Goal: Task Accomplishment & Management: Use online tool/utility

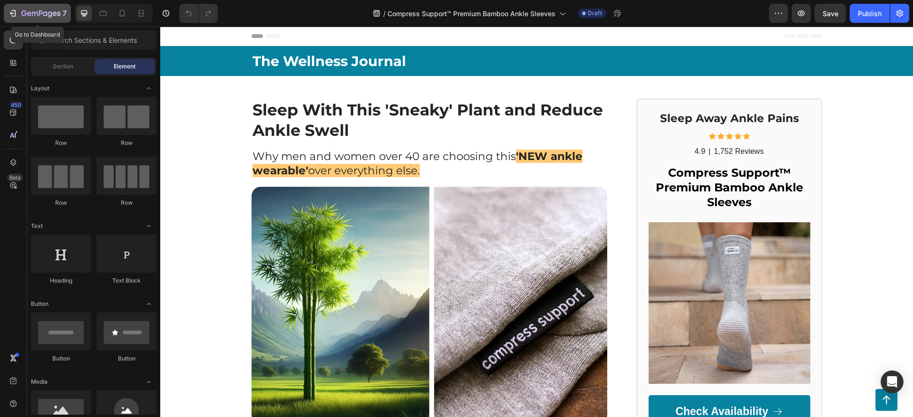
click at [19, 15] on div "7" at bounding box center [37, 13] width 58 height 11
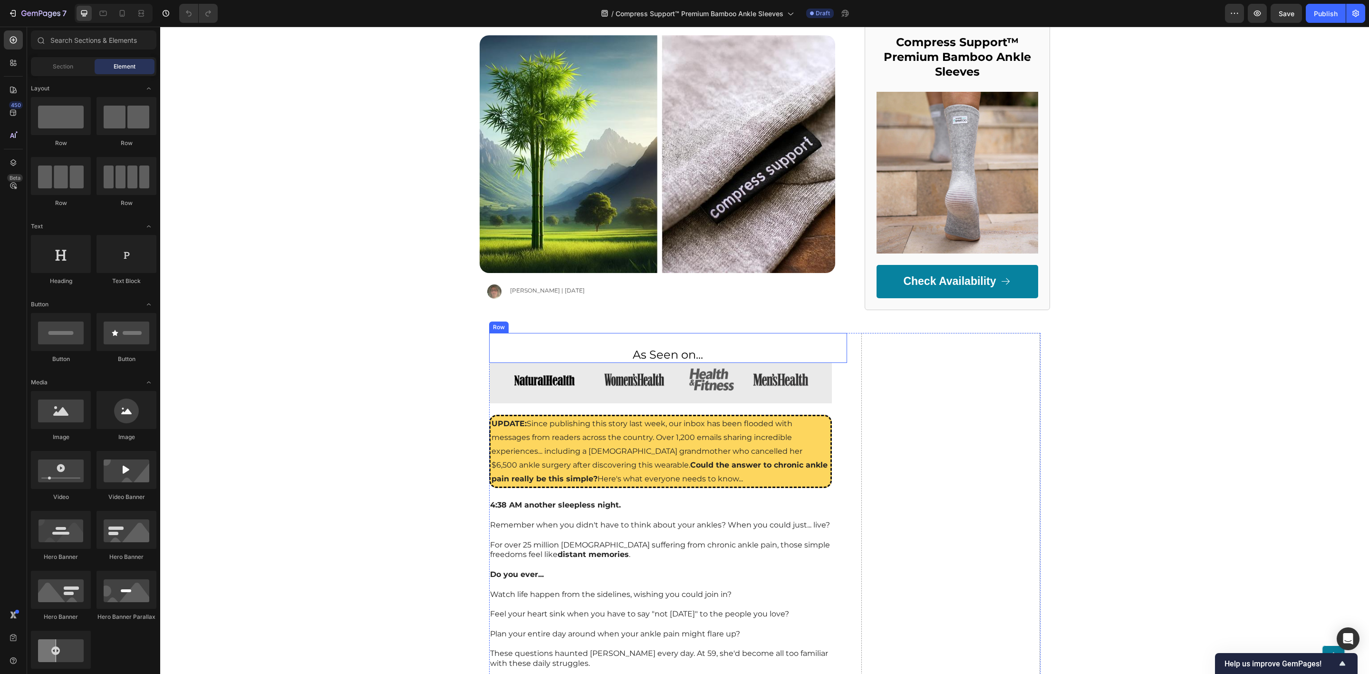
scroll to position [214, 0]
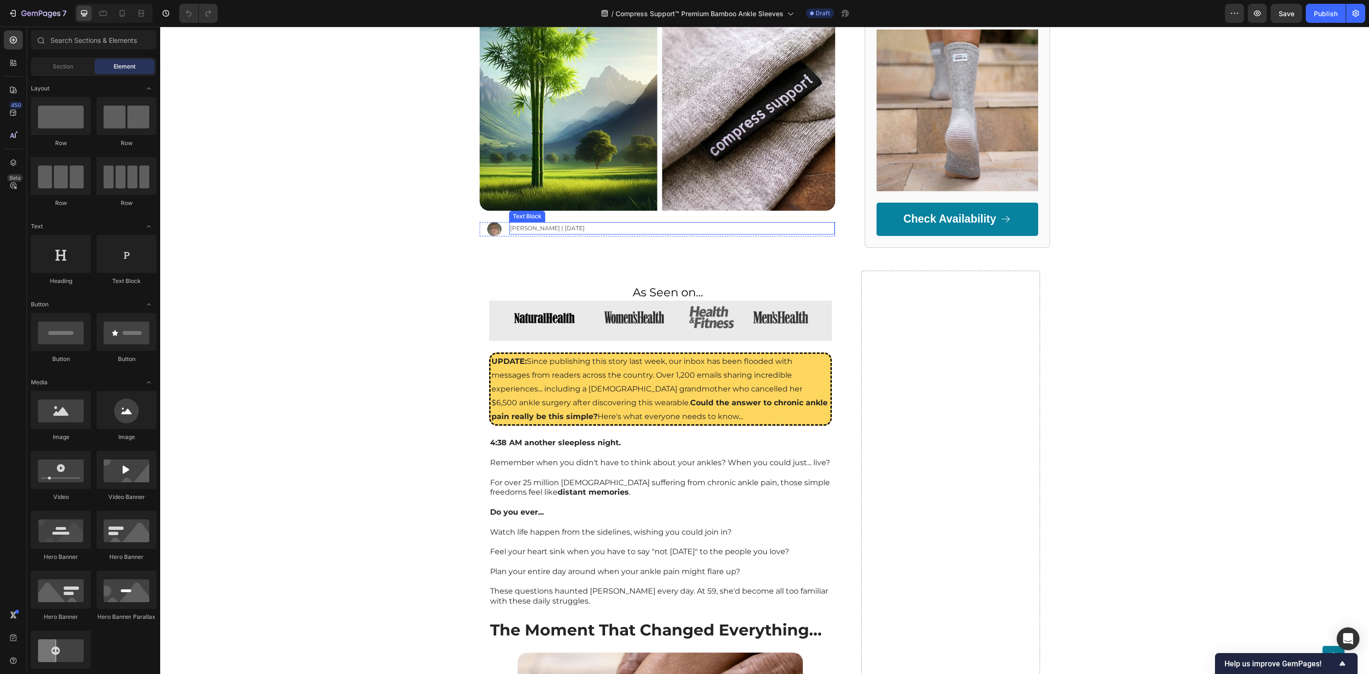
click at [515, 230] on span "[PERSON_NAME] | [DATE]" at bounding box center [547, 227] width 75 height 7
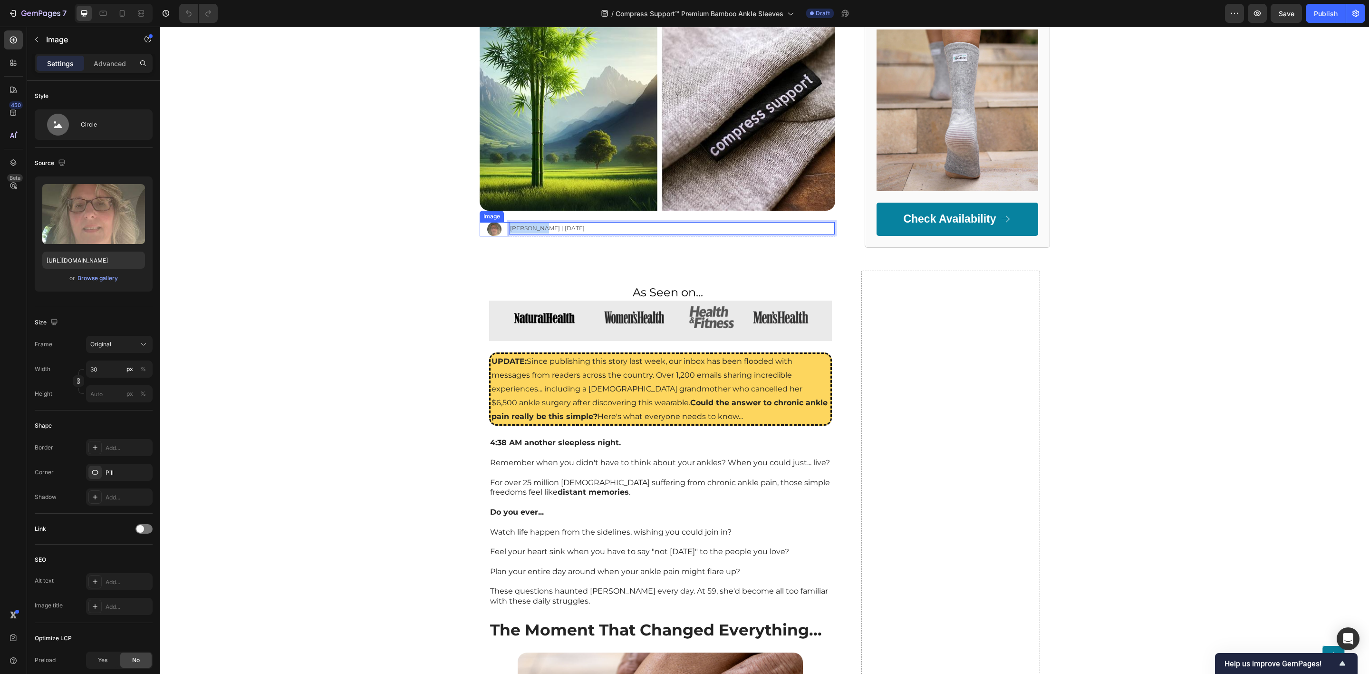
click at [491, 230] on img at bounding box center [494, 229] width 14 height 14
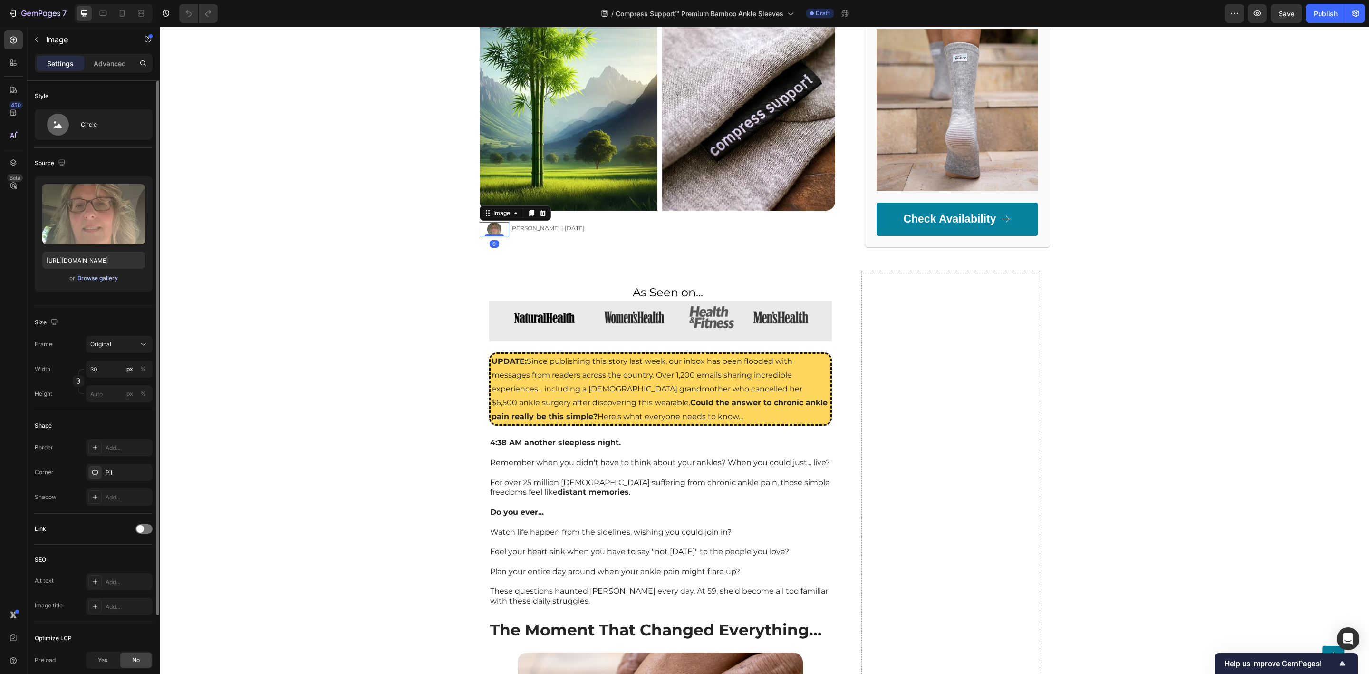
click at [107, 280] on div "Browse gallery" at bounding box center [97, 278] width 40 height 9
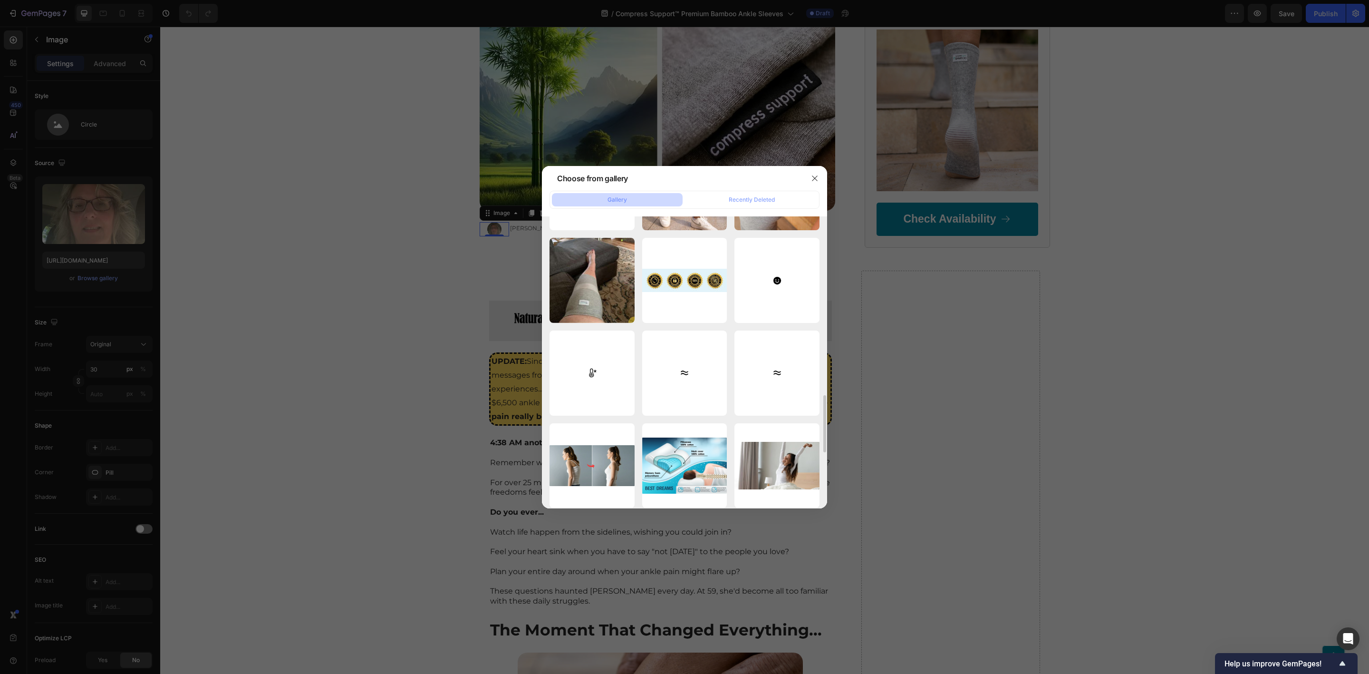
scroll to position [1197, 0]
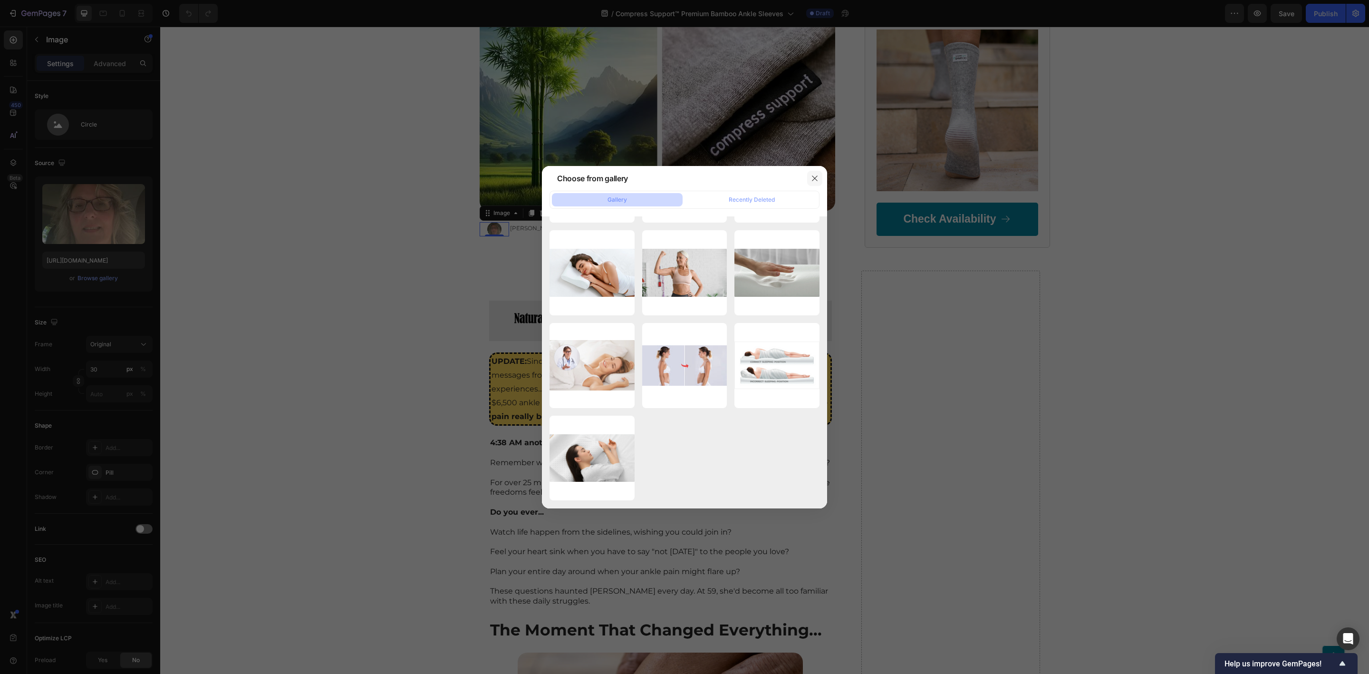
click at [814, 177] on icon "button" at bounding box center [815, 178] width 8 height 8
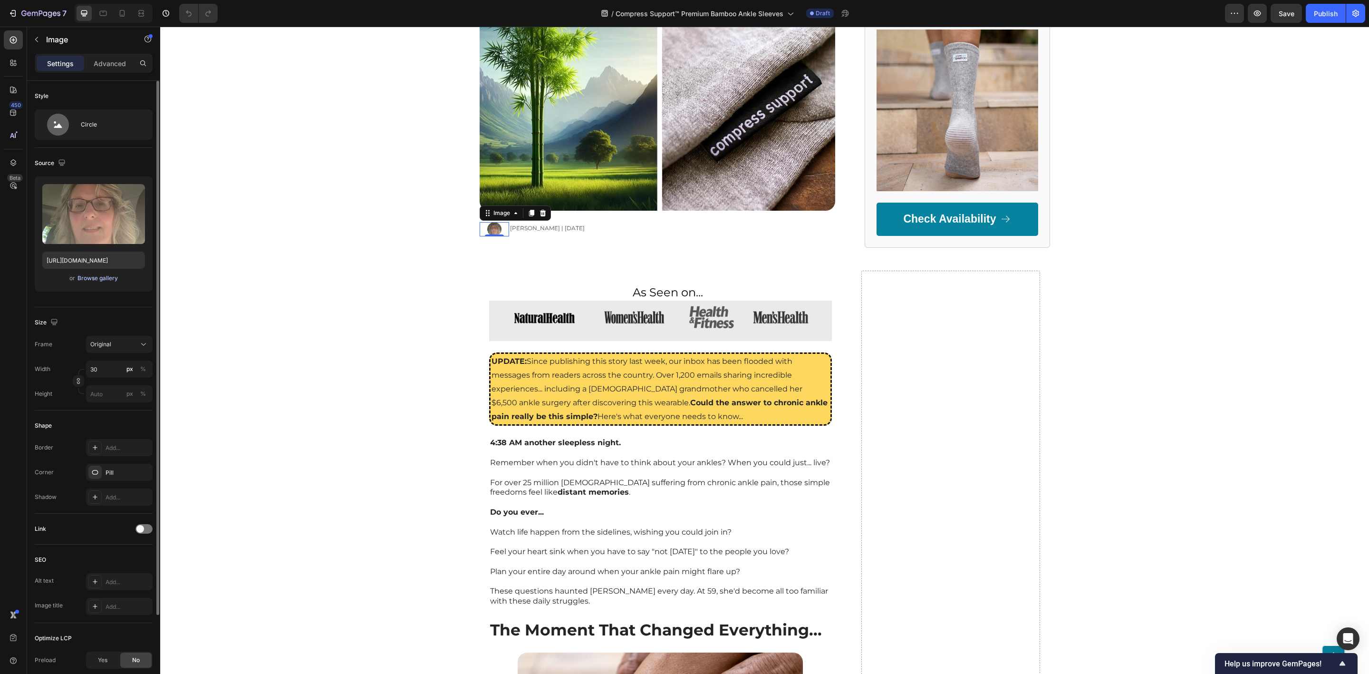
click at [106, 277] on div "Browse gallery" at bounding box center [97, 278] width 40 height 9
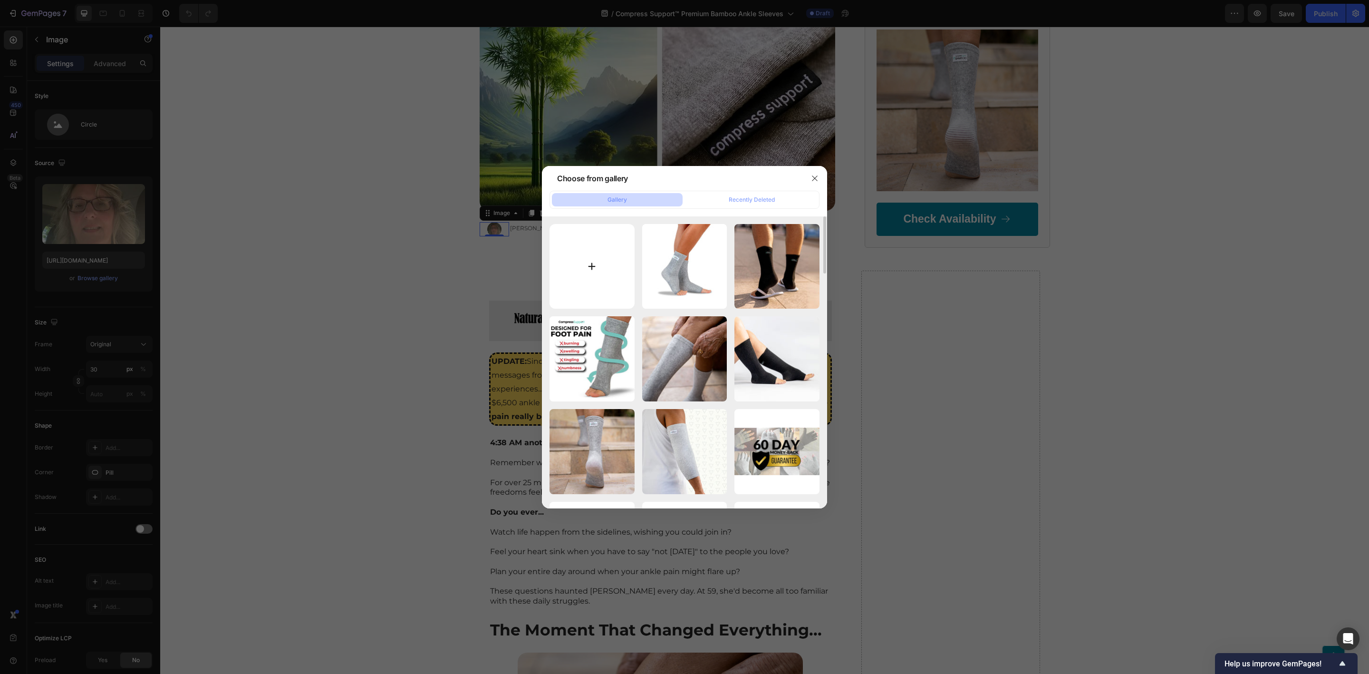
click at [588, 264] on input "file" at bounding box center [592, 266] width 85 height 85
type input "C:\fakepath\8bbca2b6b29d1b33c7779618d699e3ca.jpg"
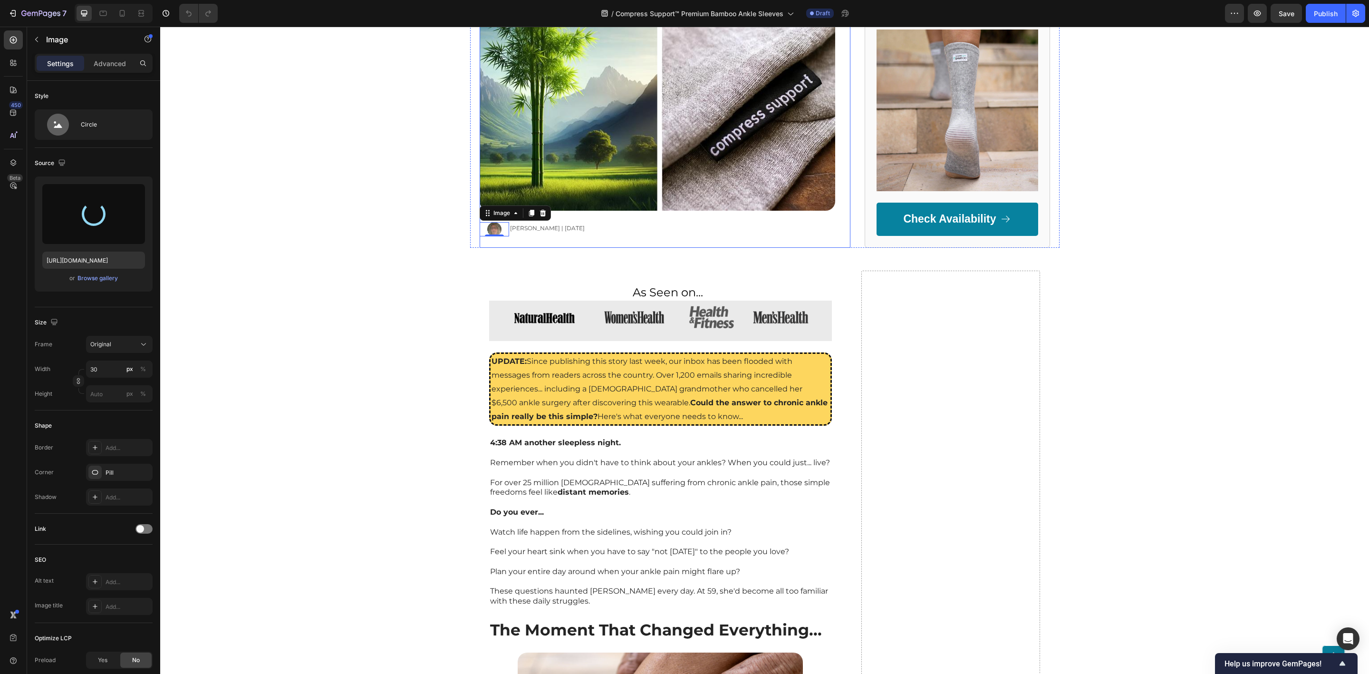
type input "[URL][DOMAIN_NAME]"
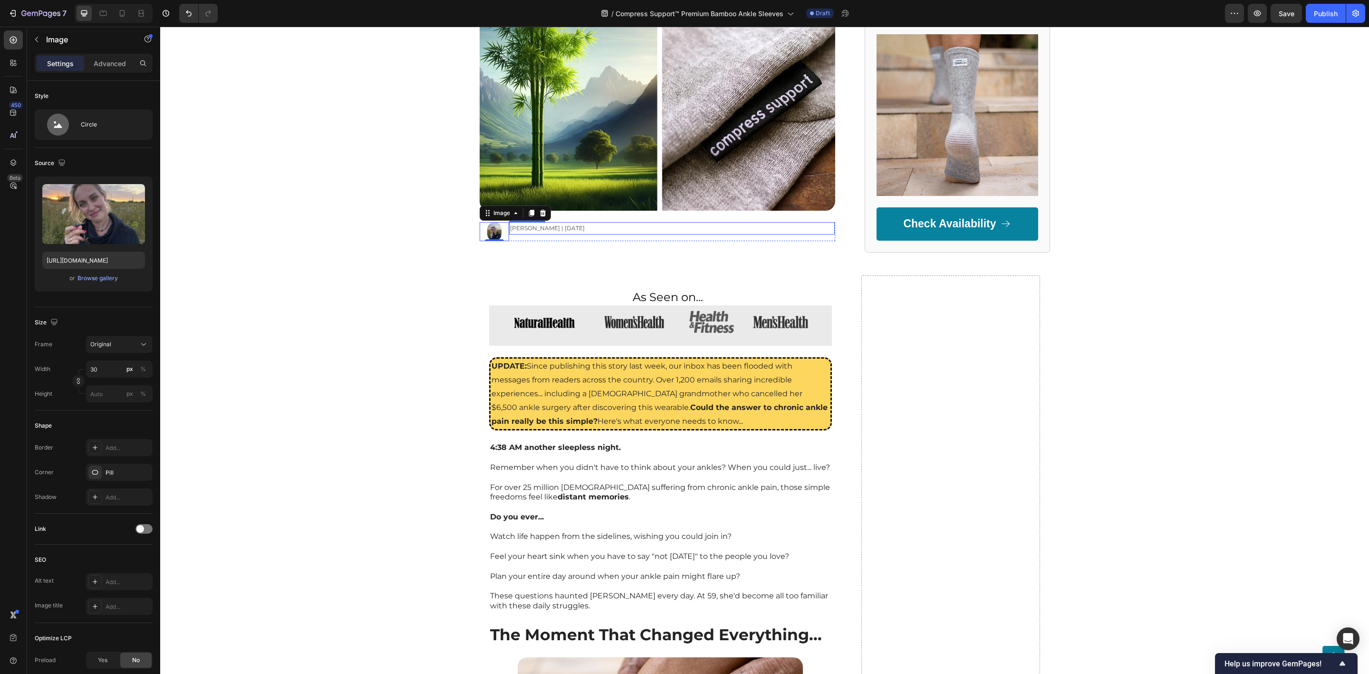
click at [518, 225] on span "[PERSON_NAME] | [DATE]" at bounding box center [547, 227] width 75 height 7
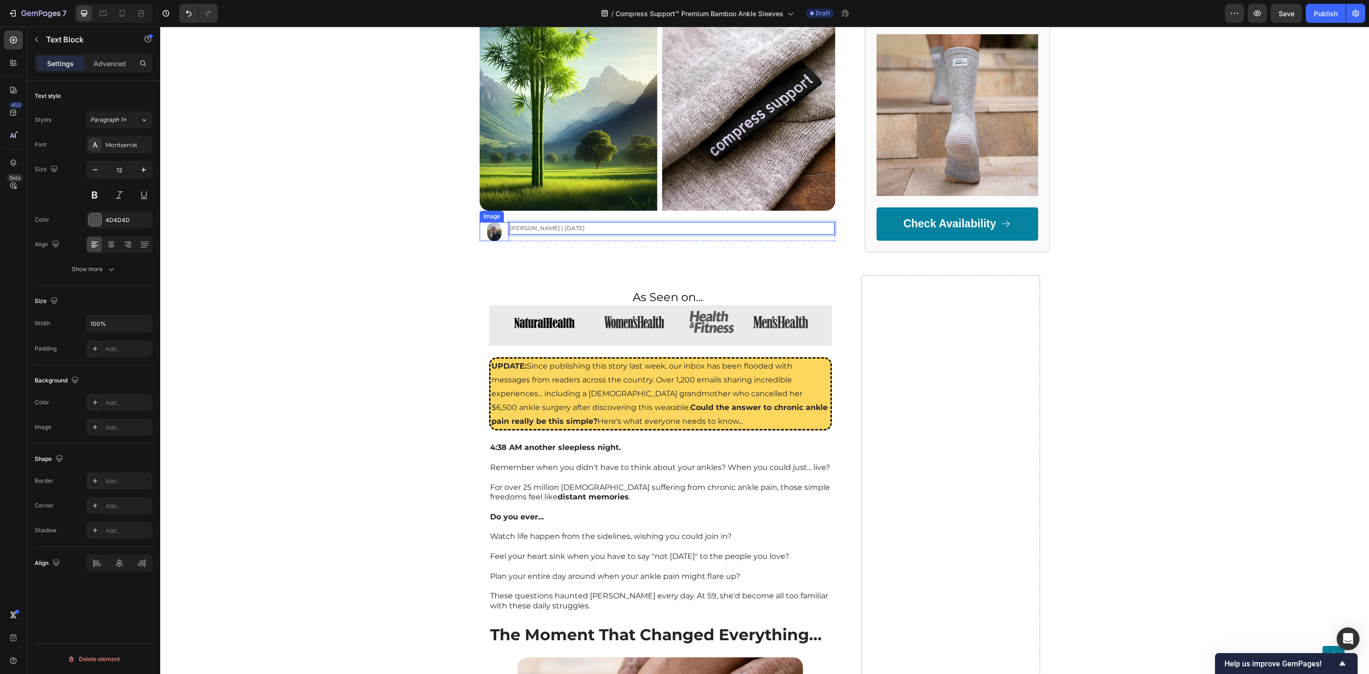
click at [487, 229] on img at bounding box center [494, 231] width 14 height 19
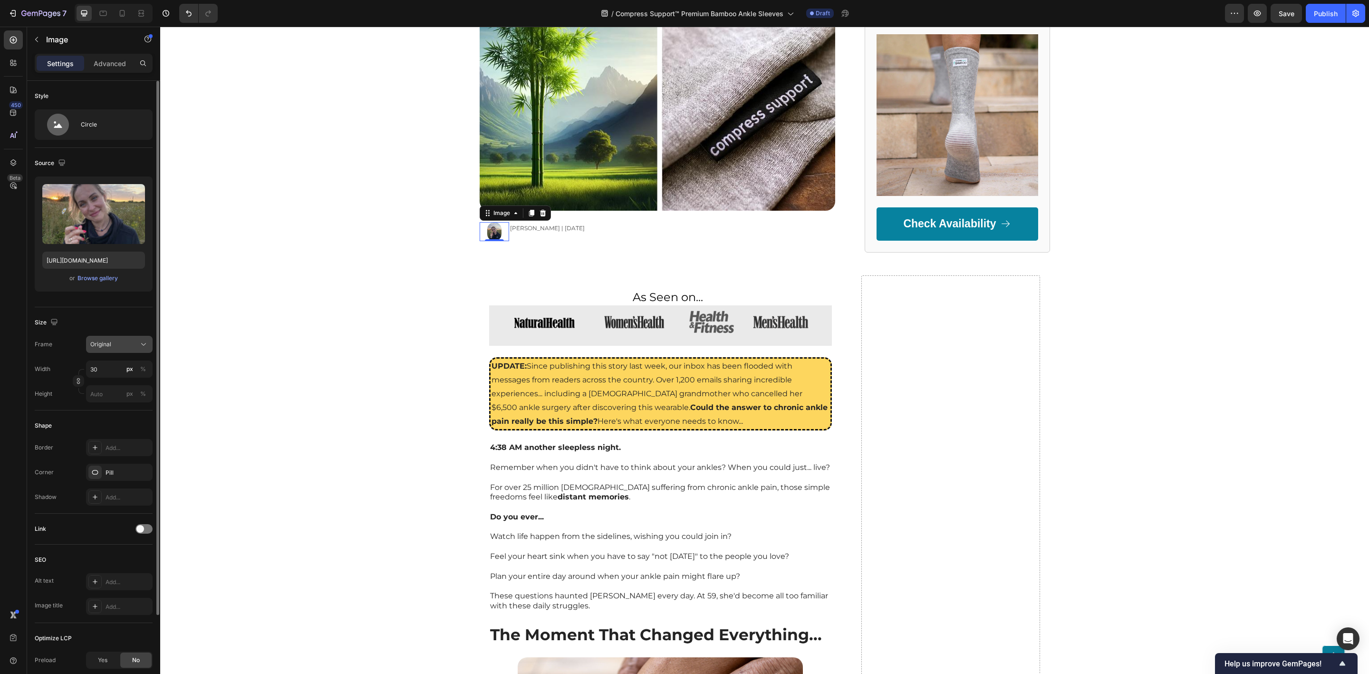
click at [124, 349] on div "Original" at bounding box center [119, 344] width 58 height 10
click at [110, 436] on span "Custom" at bounding box center [100, 438] width 21 height 9
click at [112, 369] on div "Custom" at bounding box center [113, 368] width 47 height 9
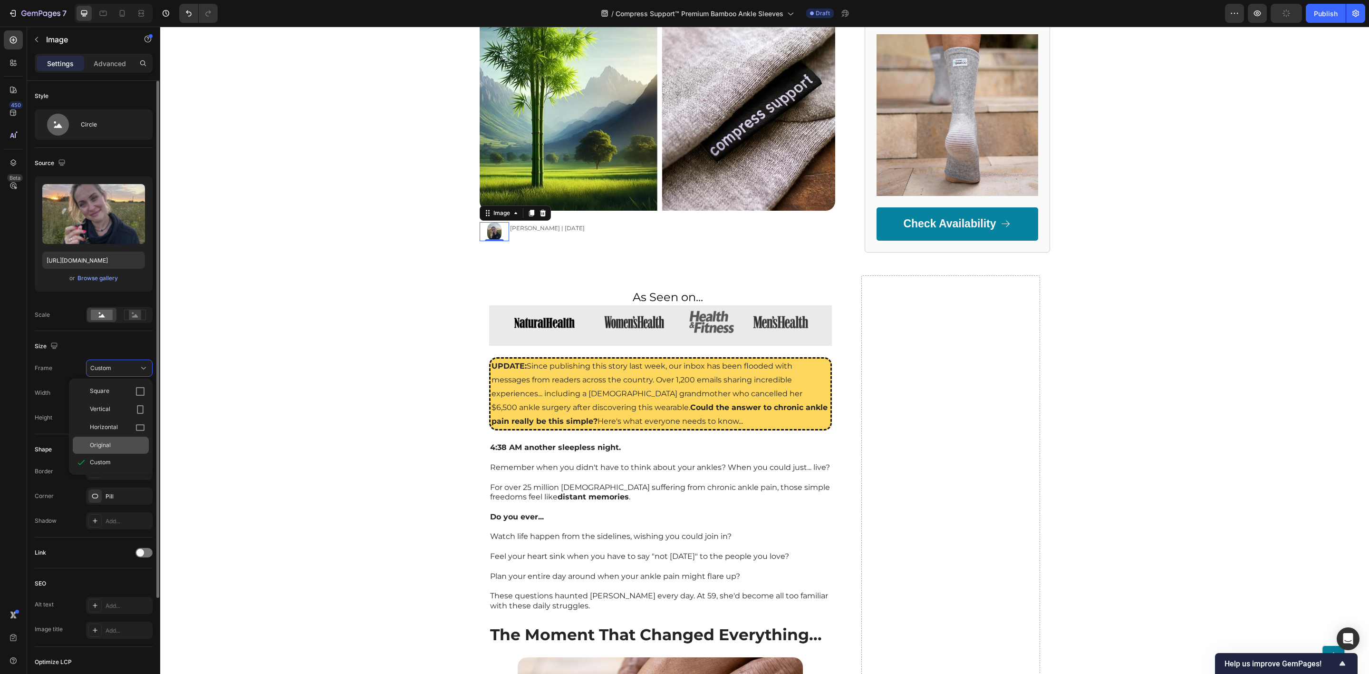
click at [106, 442] on span "Original" at bounding box center [100, 445] width 21 height 9
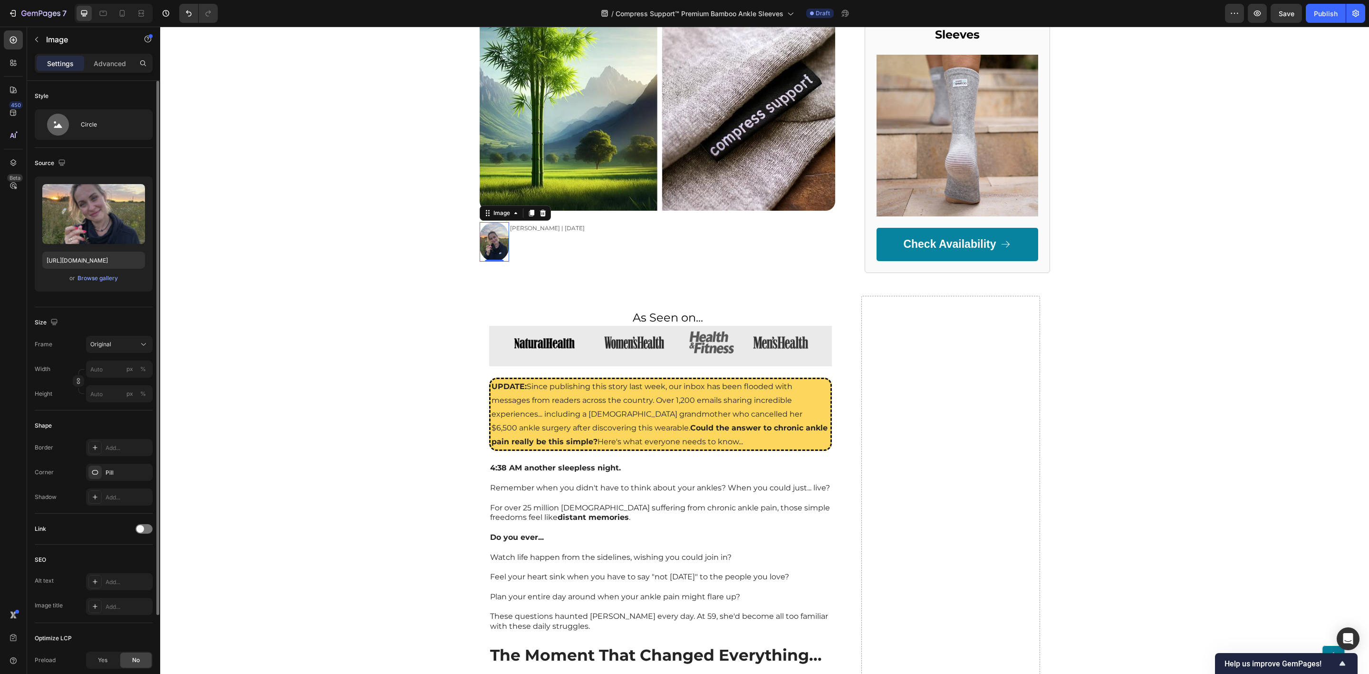
type input "30"
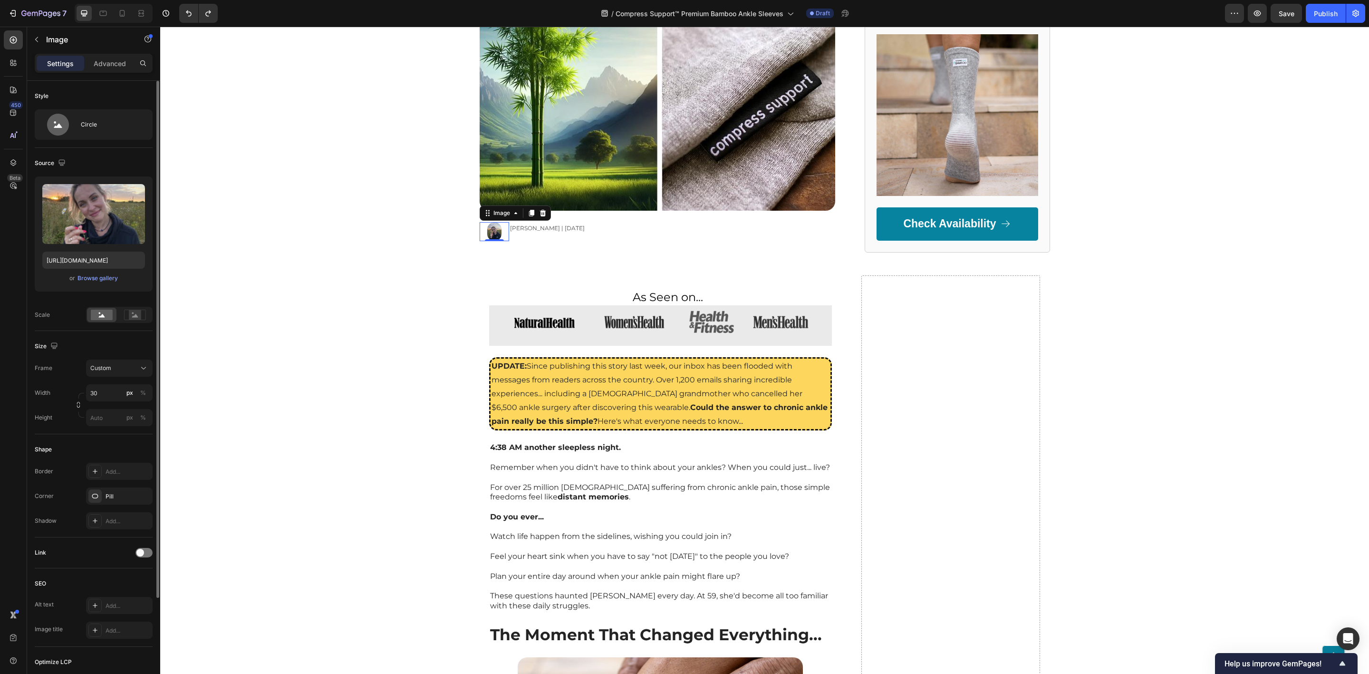
click at [487, 230] on img at bounding box center [494, 231] width 14 height 19
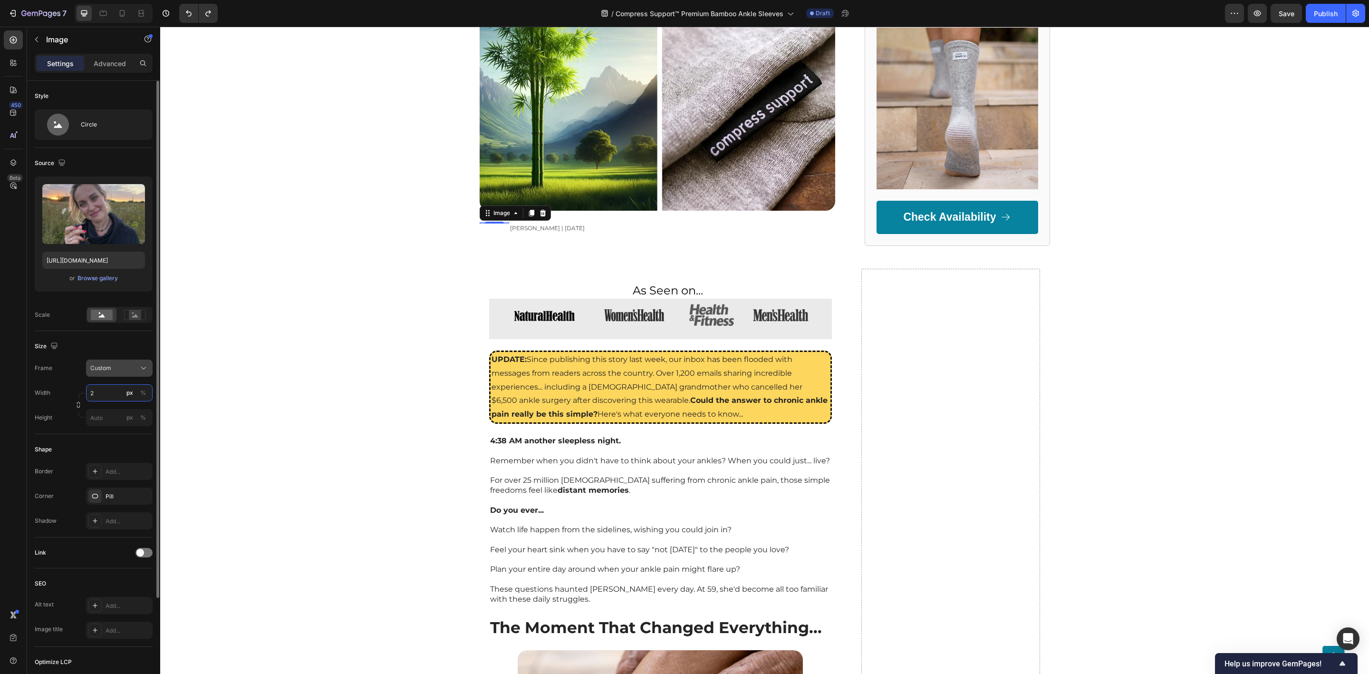
type input "25"
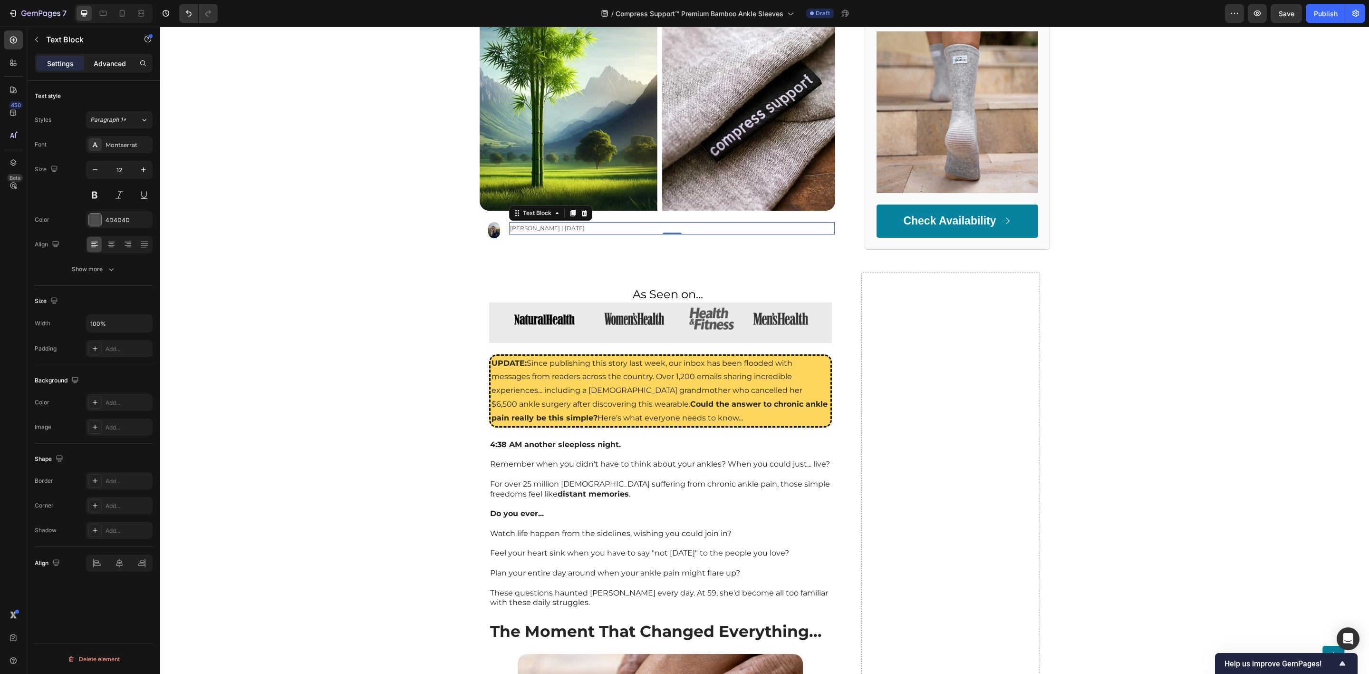
click at [115, 64] on p "Advanced" at bounding box center [110, 63] width 32 height 10
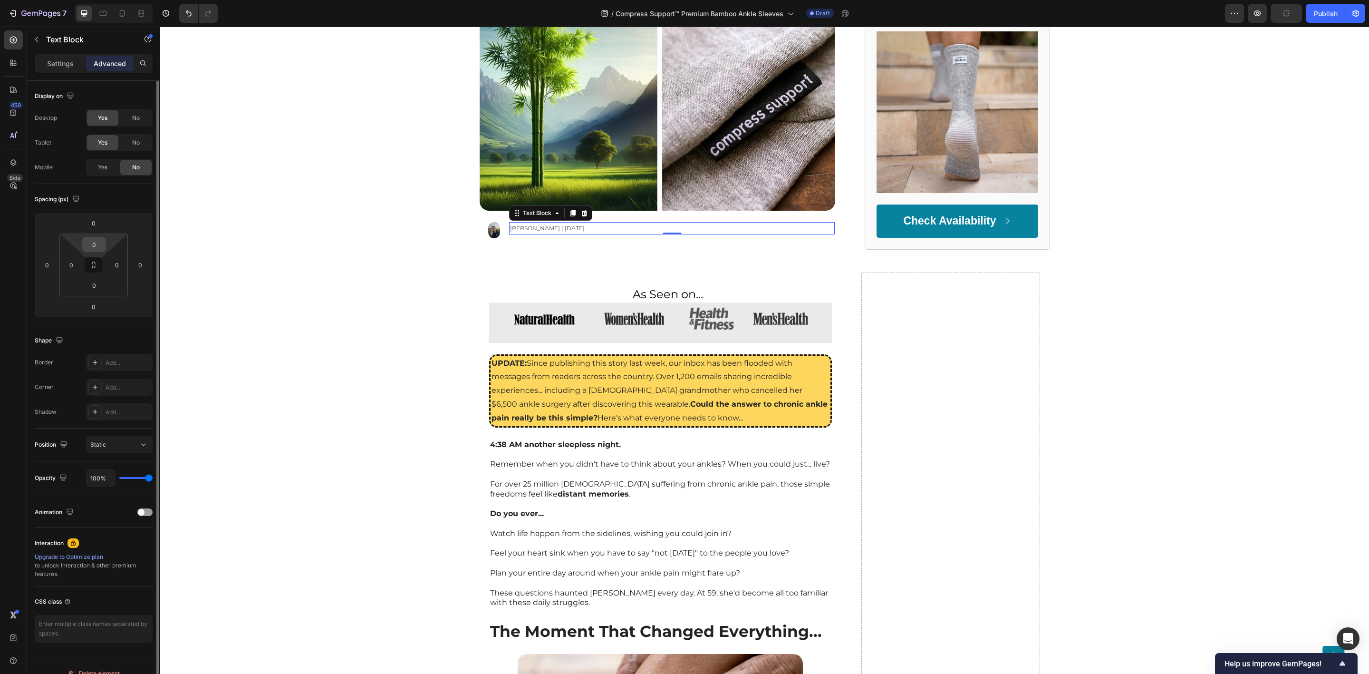
click at [92, 247] on input "0" at bounding box center [94, 244] width 19 height 14
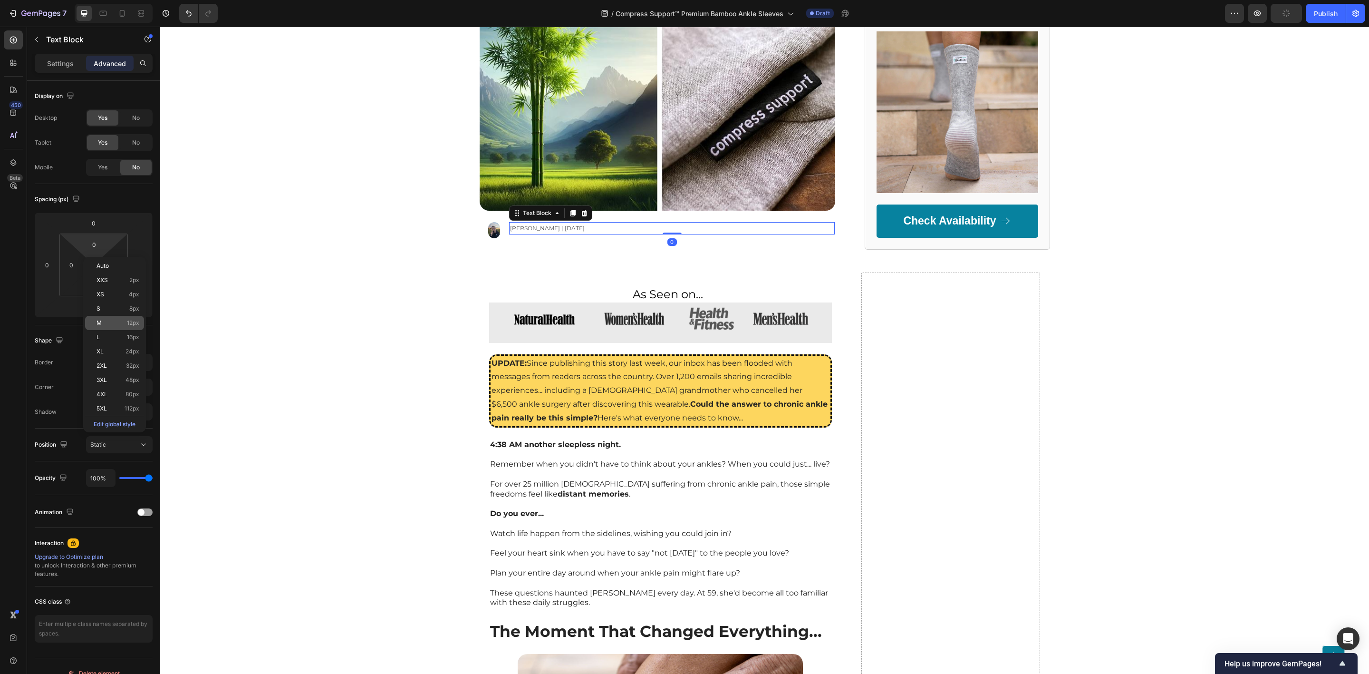
click at [105, 318] on div "M 12px" at bounding box center [114, 323] width 59 height 14
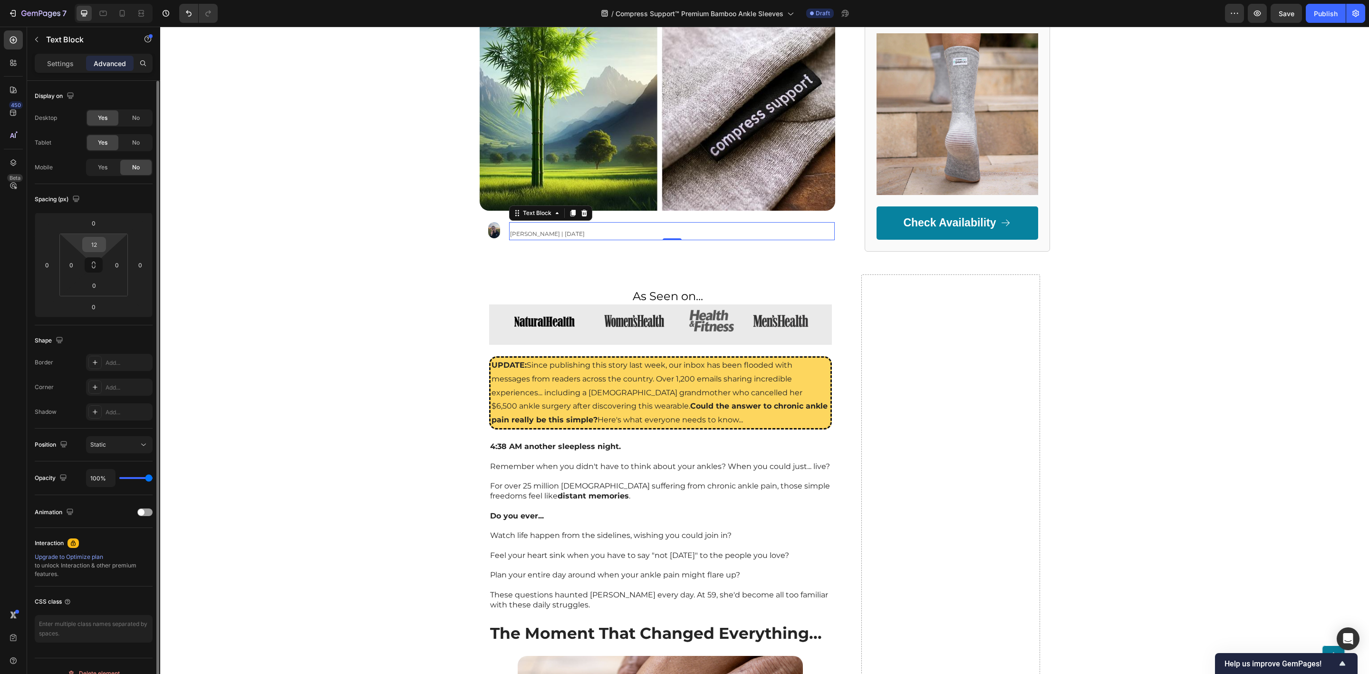
click at [96, 250] on input "12" at bounding box center [94, 244] width 19 height 14
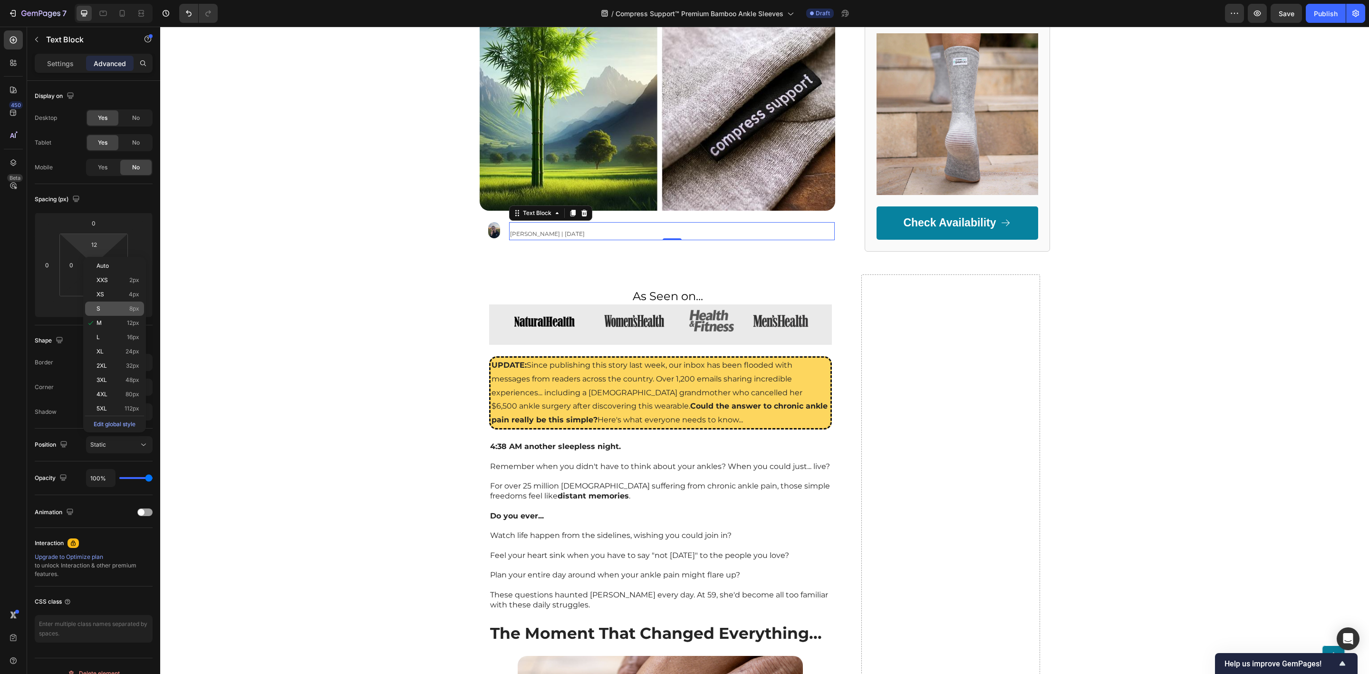
click at [103, 305] on p "S 8px" at bounding box center [118, 308] width 43 height 7
type input "8"
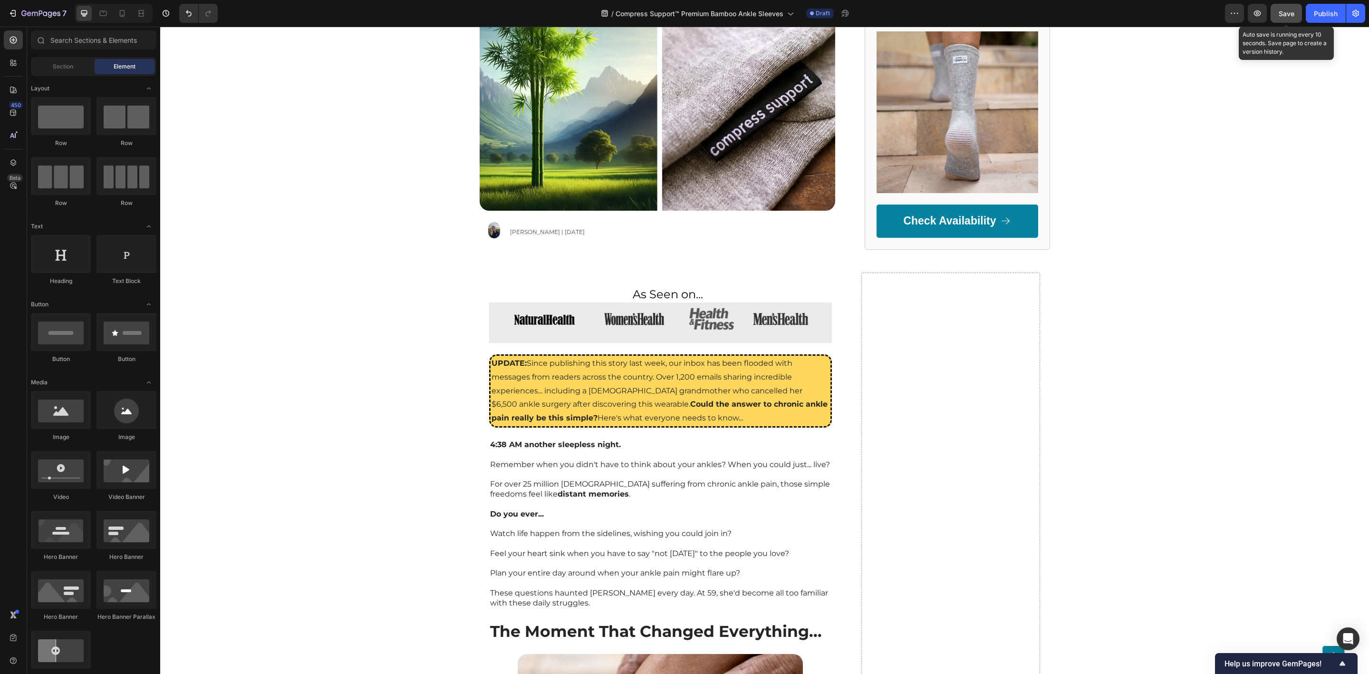
click at [1288, 17] on div "Save" at bounding box center [1287, 14] width 16 height 10
click at [510, 232] on span "[PERSON_NAME] | [DATE]" at bounding box center [547, 231] width 75 height 7
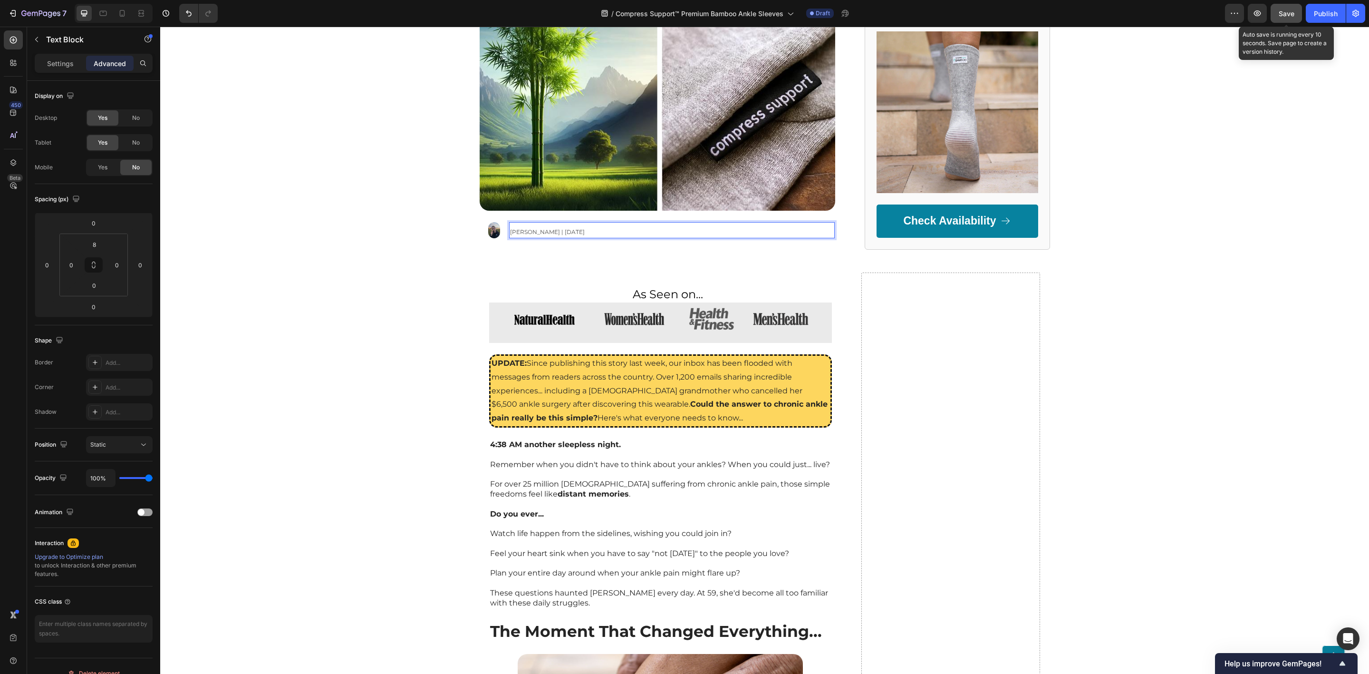
click at [510, 231] on span "[PERSON_NAME] | [DATE]" at bounding box center [547, 231] width 75 height 7
click at [521, 229] on span "[PERSON_NAME] | [DATE]" at bounding box center [547, 231] width 75 height 7
click at [523, 233] on span "[PERSON_NAME] | [DATE]" at bounding box center [547, 231] width 75 height 7
click at [544, 232] on span "[PERSON_NAME] | [DATE]" at bounding box center [547, 231] width 75 height 7
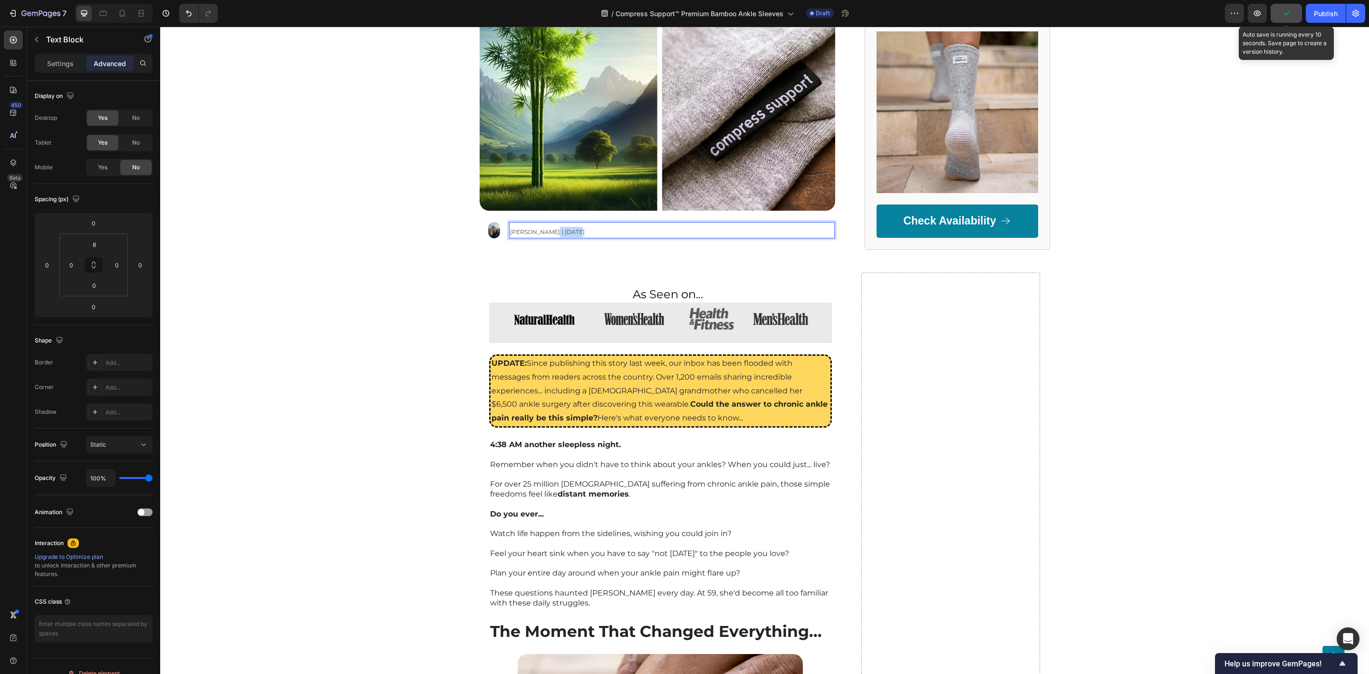
click at [544, 232] on span "[PERSON_NAME] | [DATE]" at bounding box center [547, 231] width 75 height 7
click at [562, 234] on span "[PERSON_NAME] | [DATE]" at bounding box center [547, 231] width 75 height 7
click at [571, 232] on span "[PERSON_NAME] | [DATE]" at bounding box center [547, 231] width 75 height 7
click at [572, 235] on span "[PERSON_NAME] | [DATE]" at bounding box center [547, 231] width 75 height 7
click at [381, 249] on div "The Wellness Journal Text Block Text Block Row Row Sleep With This 'Sneaky' Pla…" at bounding box center [764, 40] width 1209 height 417
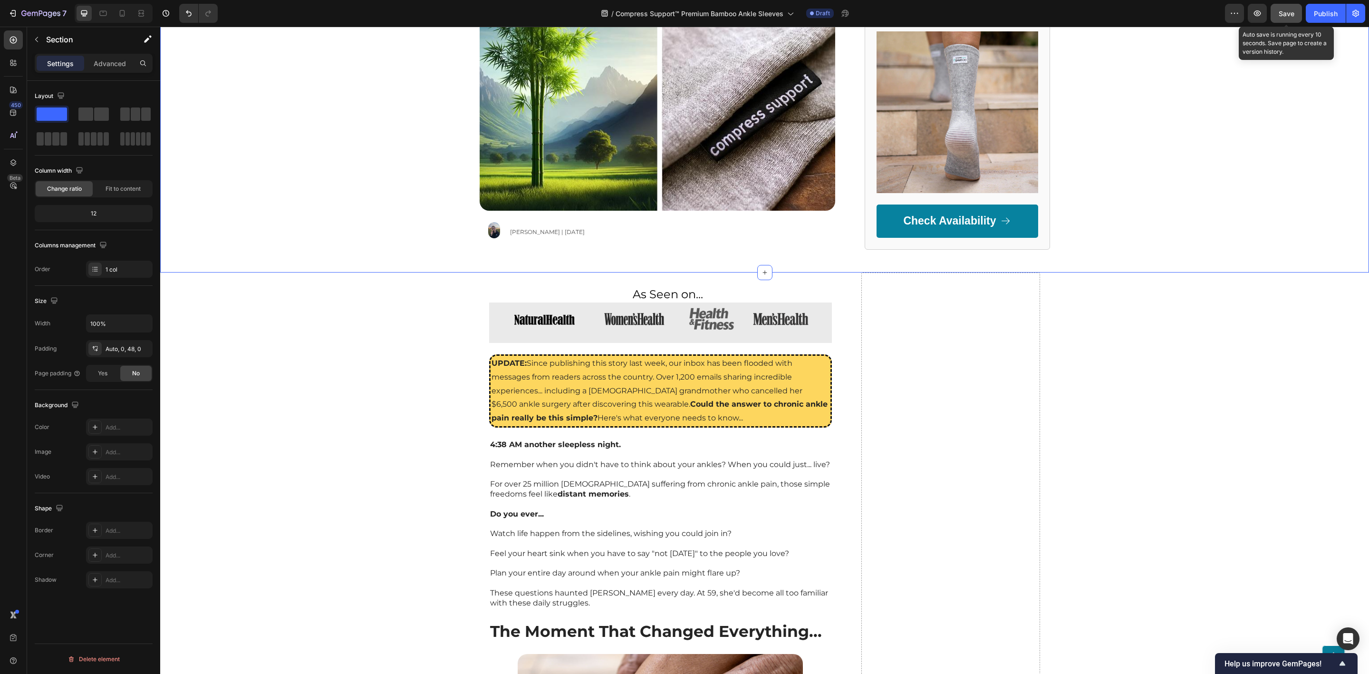
click at [1288, 13] on span "Save" at bounding box center [1287, 14] width 16 height 8
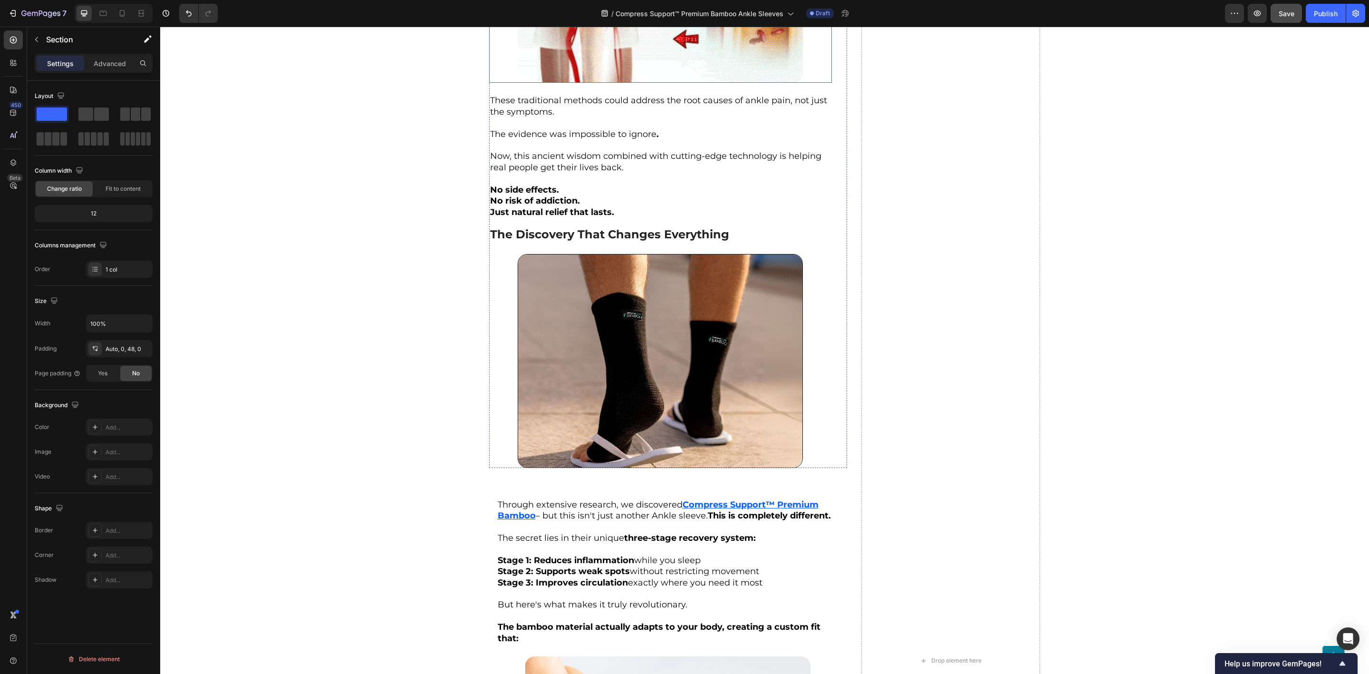
scroll to position [2068, 0]
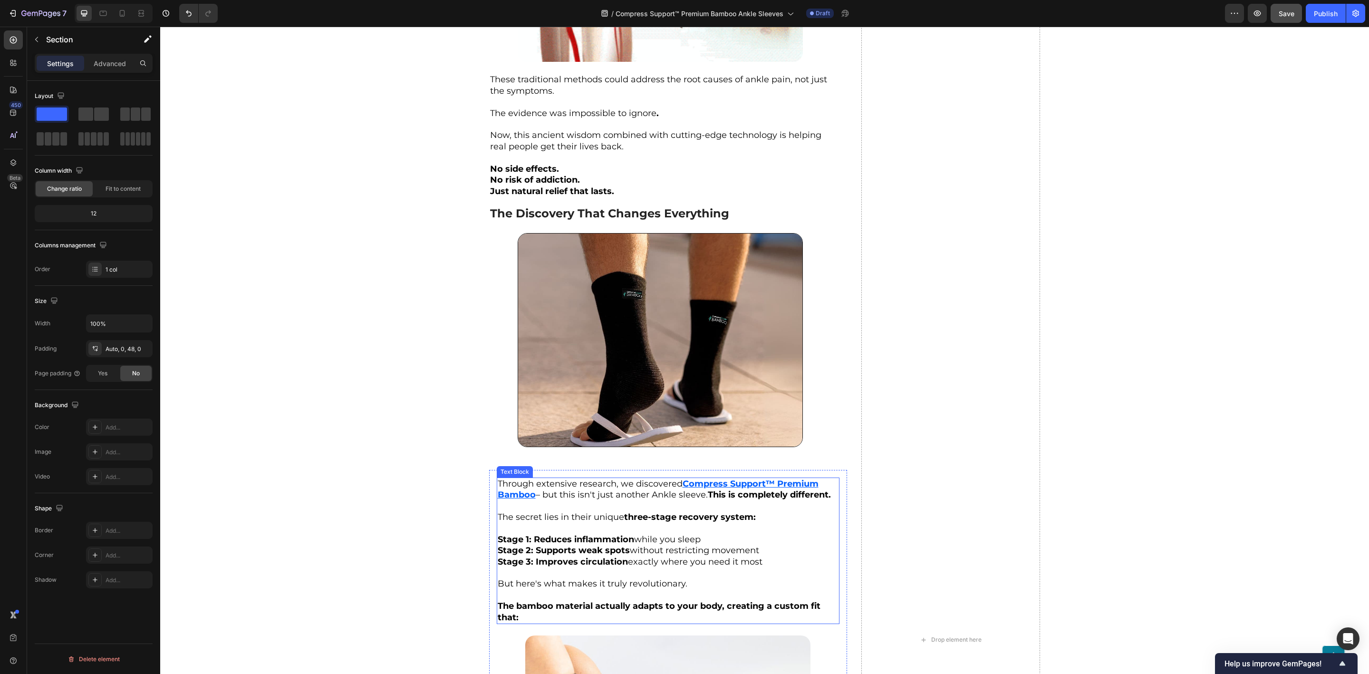
click at [726, 478] on u "ompress Support™ Premium Bamboo" at bounding box center [658, 488] width 321 height 21
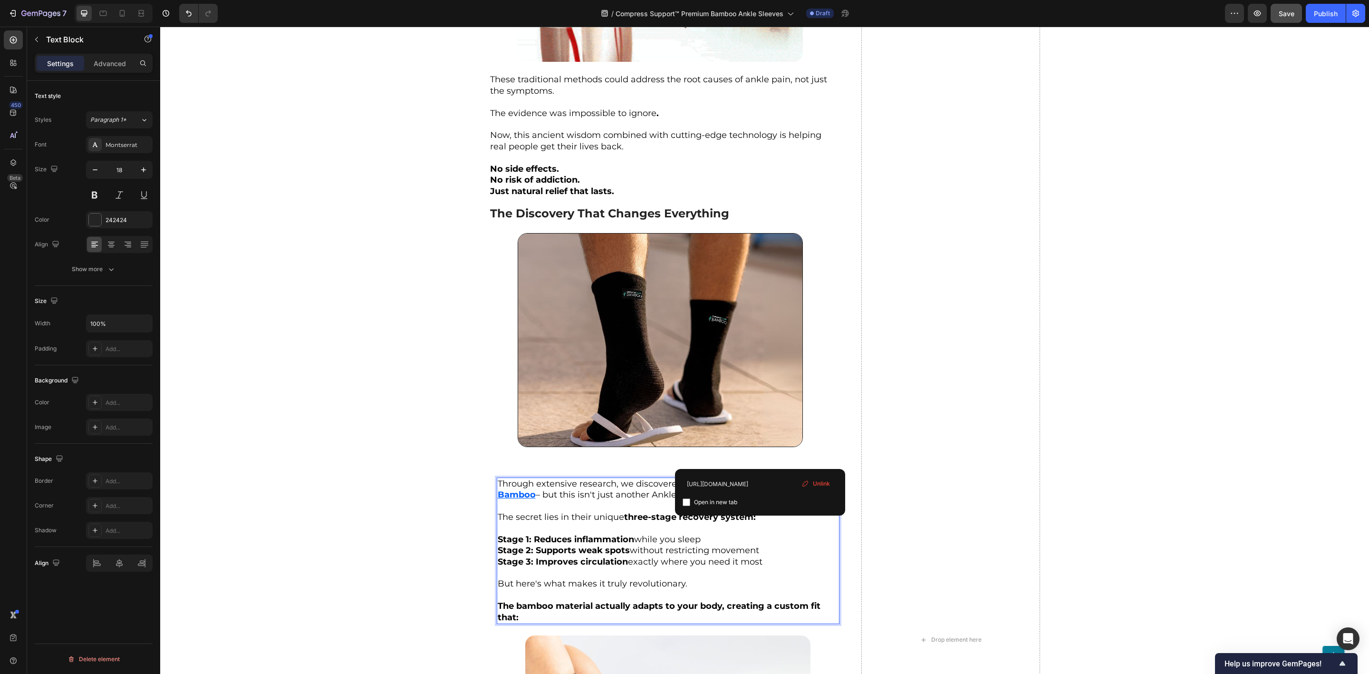
click at [762, 478] on u "ompress Support™ Premium Bamboo" at bounding box center [658, 488] width 321 height 21
click at [651, 501] on p "Rich Text Editor. Editing area: main" at bounding box center [668, 506] width 341 height 11
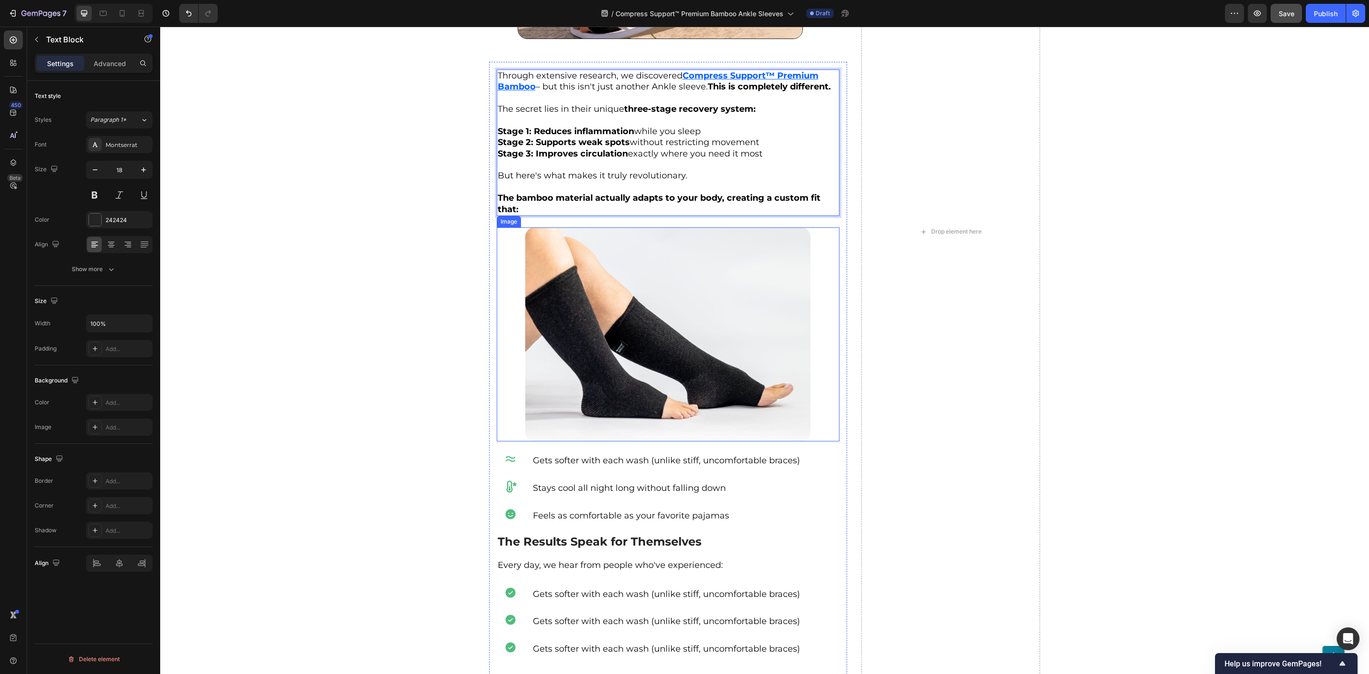
scroll to position [2639, 0]
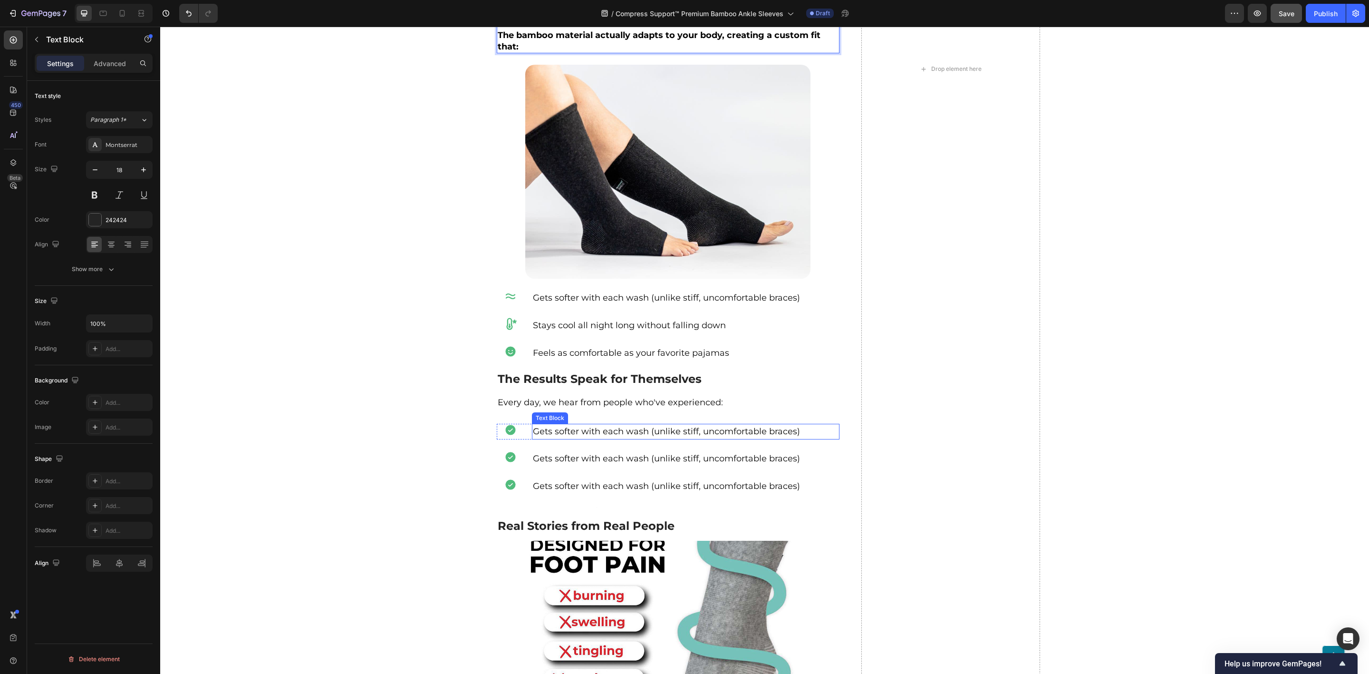
click at [568, 426] on span "Gets softer with each wash (unlike stiff, uncomfortable braces)" at bounding box center [666, 431] width 267 height 10
click at [578, 453] on span "Gets softer with each wash (unlike stiff, uncomfortable braces)" at bounding box center [666, 458] width 267 height 10
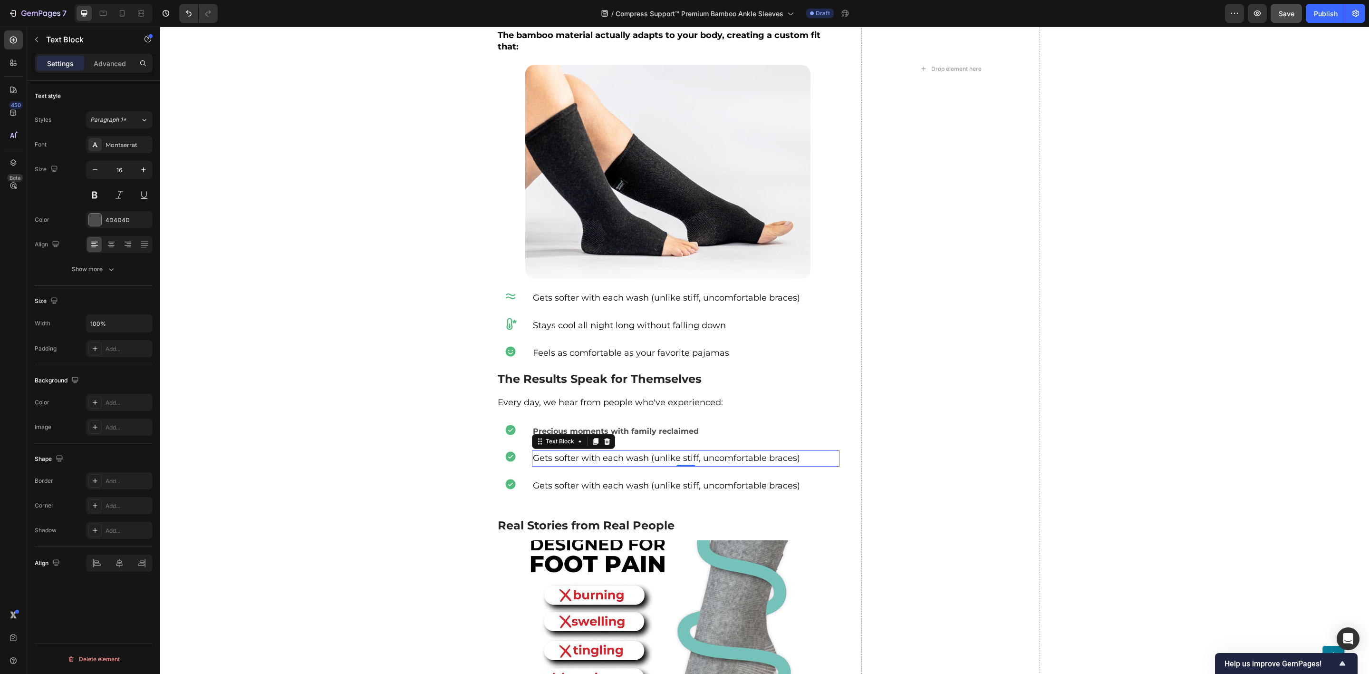
click at [578, 453] on span "Gets softer with each wash (unlike stiff, uncomfortable braces)" at bounding box center [666, 458] width 267 height 10
click at [610, 480] on span "Gets softer with each wash (unlike stiff, uncomfortable braces)" at bounding box center [666, 485] width 267 height 10
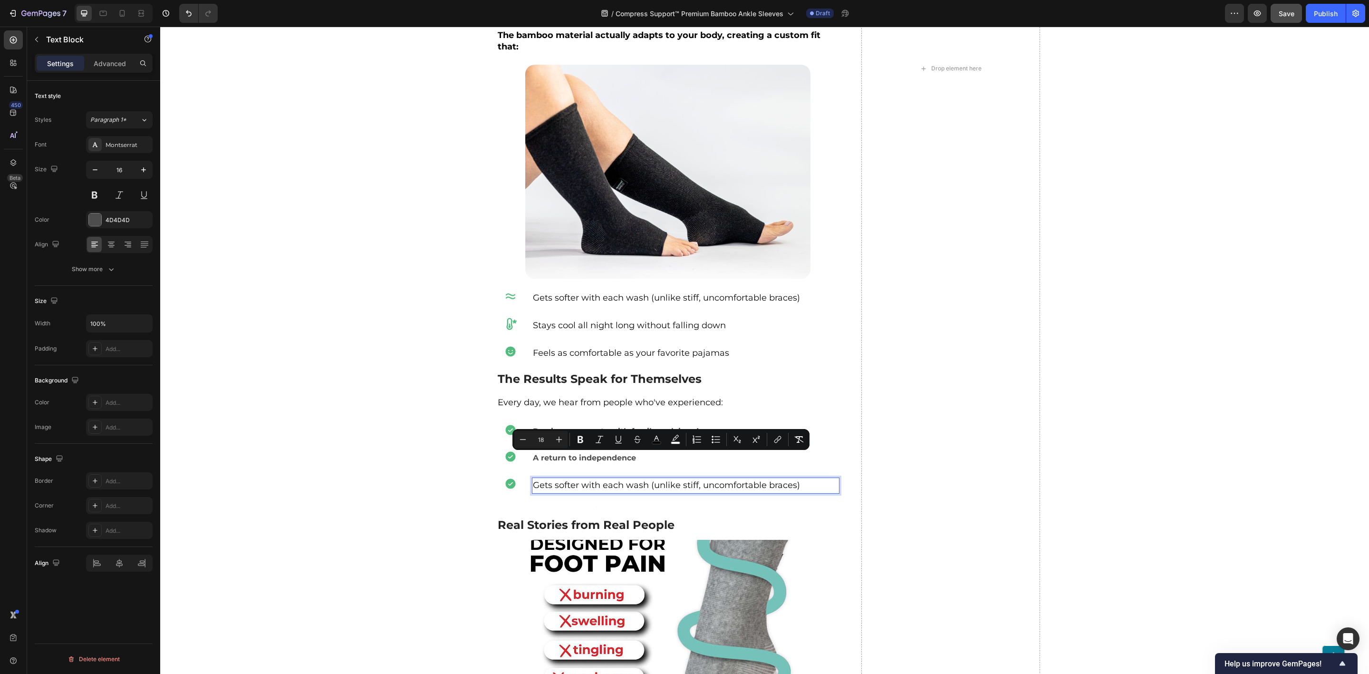
click at [610, 480] on span "Gets softer with each wash (unlike stiff, uncomfortable braces)" at bounding box center [666, 485] width 267 height 10
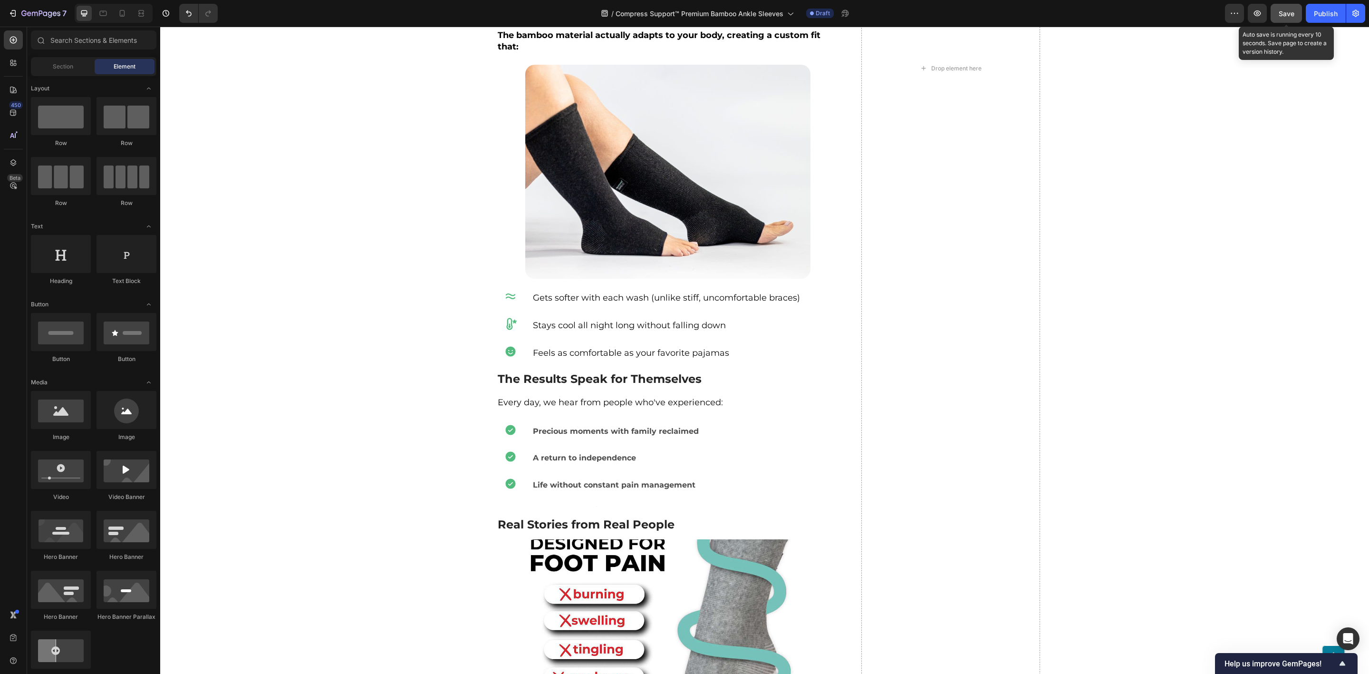
click at [1284, 10] on span "Save" at bounding box center [1287, 14] width 16 height 8
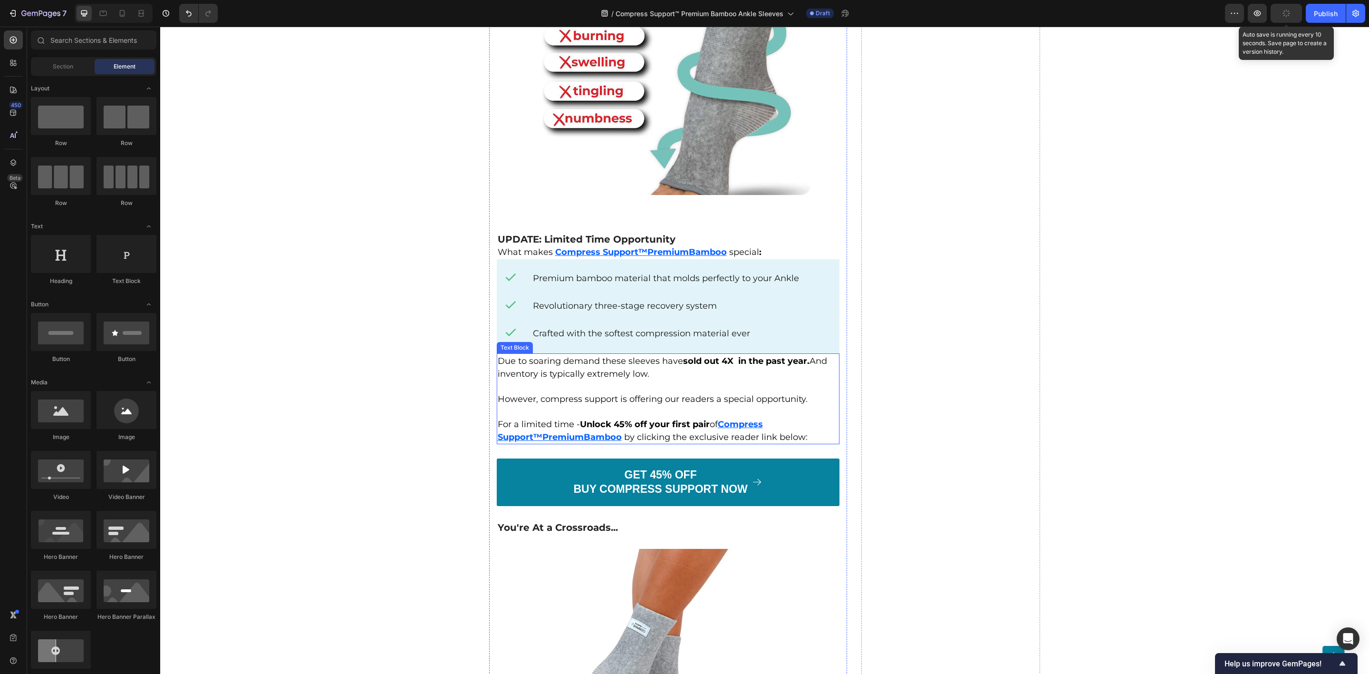
scroll to position [3281, 0]
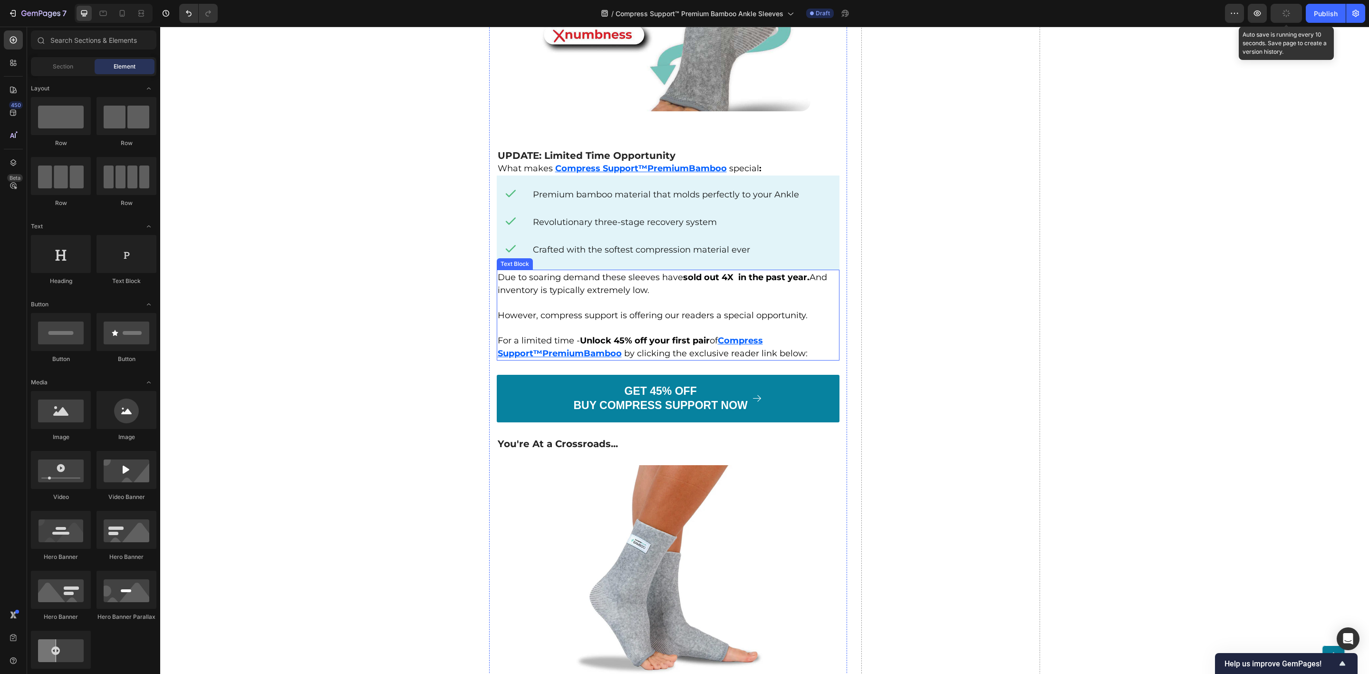
click at [584, 348] on u "Bamboo" at bounding box center [603, 353] width 38 height 10
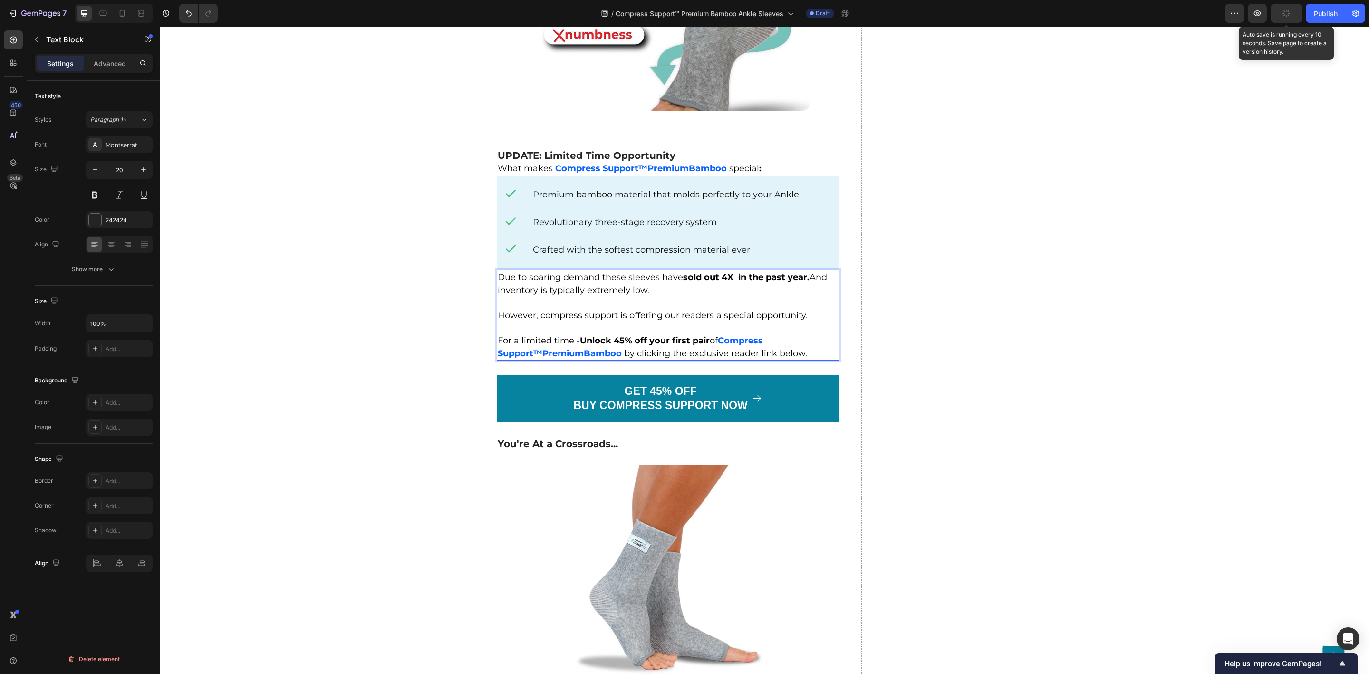
click at [756, 335] on u "Compress Support™" at bounding box center [630, 346] width 265 height 23
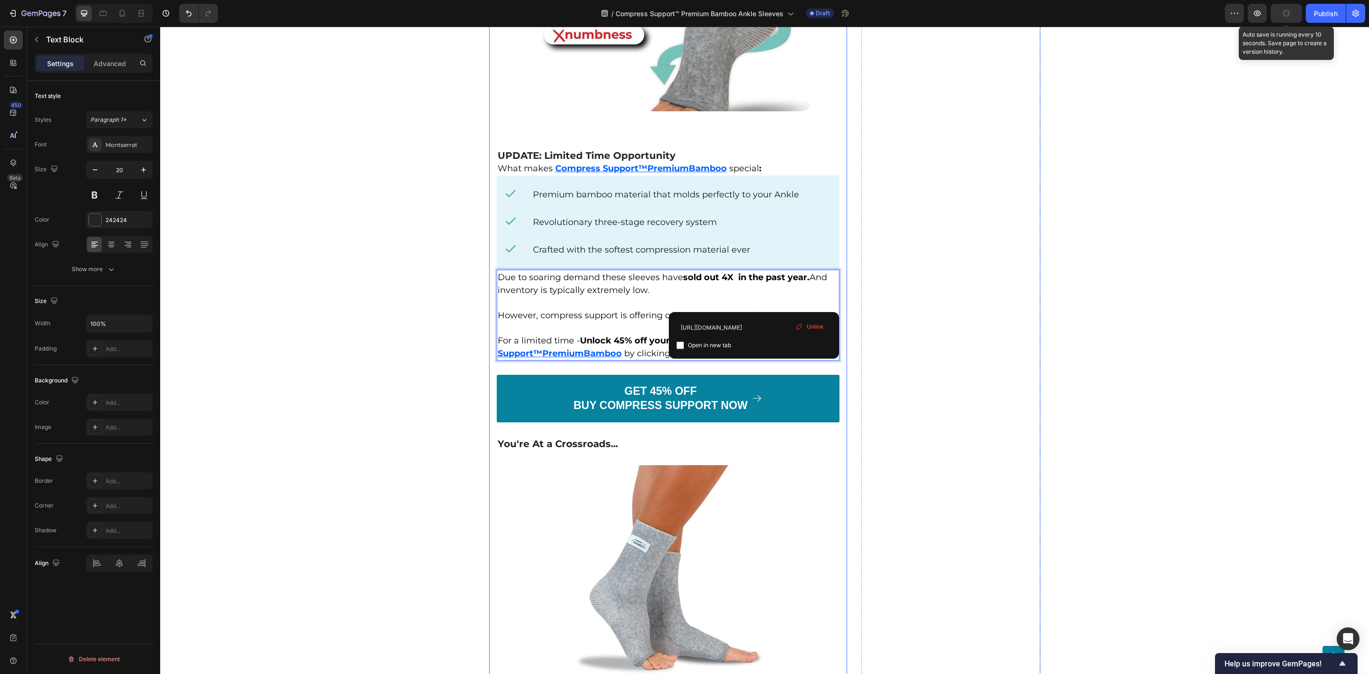
scroll to position [3423, 0]
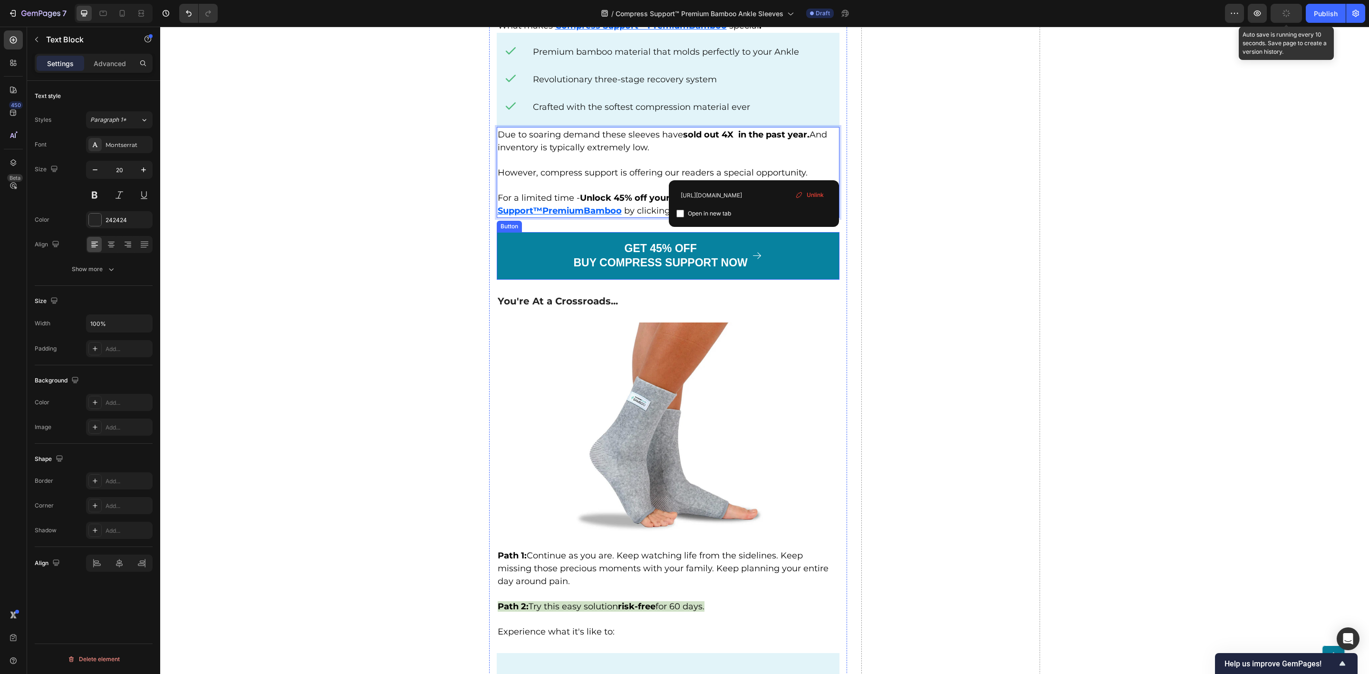
click at [531, 232] on link "GET 45% OFF BUY COMPRESS SUPPORT NOW" at bounding box center [668, 256] width 343 height 48
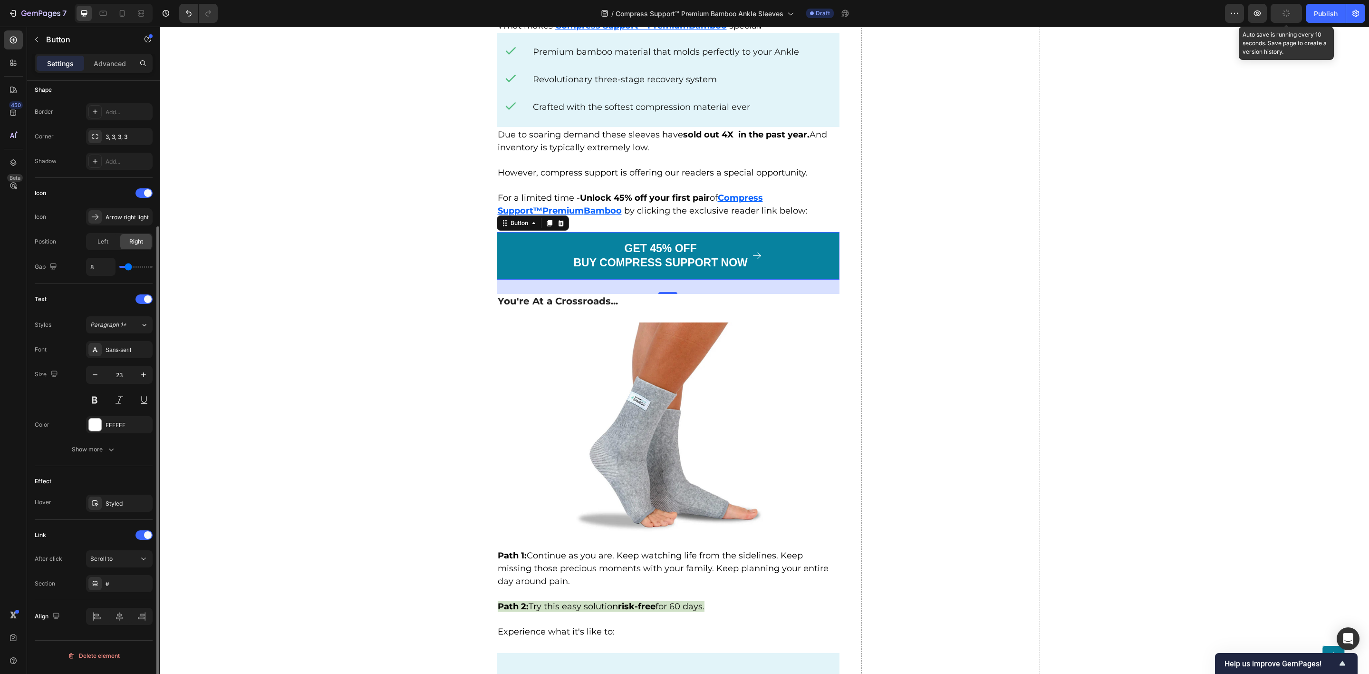
scroll to position [0, 0]
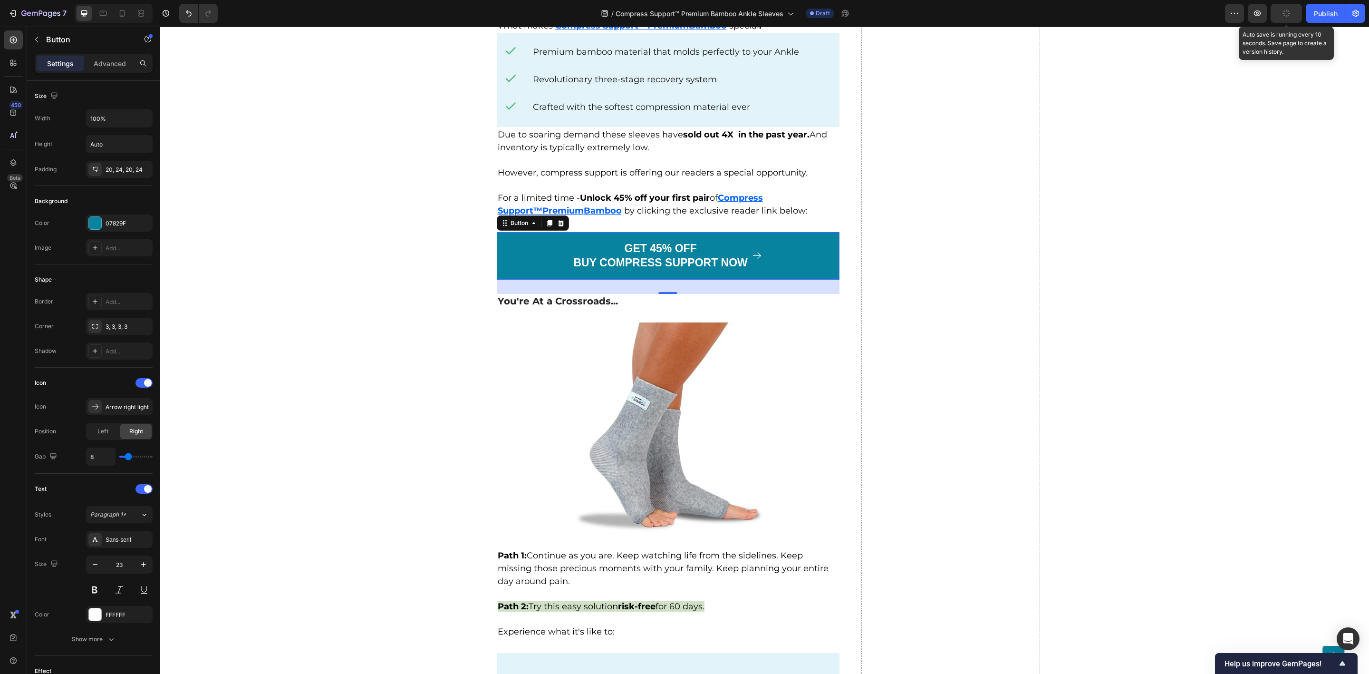
click at [752, 250] on icon at bounding box center [757, 255] width 11 height 11
click at [543, 232] on link "GET 45% OFF BUY COMPRESS SUPPORT NOW" at bounding box center [668, 256] width 343 height 48
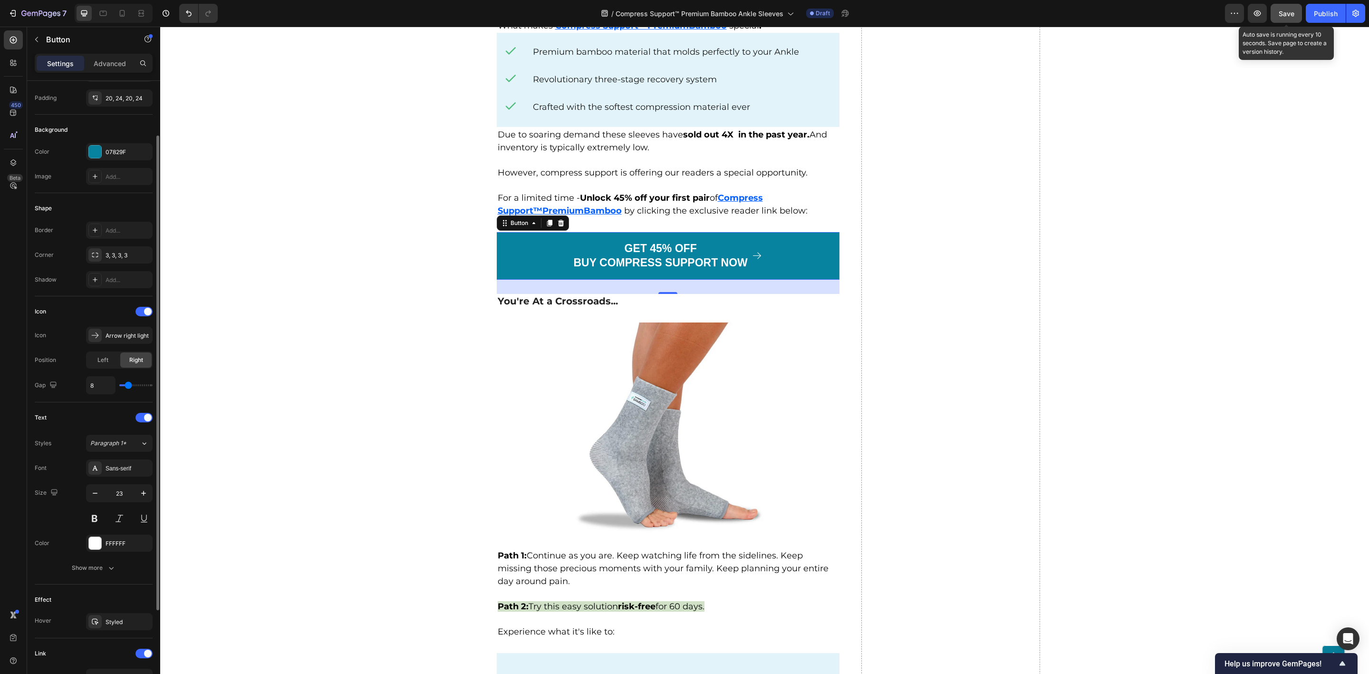
scroll to position [190, 0]
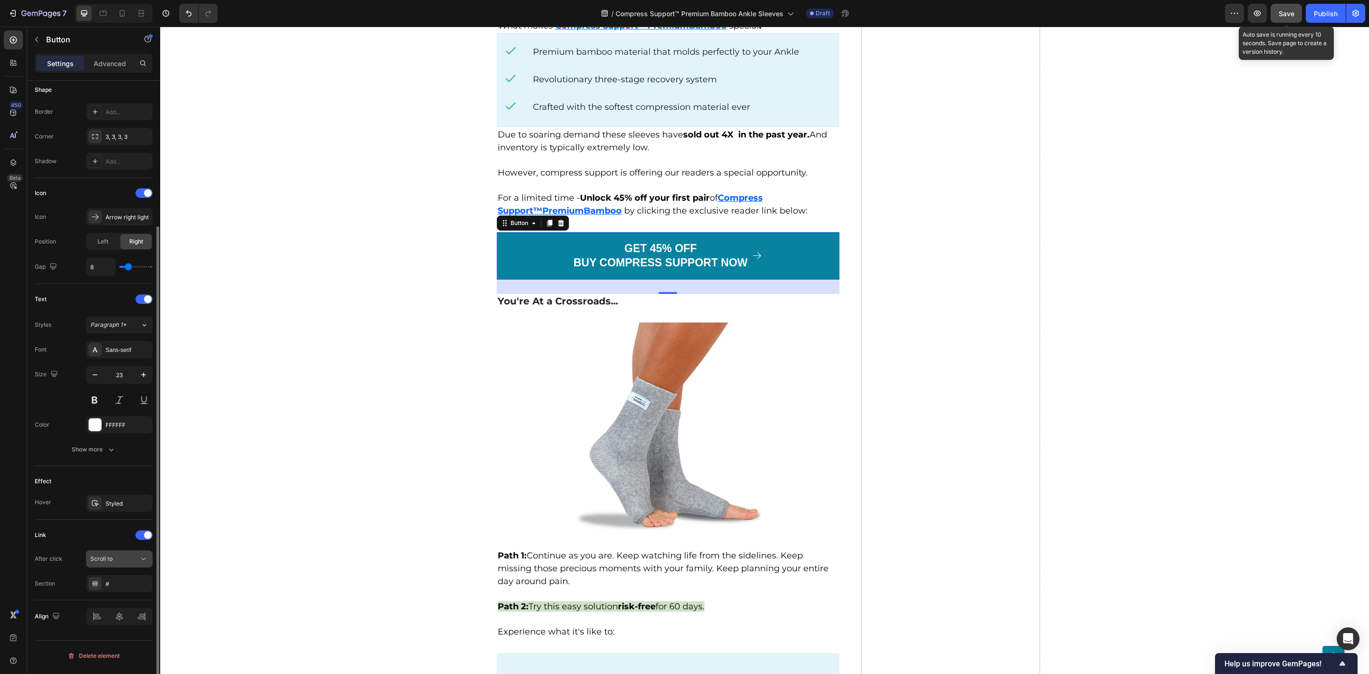
click at [126, 562] on div "Scroll to" at bounding box center [114, 558] width 48 height 9
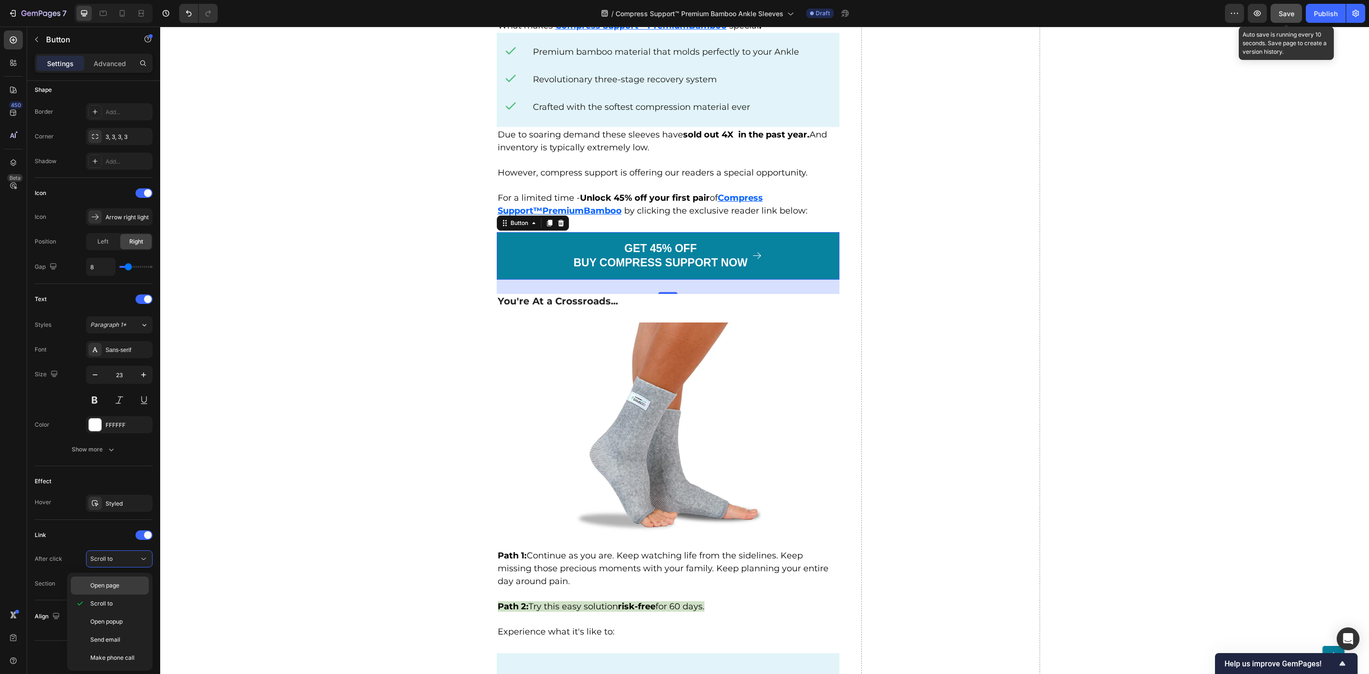
click at [115, 587] on span "Open page" at bounding box center [104, 585] width 29 height 9
click at [121, 588] on div "Add..." at bounding box center [128, 584] width 45 height 9
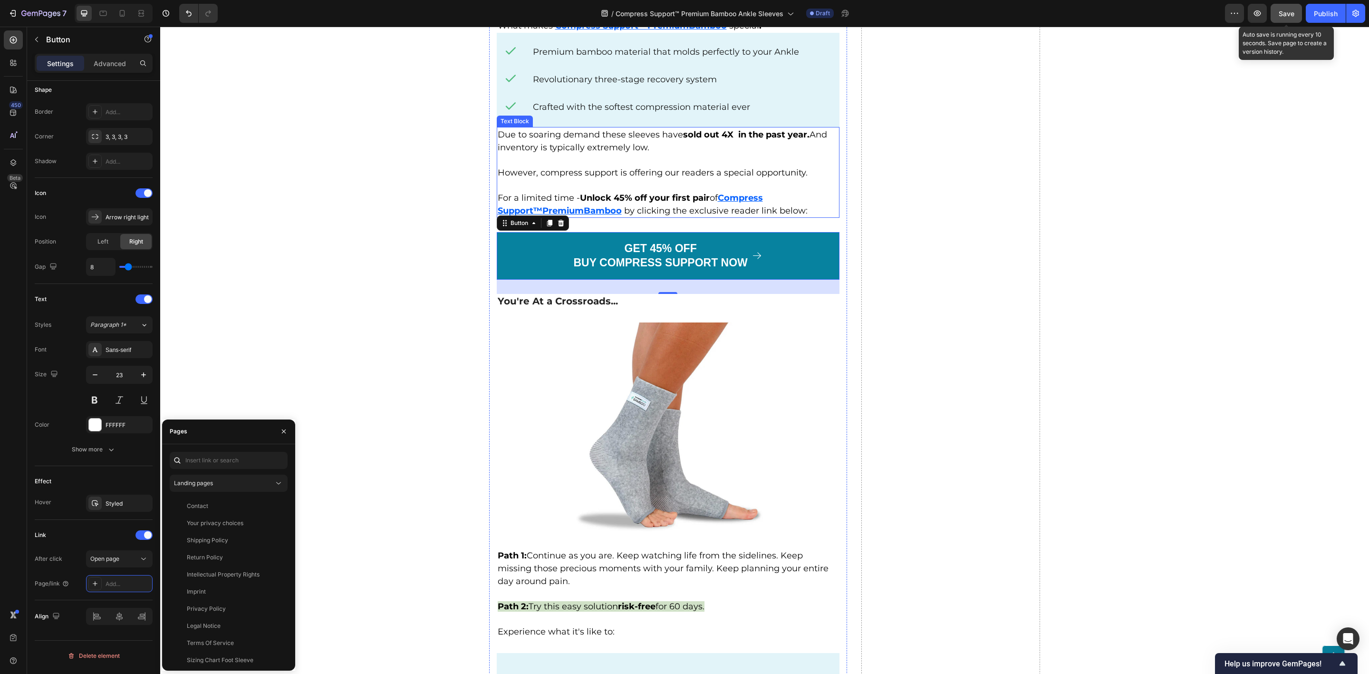
click at [738, 193] on u "Compress Support™" at bounding box center [630, 204] width 265 height 23
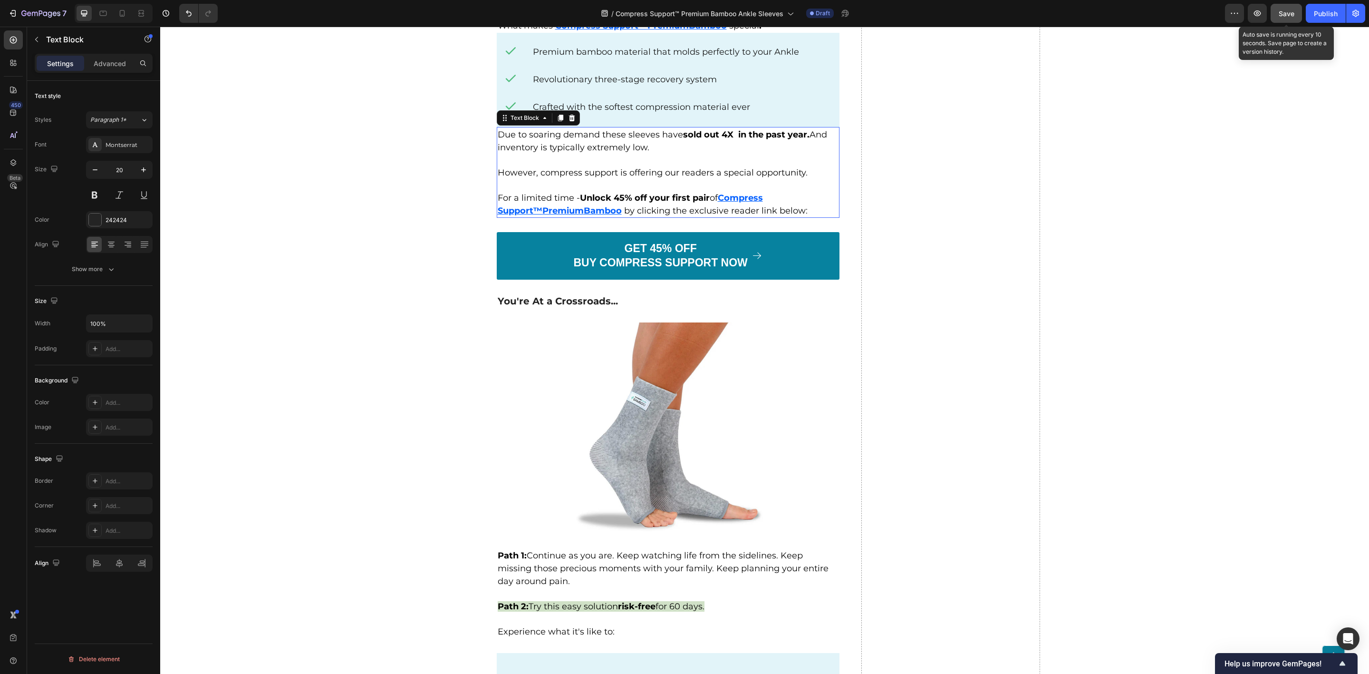
scroll to position [0, 0]
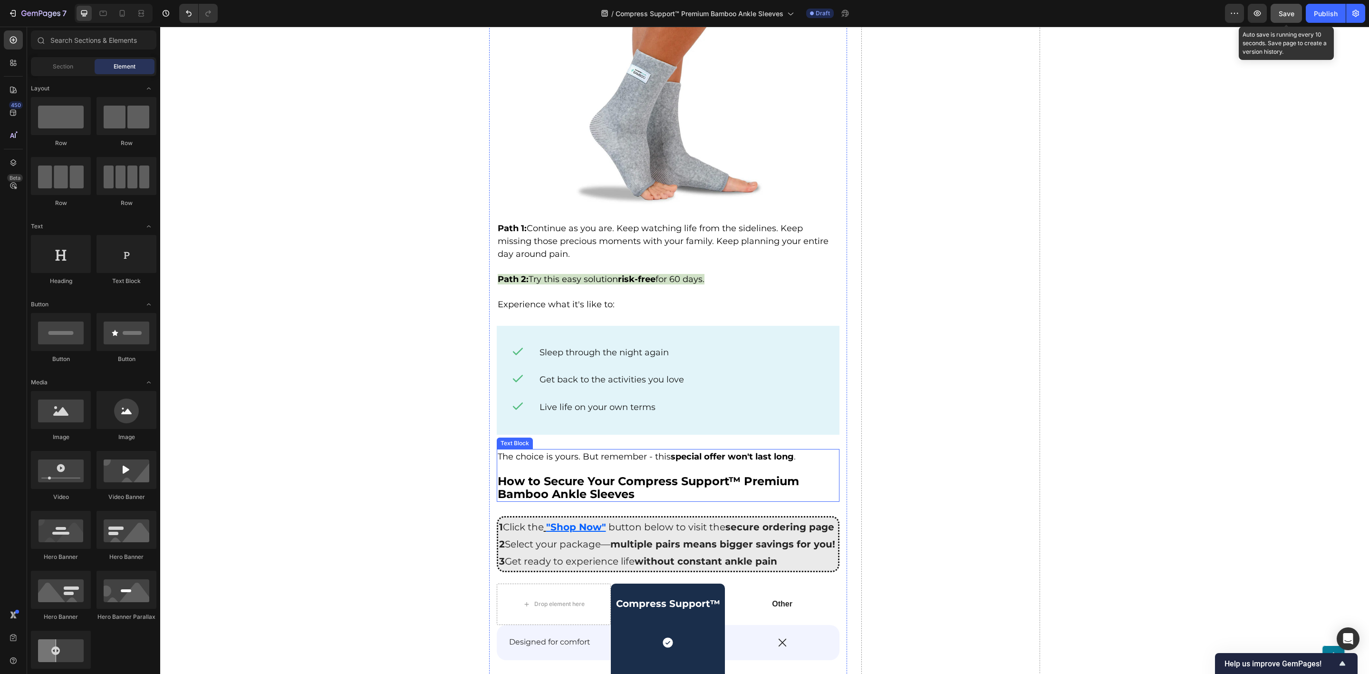
scroll to position [3633, 0]
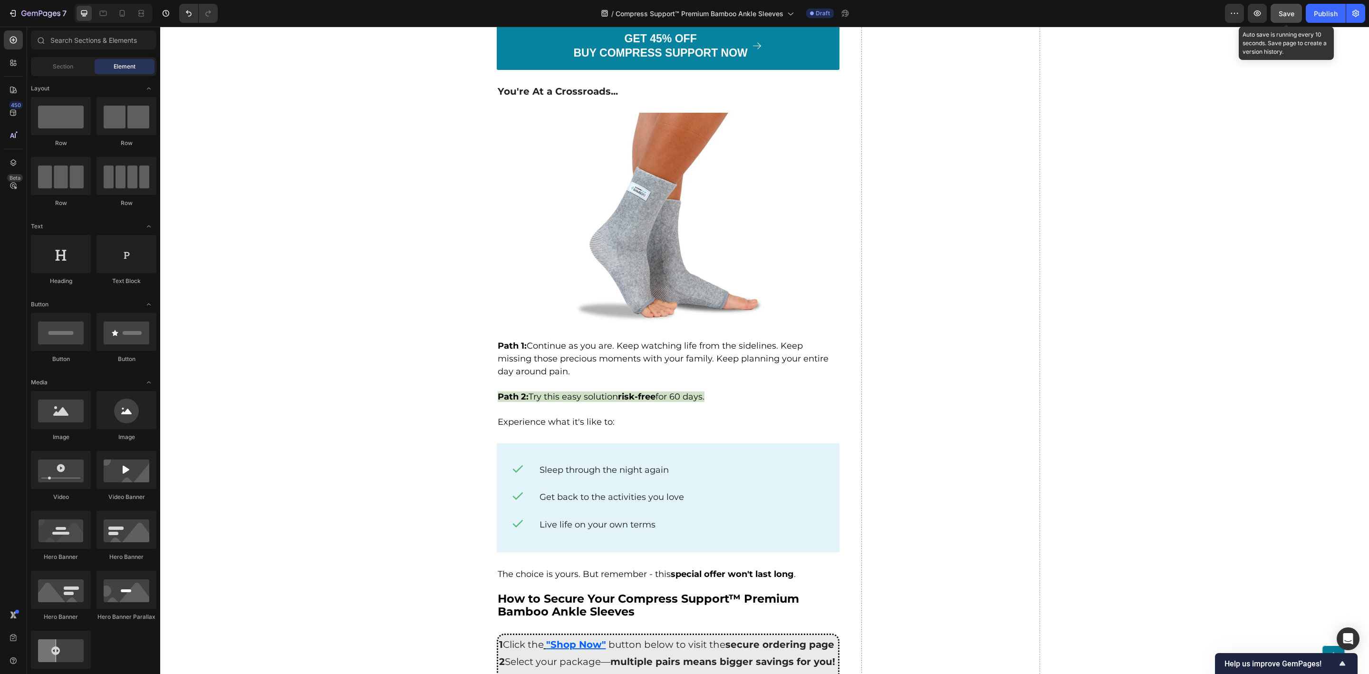
click at [1281, 15] on span "Save" at bounding box center [1287, 14] width 16 height 8
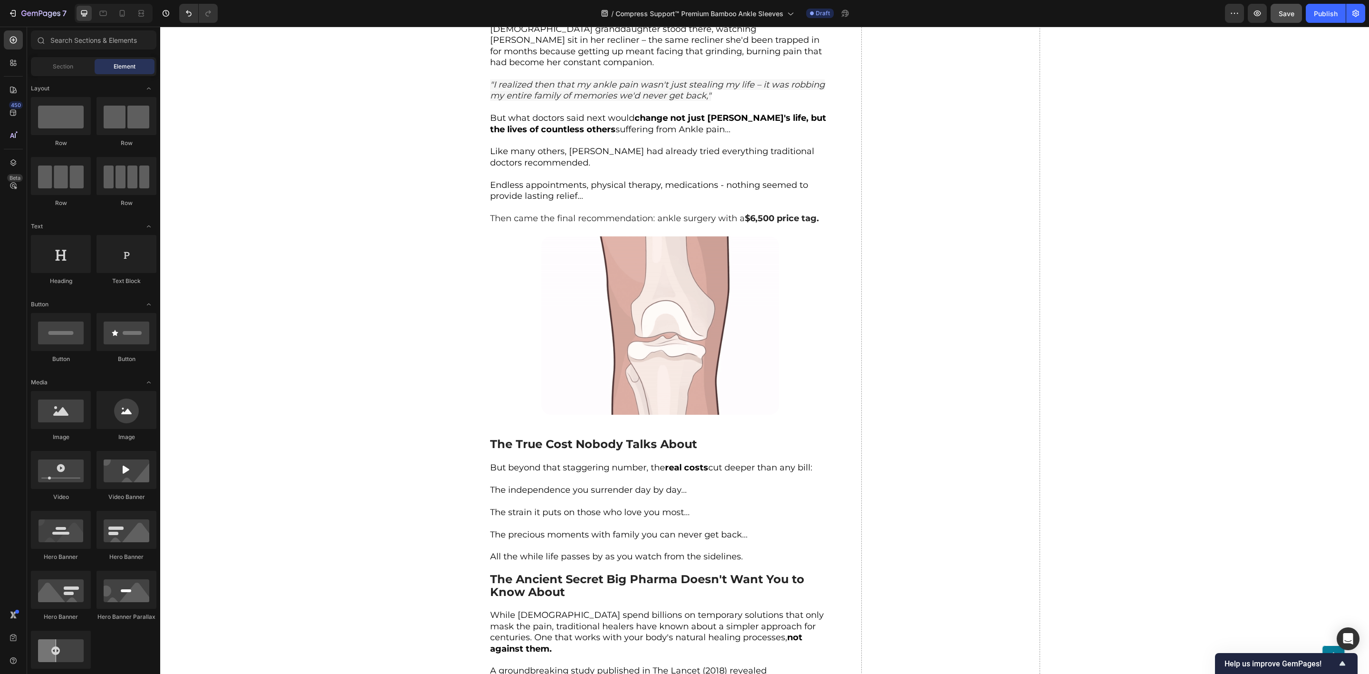
scroll to position [0, 0]
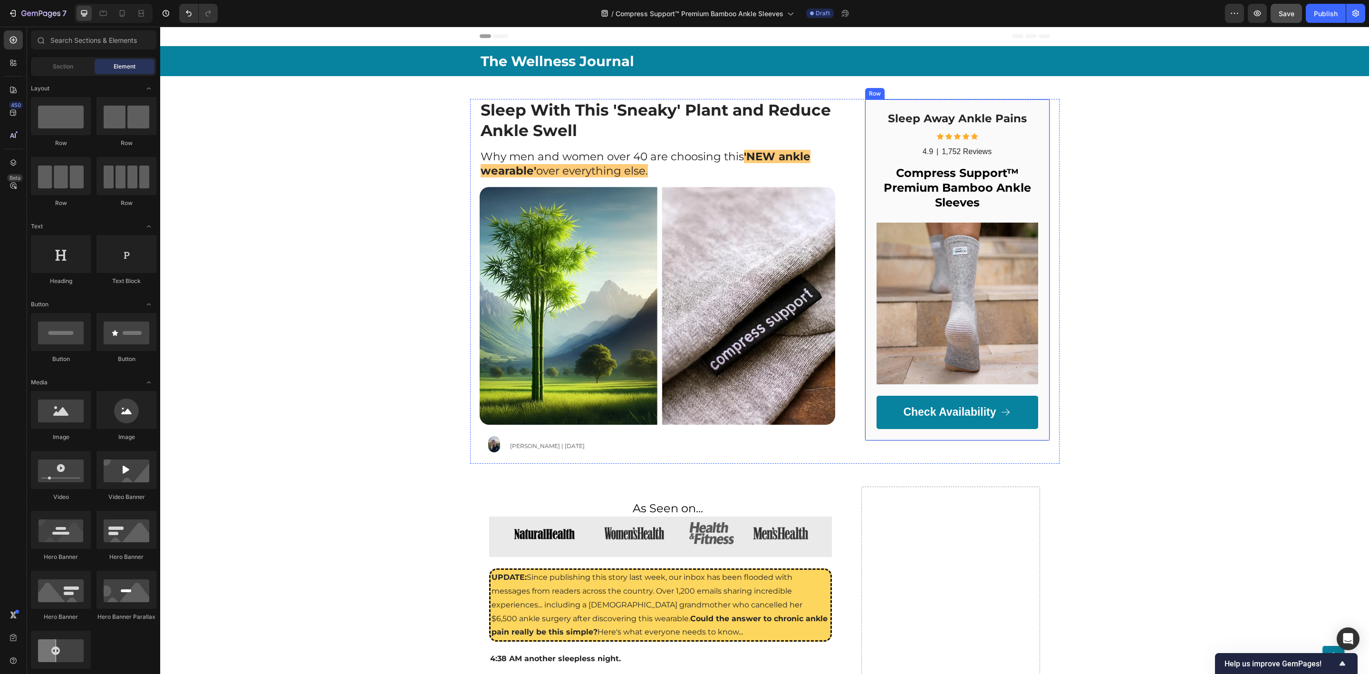
click at [1008, 287] on img at bounding box center [958, 304] width 162 height 162
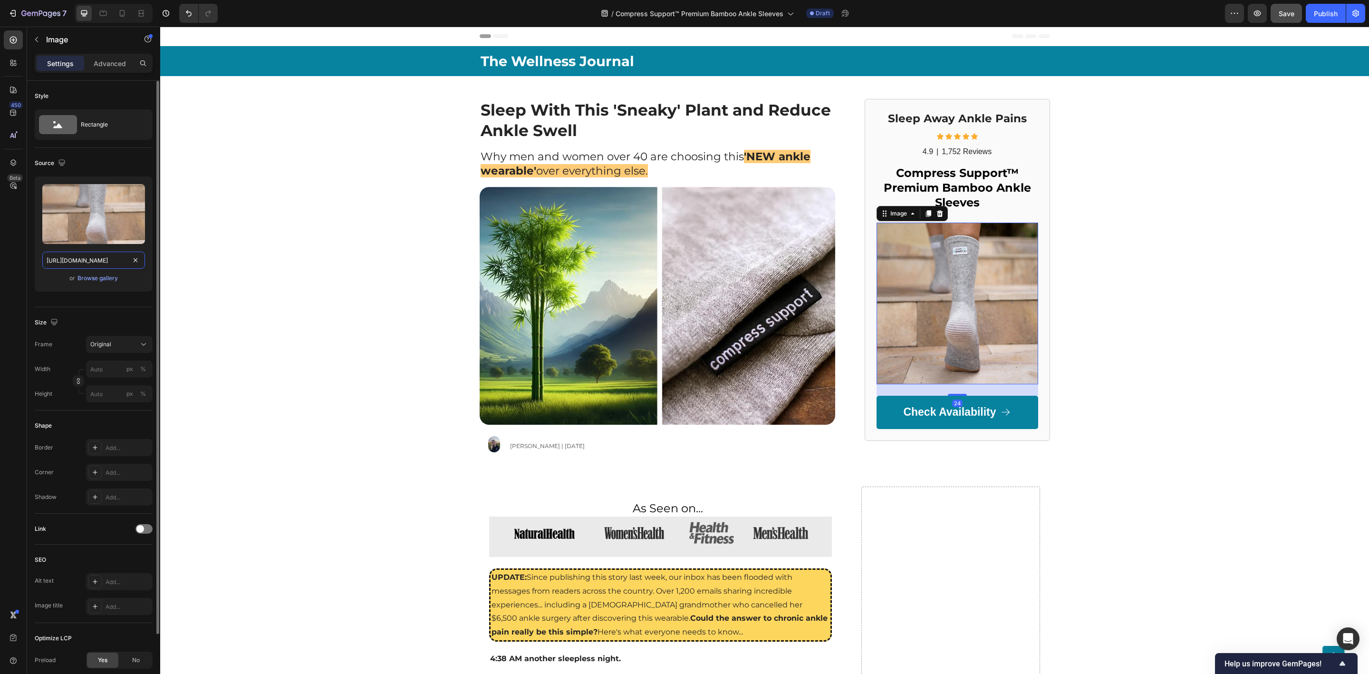
click at [103, 254] on input "[URL][DOMAIN_NAME]" at bounding box center [93, 260] width 103 height 17
paste input "[DOMAIN_NAME][URL]"
type input "[URL][DOMAIN_NAME]"
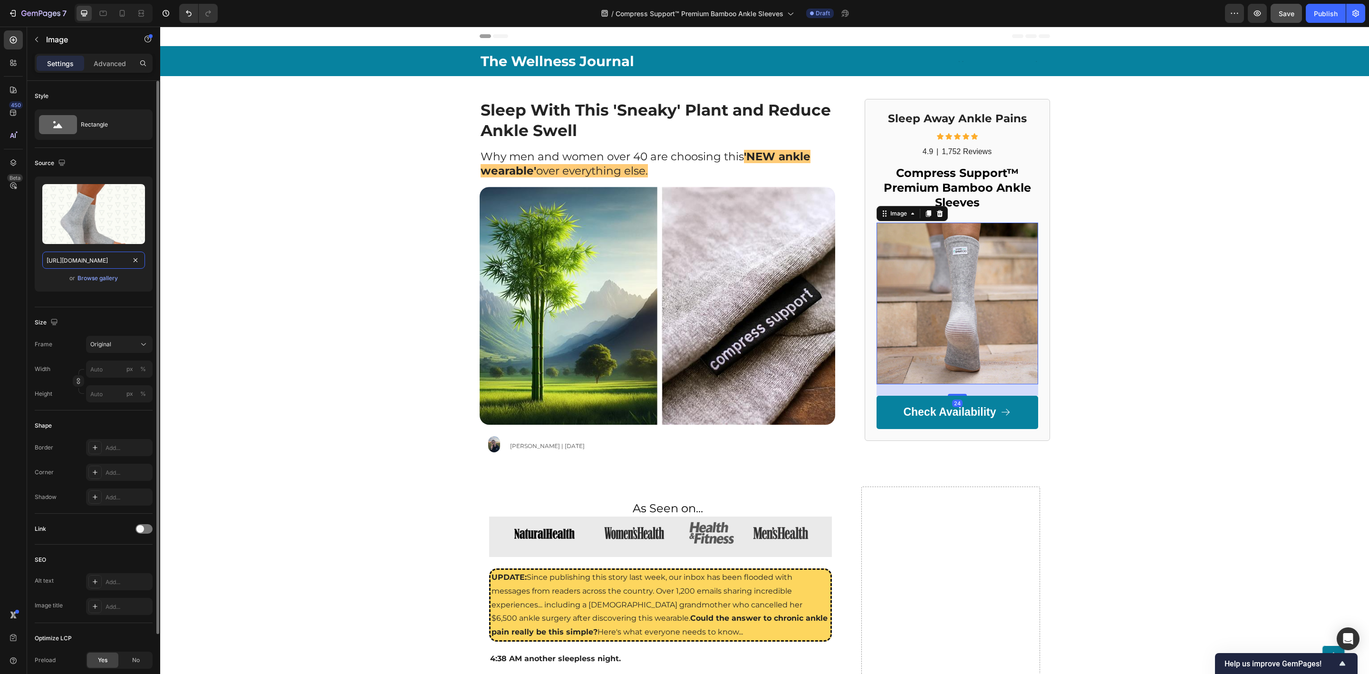
scroll to position [0, 363]
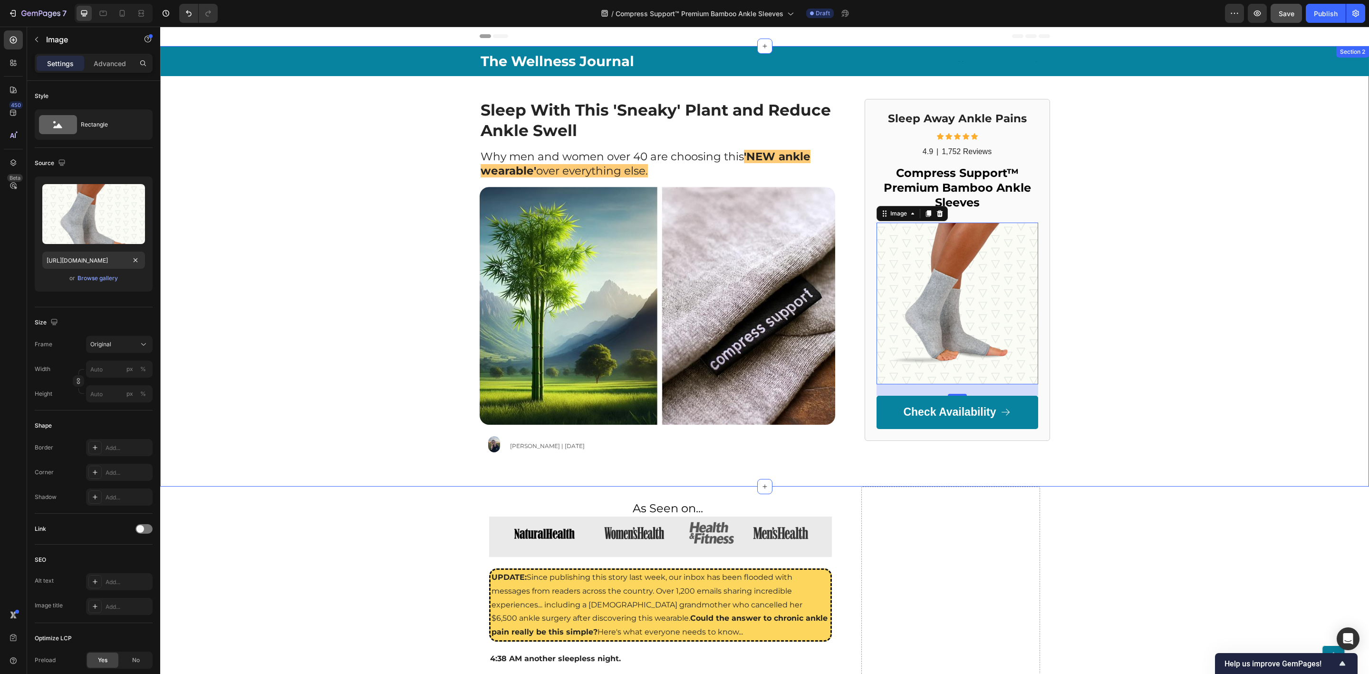
click at [1268, 325] on div "The Wellness Journal Text Block Text Block Row Row Sleep With This 'Sneaky' Pla…" at bounding box center [764, 254] width 1209 height 417
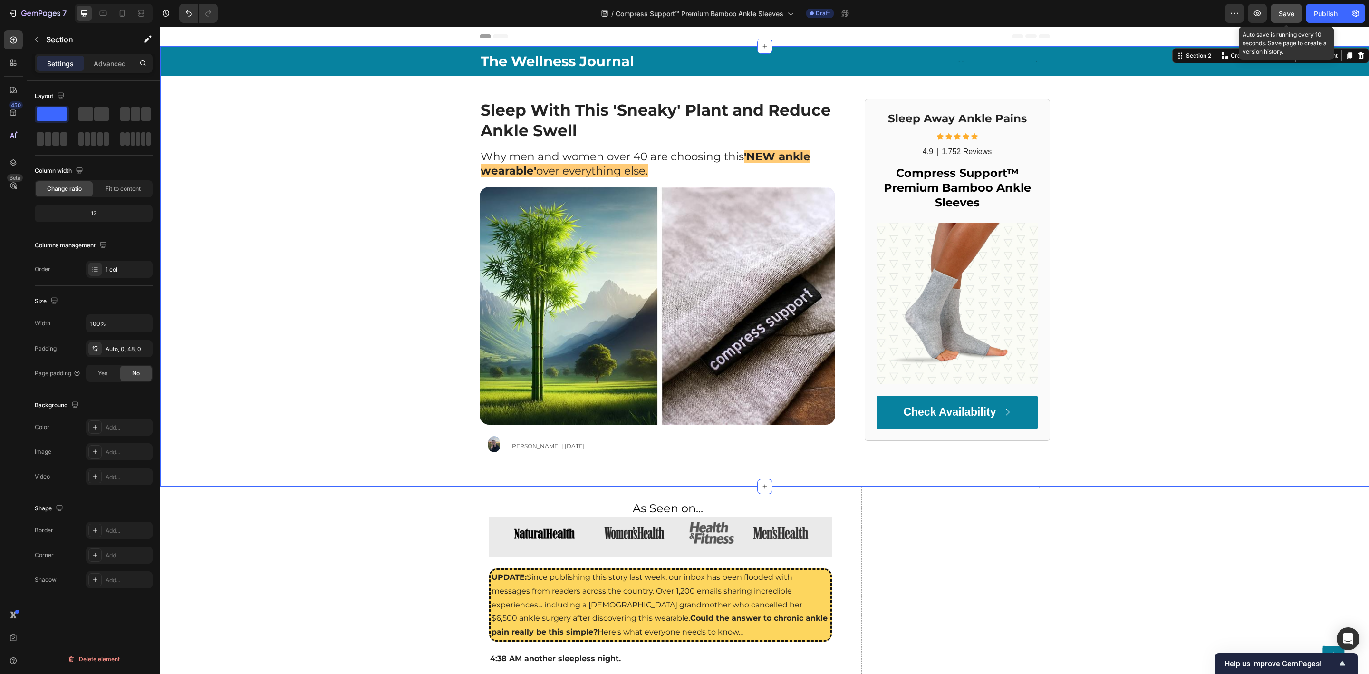
click at [1283, 12] on span "Save" at bounding box center [1287, 14] width 16 height 8
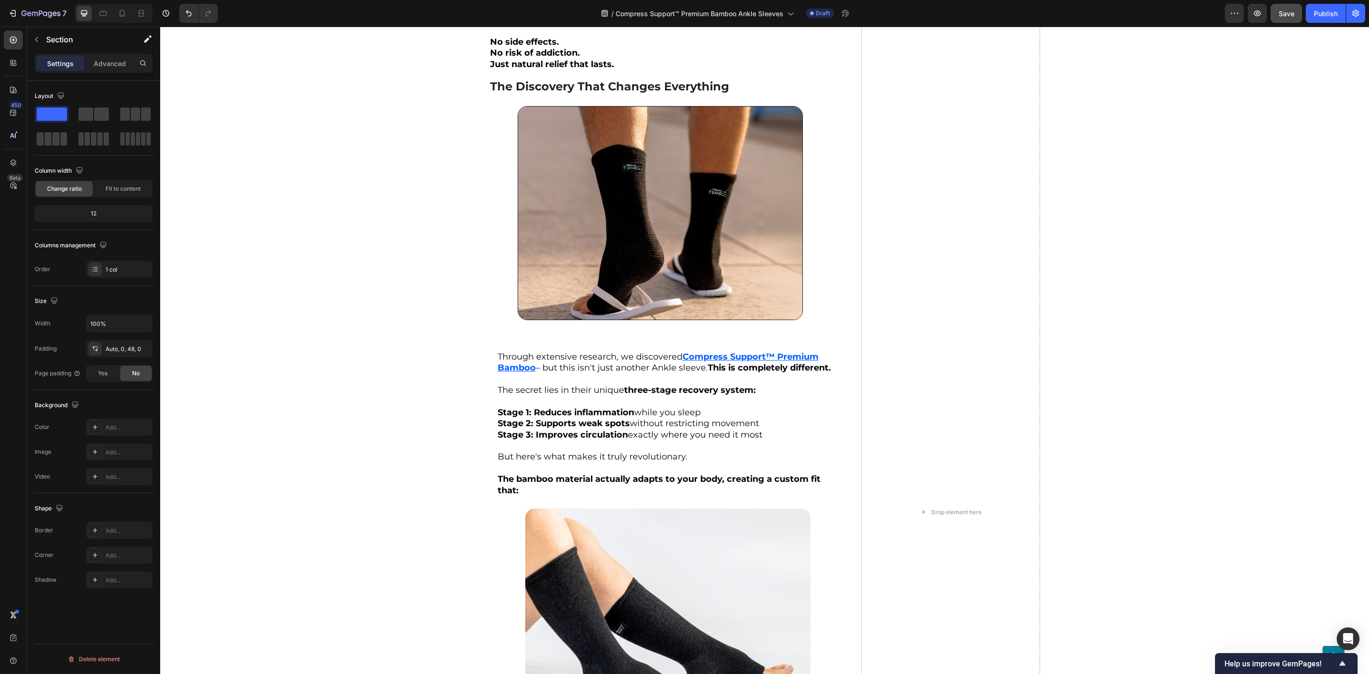
scroll to position [2211, 0]
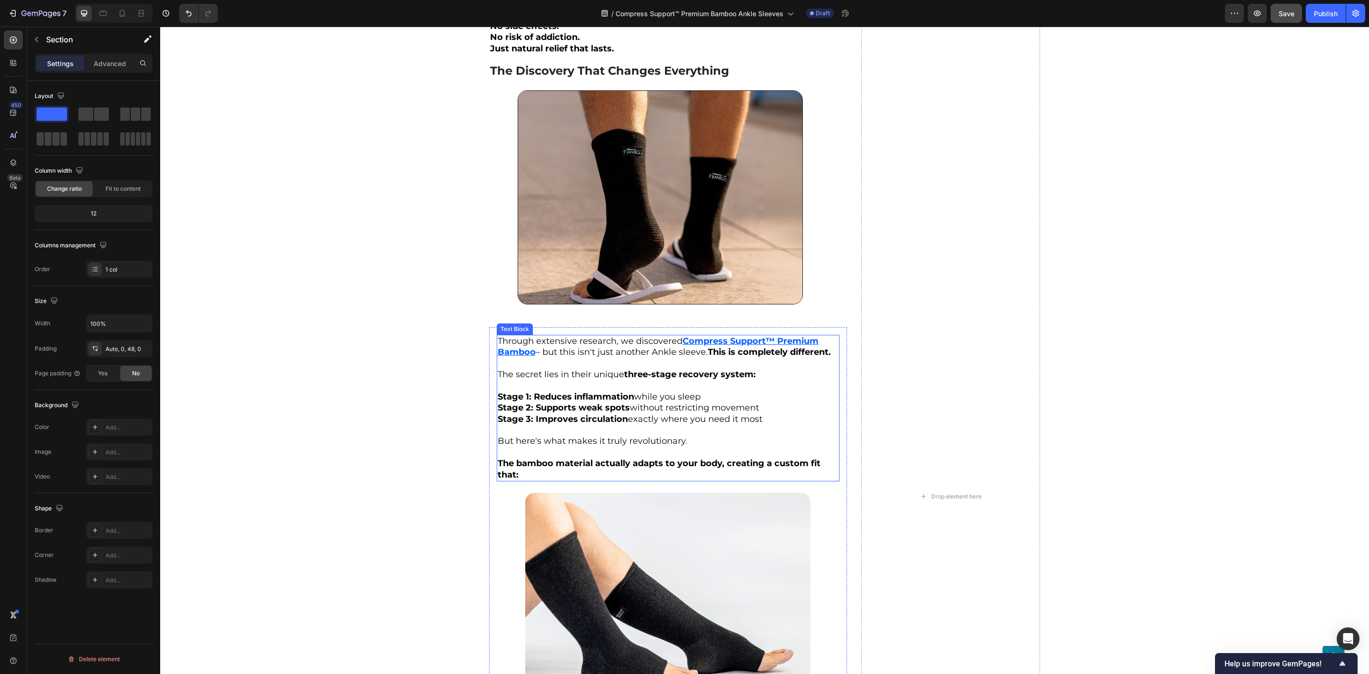
click at [536, 347] on span "– but this isn't just another Ankle sleeve. This is completely different." at bounding box center [683, 352] width 295 height 10
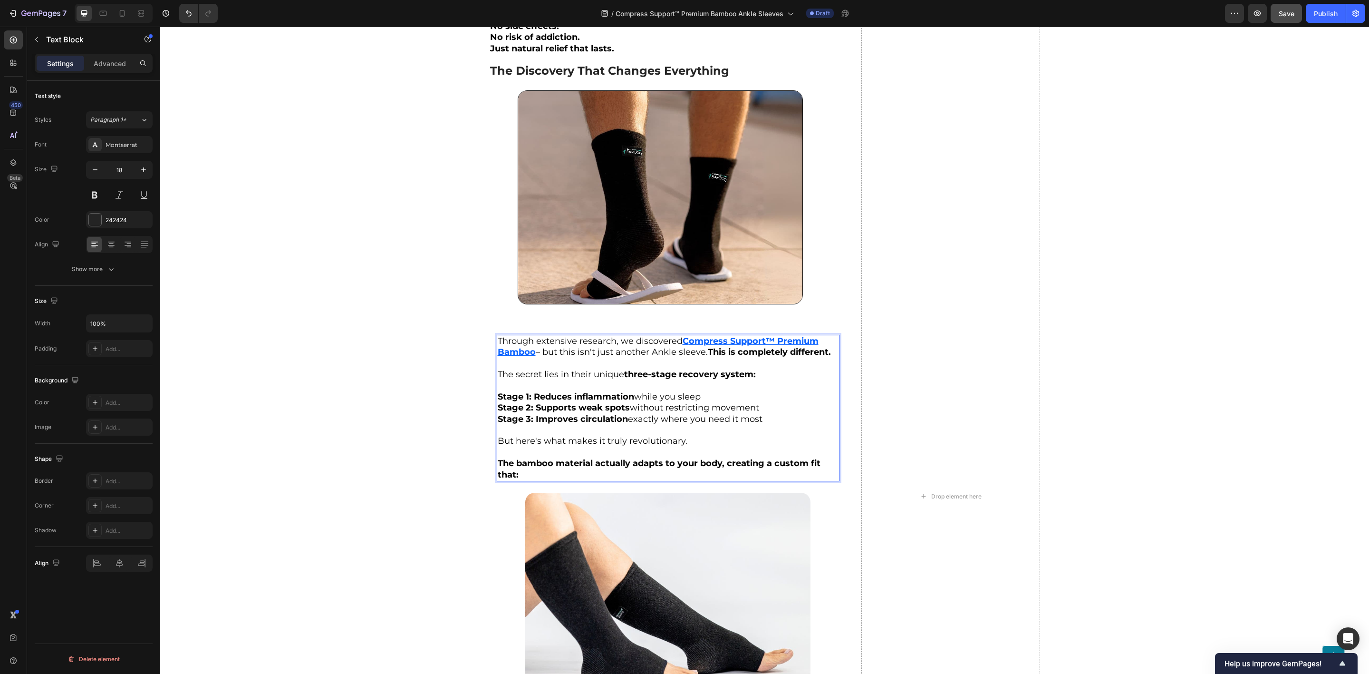
click at [536, 347] on span "– but this isn't just another Ankle sleeve. This is completely different." at bounding box center [683, 352] width 295 height 10
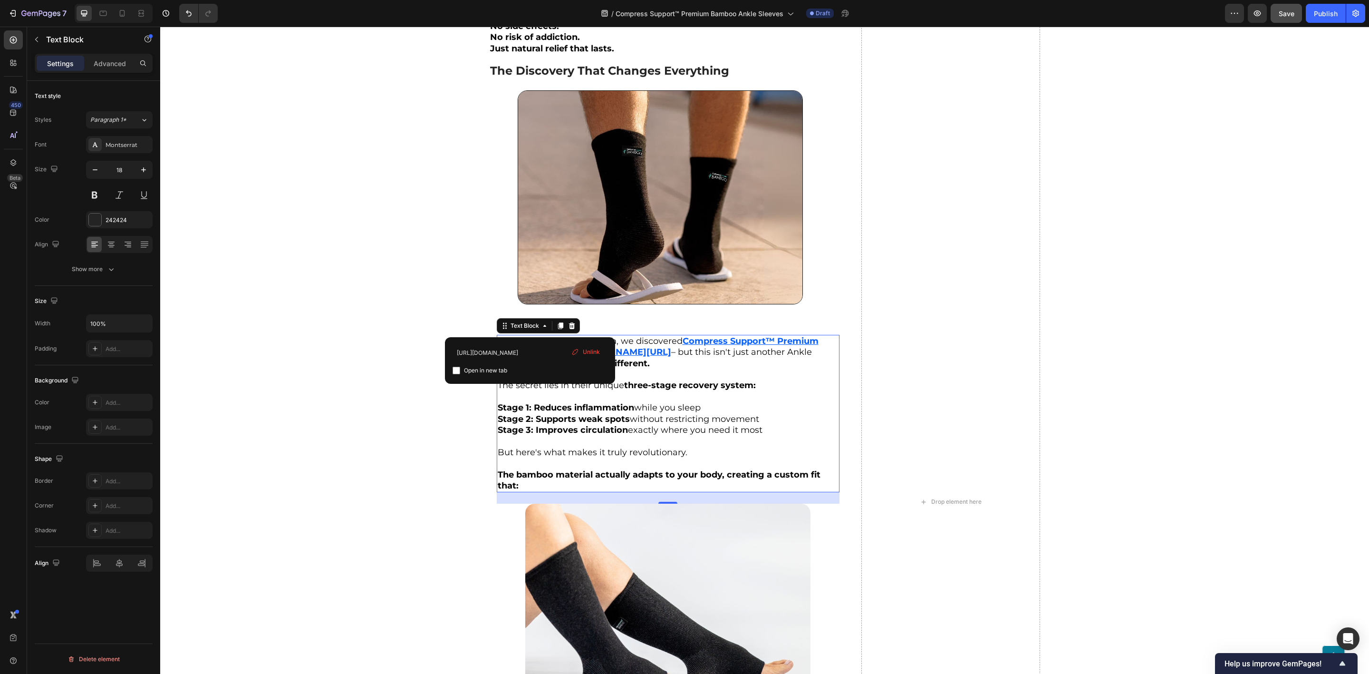
click at [587, 353] on span "Unlink" at bounding box center [591, 352] width 17 height 9
click at [702, 347] on span "– but this isn't just another Ankle sleeve. This is completely different." at bounding box center [655, 357] width 314 height 21
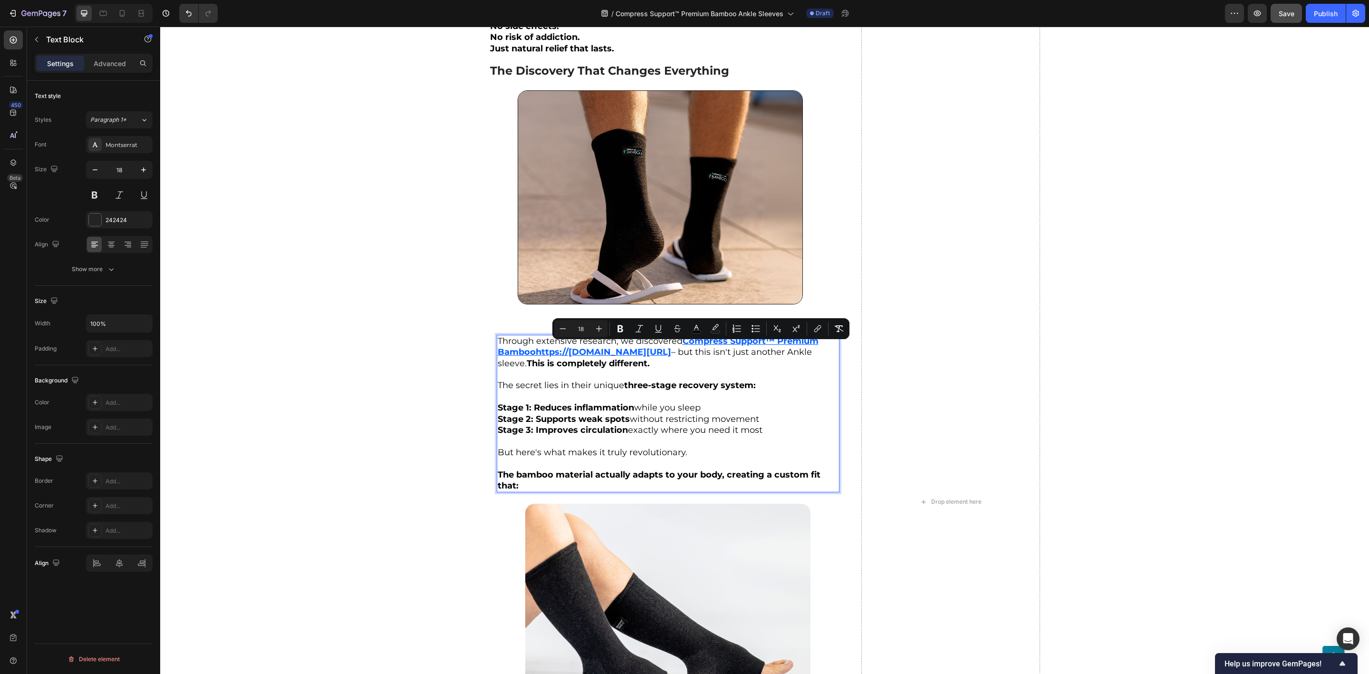
click at [608, 358] on p "Through extensive research, we discovered C ompress Support™ Premium Bamboohttp…" at bounding box center [668, 352] width 341 height 33
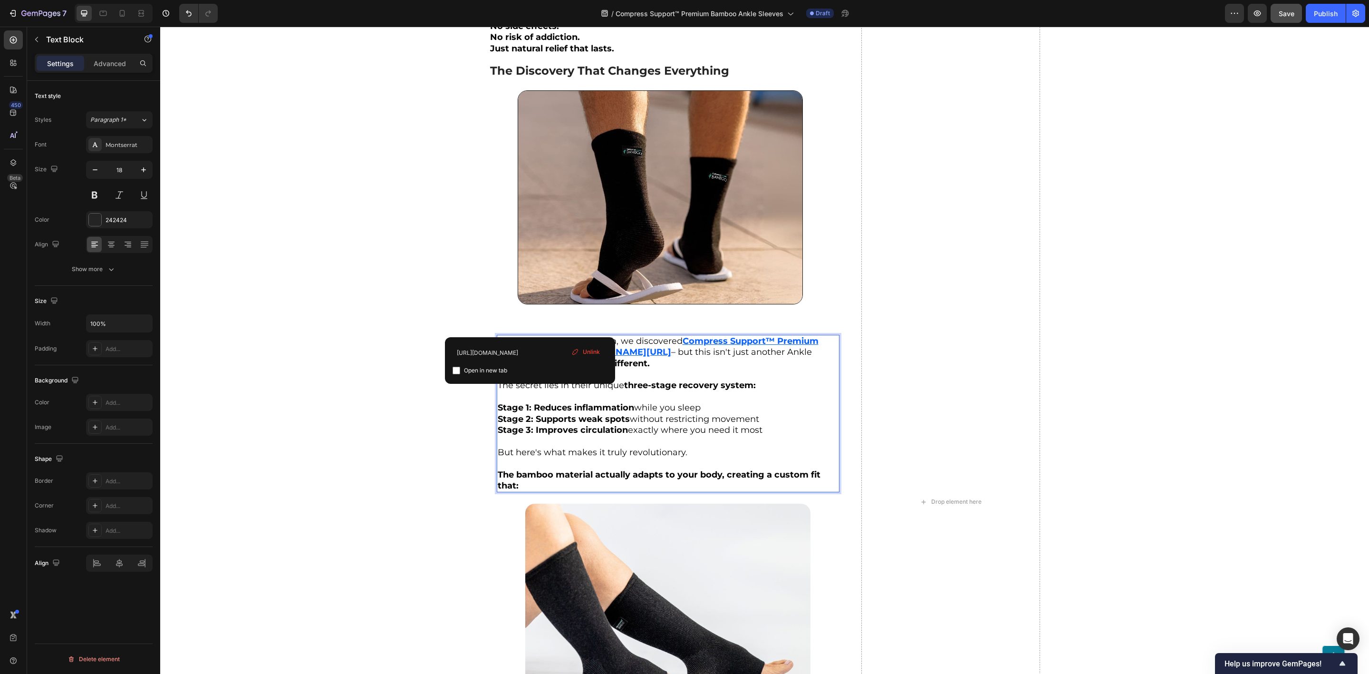
click at [601, 348] on span "– but this isn't just another Ankle sleeve. This is completely different." at bounding box center [655, 357] width 314 height 21
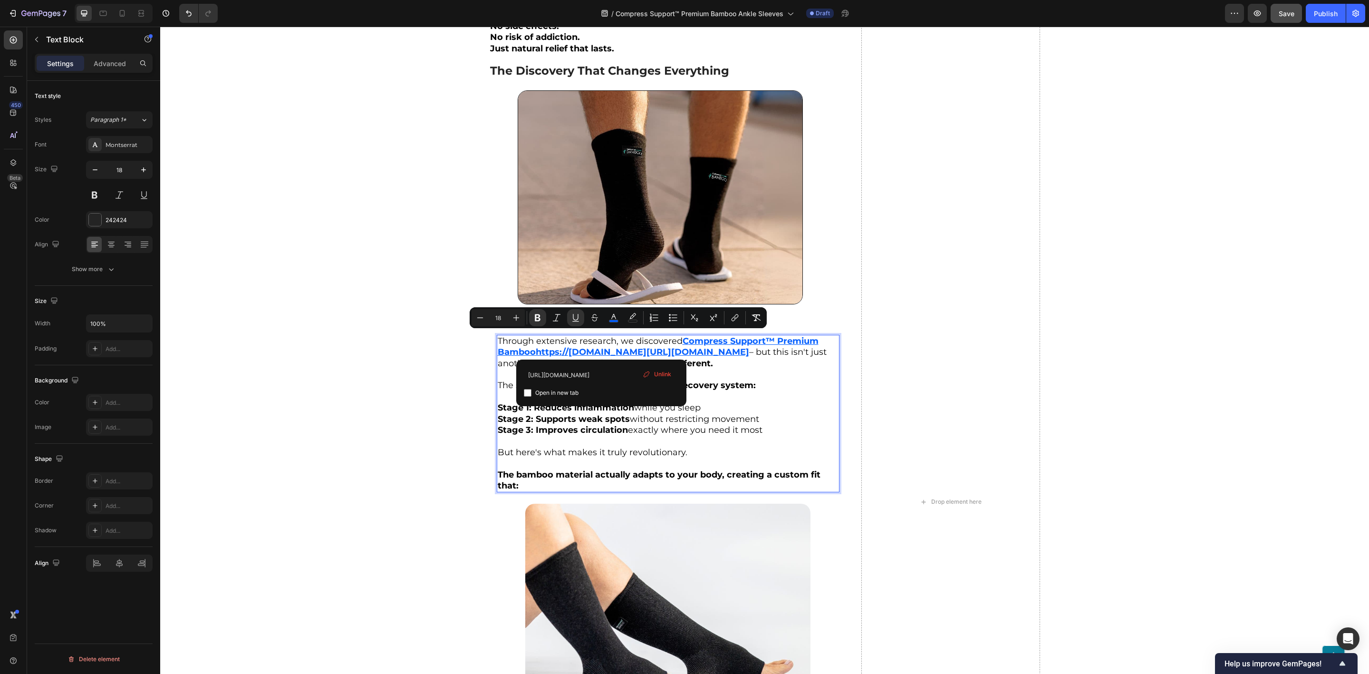
drag, startPoint x: 602, startPoint y: 348, endPoint x: 584, endPoint y: 343, distance: 19.4
click at [649, 339] on u "ompress Support™ Premium Bamboohttps://[DOMAIN_NAME][URL][DOMAIN_NAME]" at bounding box center [658, 346] width 321 height 21
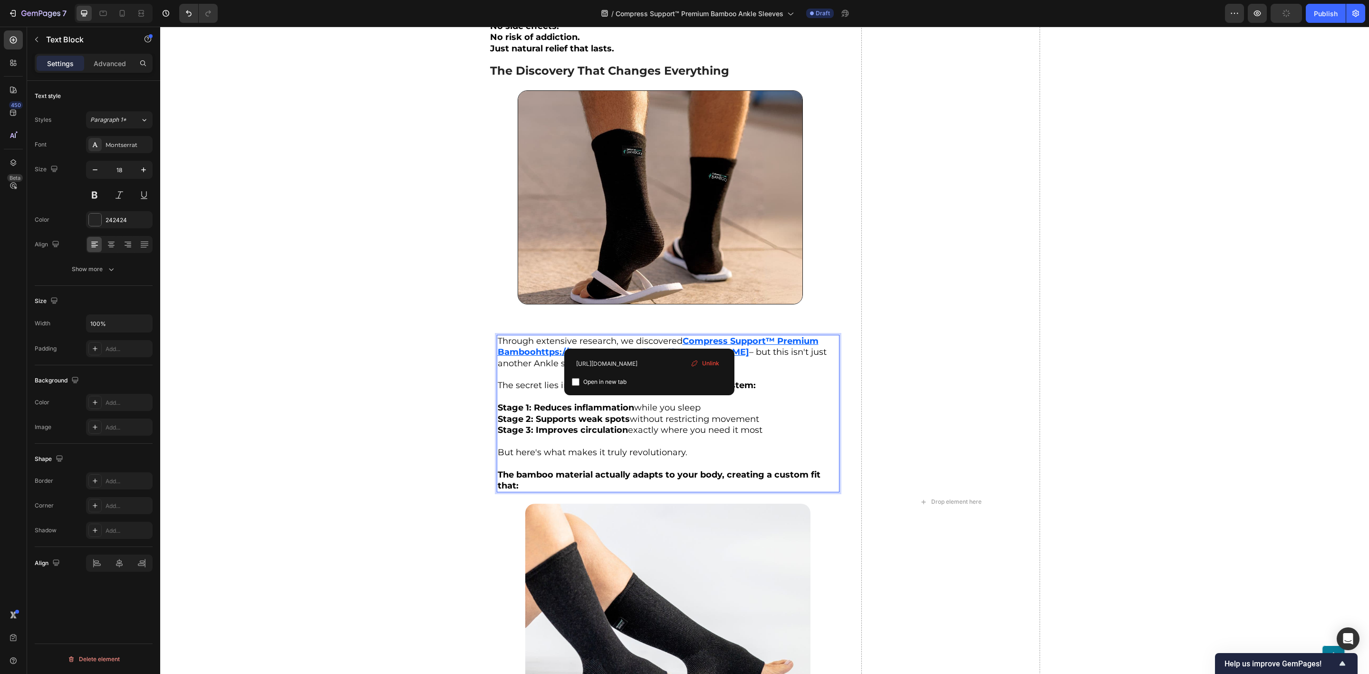
click at [759, 369] on p "Through extensive research, we discovered C ompress Support™ Premium Bamboohttp…" at bounding box center [668, 352] width 341 height 33
click at [608, 368] on span "– but this isn't just another Ankle sleeve. This is completely different." at bounding box center [662, 357] width 329 height 21
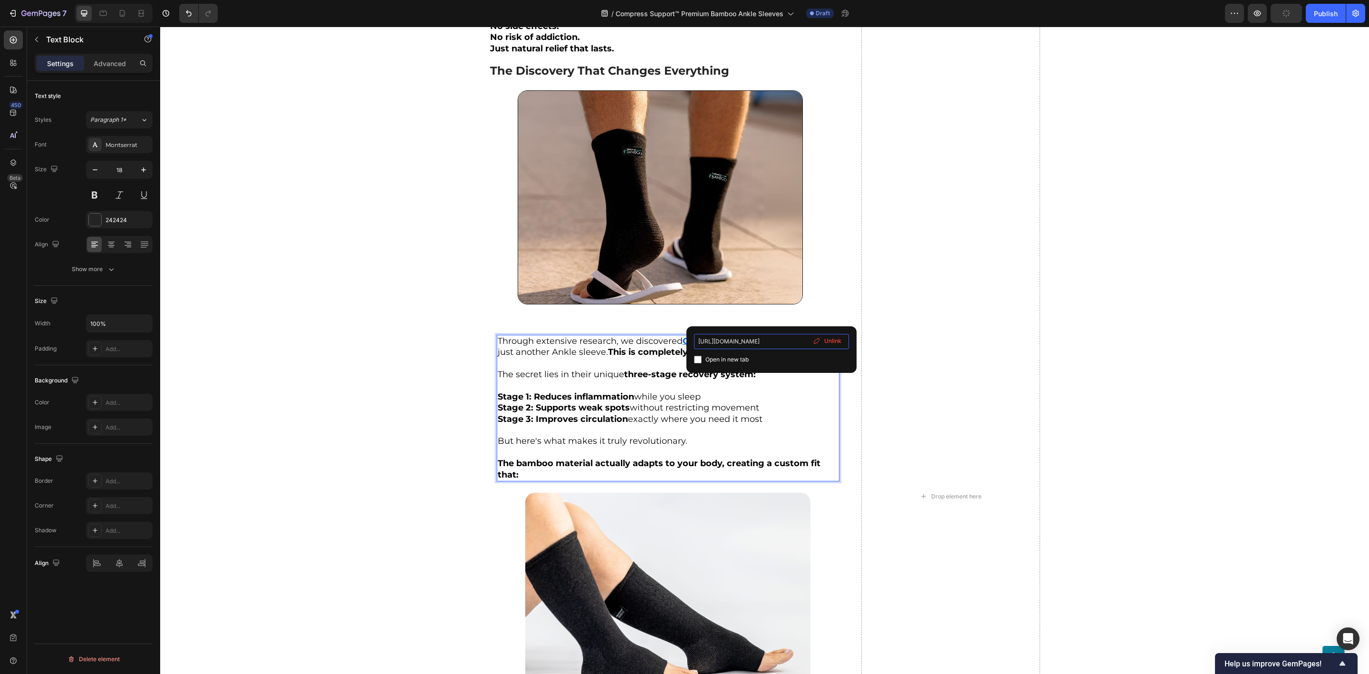
click at [767, 343] on input "[URL][DOMAIN_NAME]" at bounding box center [771, 341] width 155 height 15
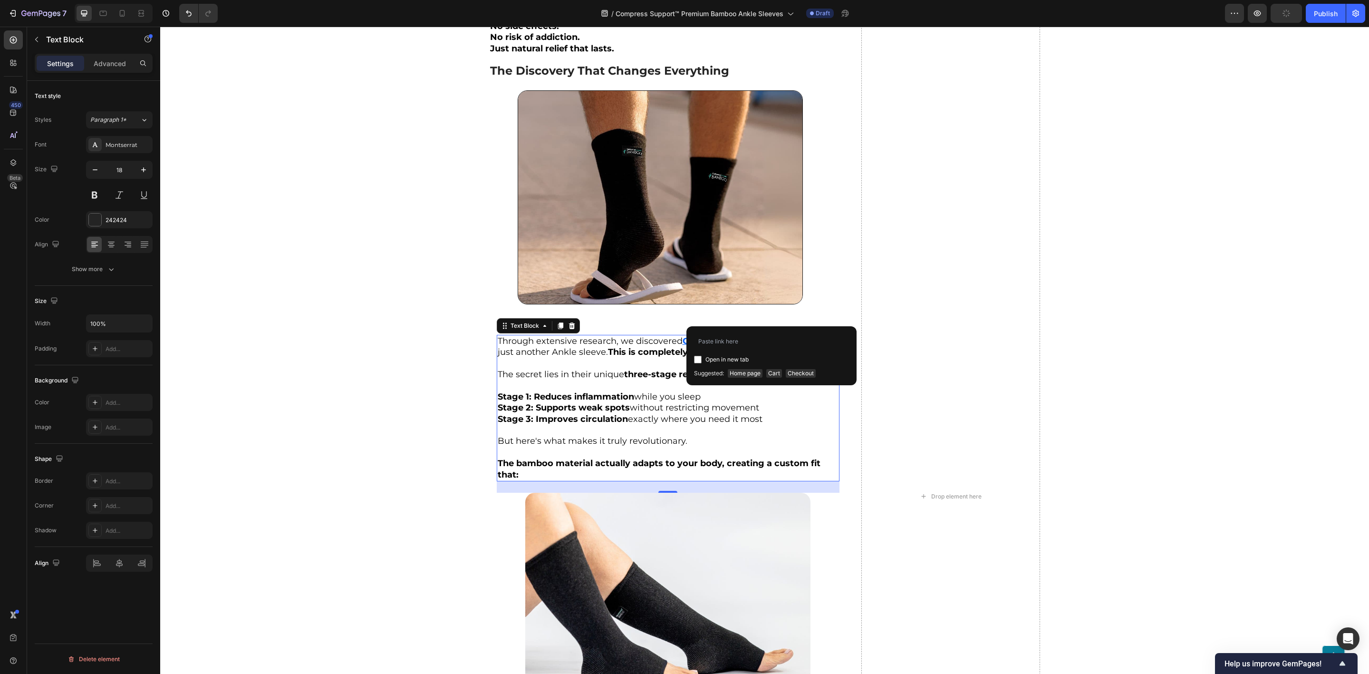
click at [647, 358] on p "Rich Text Editor. Editing area: main" at bounding box center [668, 363] width 341 height 11
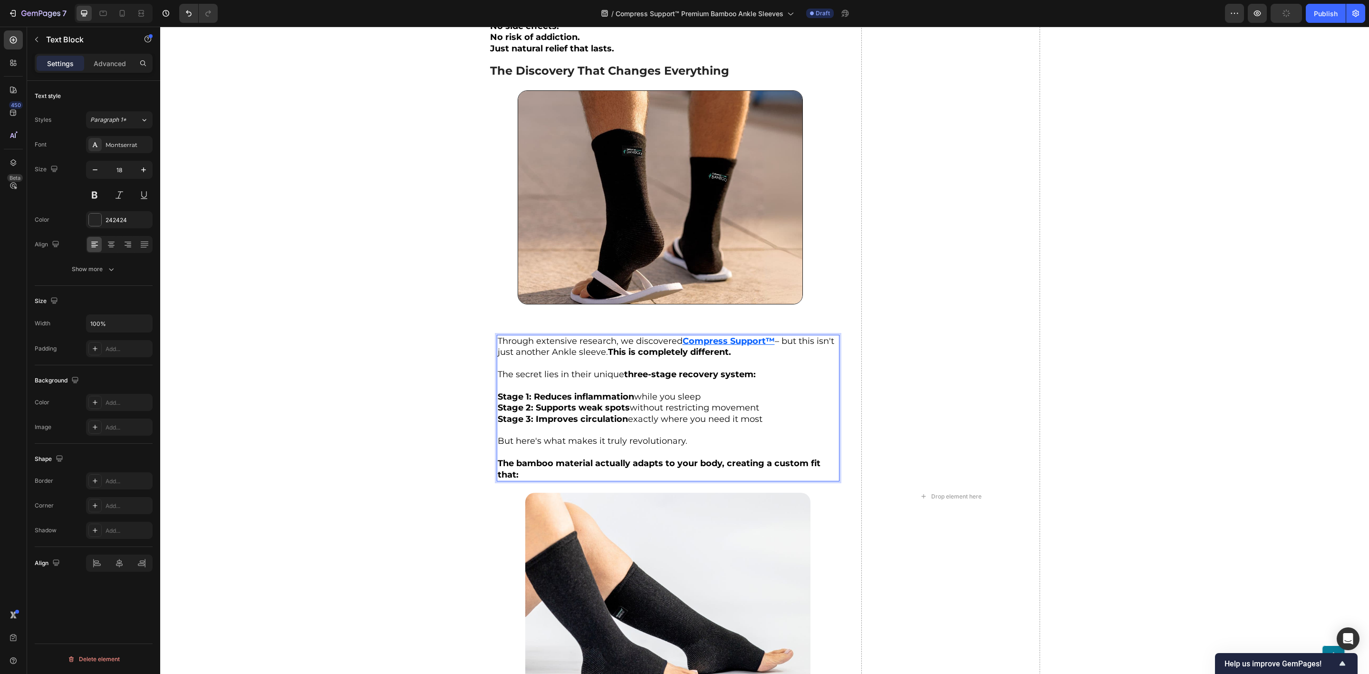
click at [772, 336] on span "– but this isn't just another Ankle sleeve. This is completely different." at bounding box center [666, 346] width 337 height 21
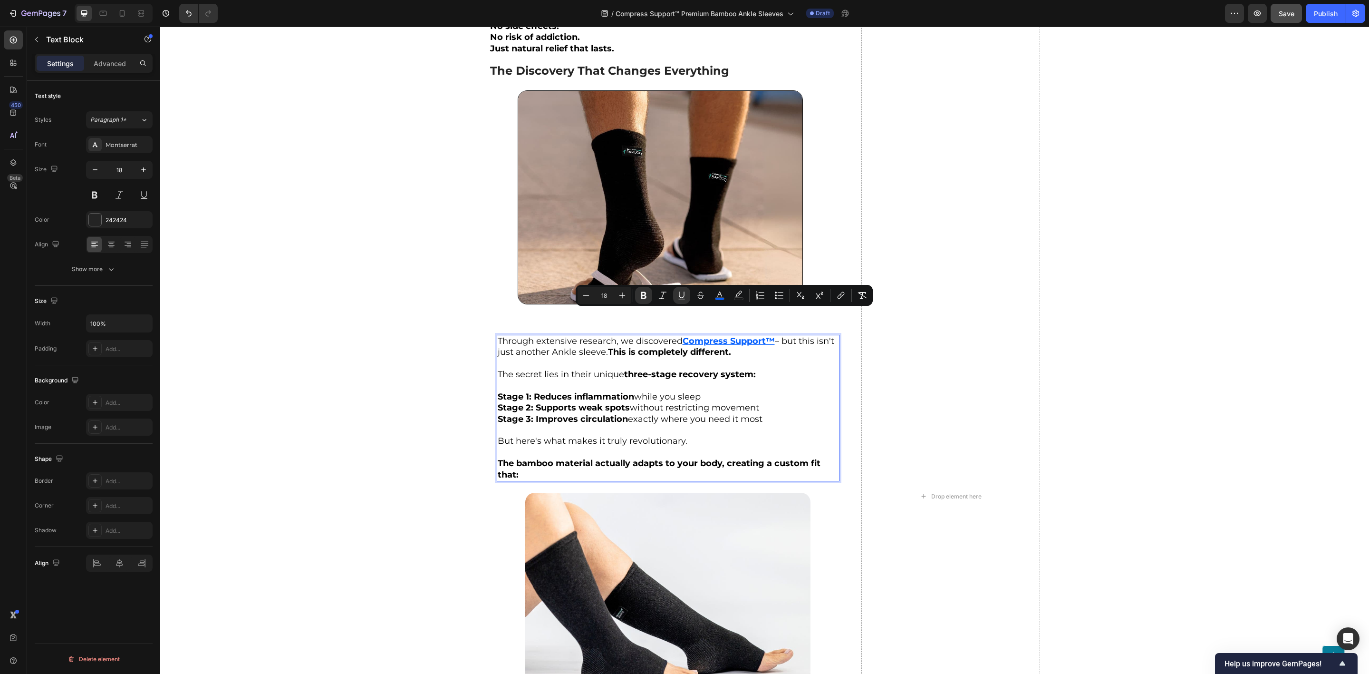
drag, startPoint x: 772, startPoint y: 319, endPoint x: 679, endPoint y: 315, distance: 92.8
click at [679, 336] on p "Through extensive research, we discovered C ompress Support™ – but this isn't j…" at bounding box center [668, 347] width 341 height 22
click at [837, 295] on icon "Editor contextual toolbar" at bounding box center [841, 295] width 10 height 10
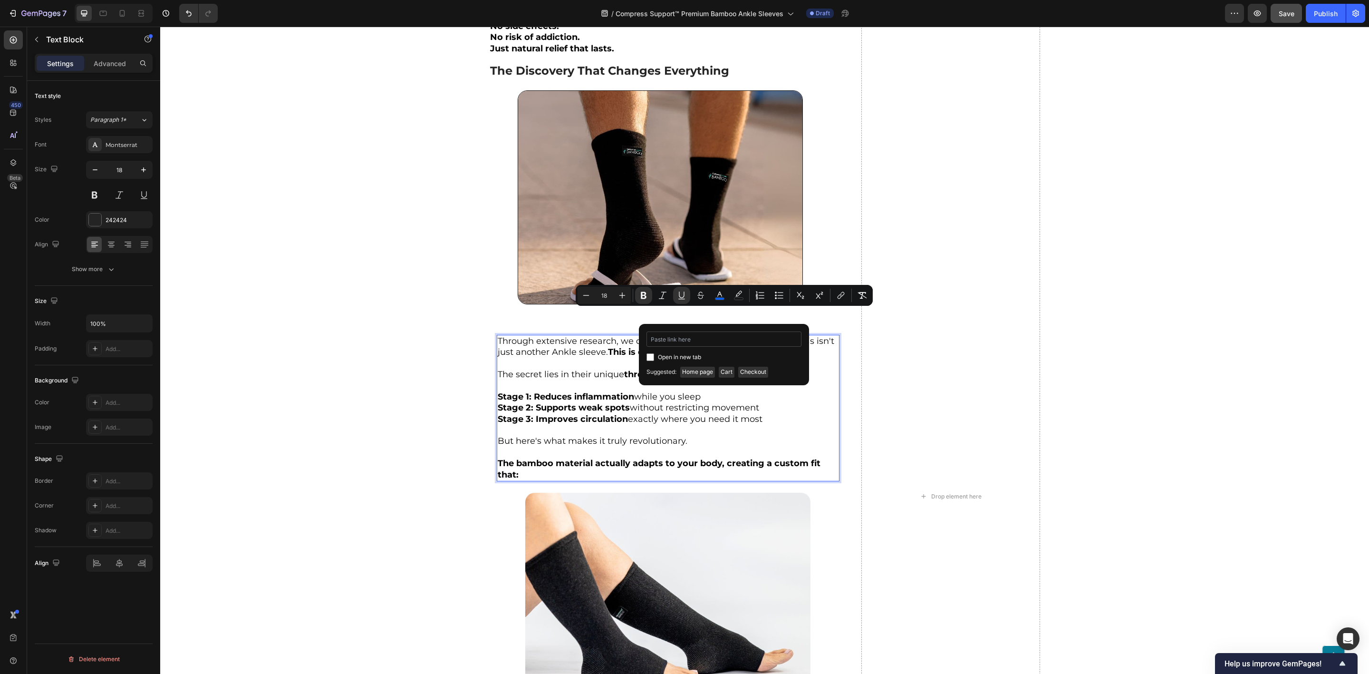
click at [715, 340] on input "Editor contextual toolbar" at bounding box center [724, 338] width 155 height 15
type input "[URL][DOMAIN_NAME]"
click at [751, 358] on div "Open in new tab" at bounding box center [724, 356] width 155 height 11
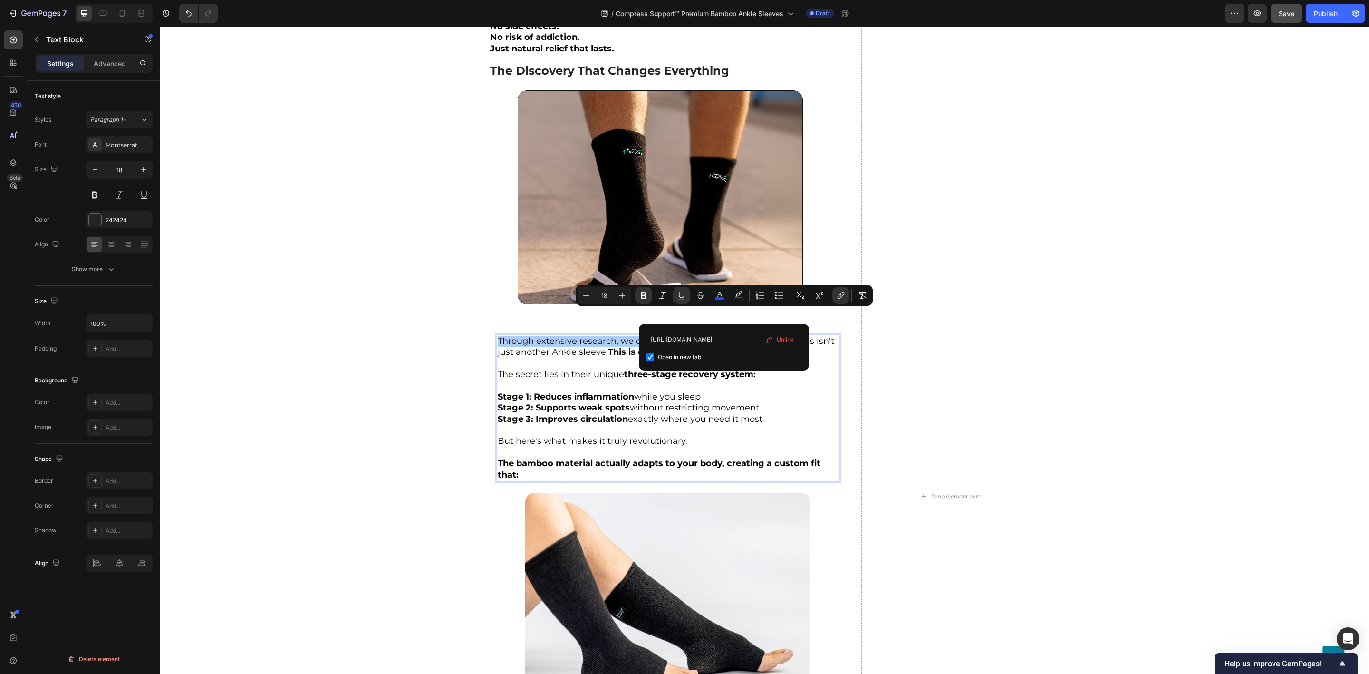
click at [751, 358] on div "Open in new tab" at bounding box center [724, 356] width 155 height 11
checkbox input "false"
click at [853, 365] on div "Heading As Seen on... Text Block Row Image Row Image Row UPDATE: Since publishi…" at bounding box center [765, 496] width 552 height 4441
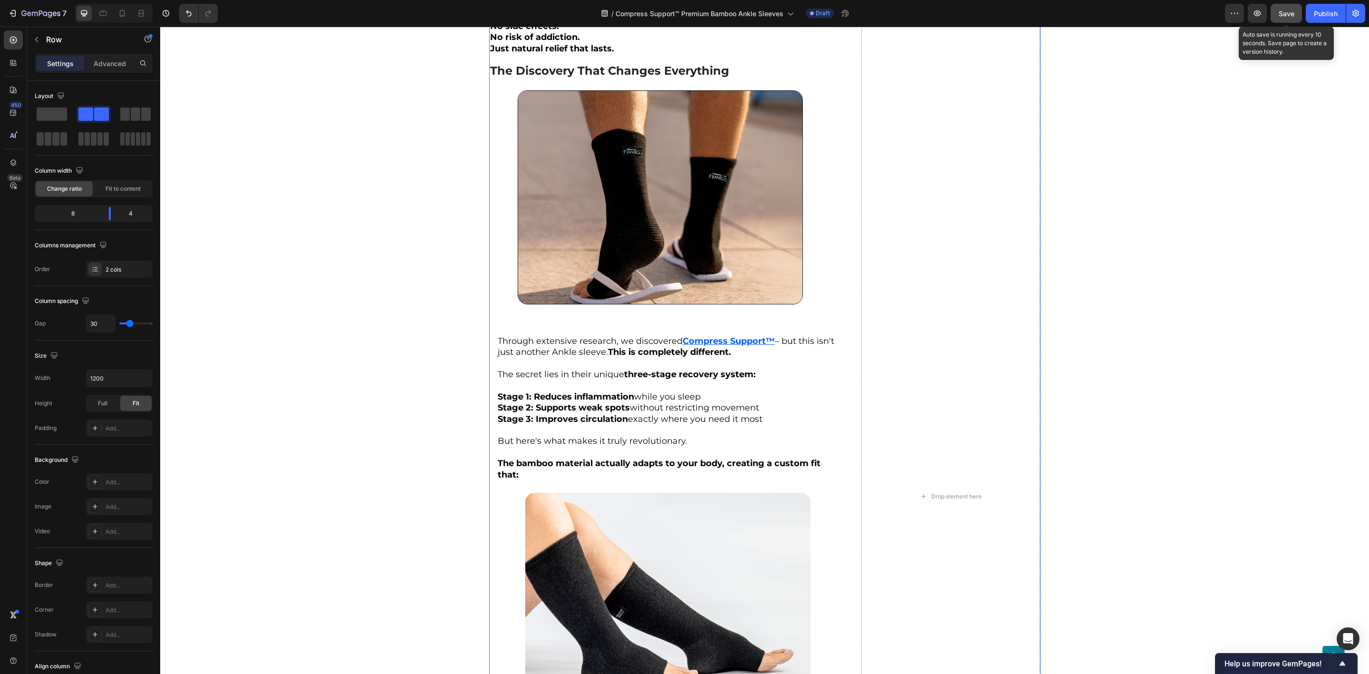
click at [1287, 14] on span "Save" at bounding box center [1287, 14] width 16 height 8
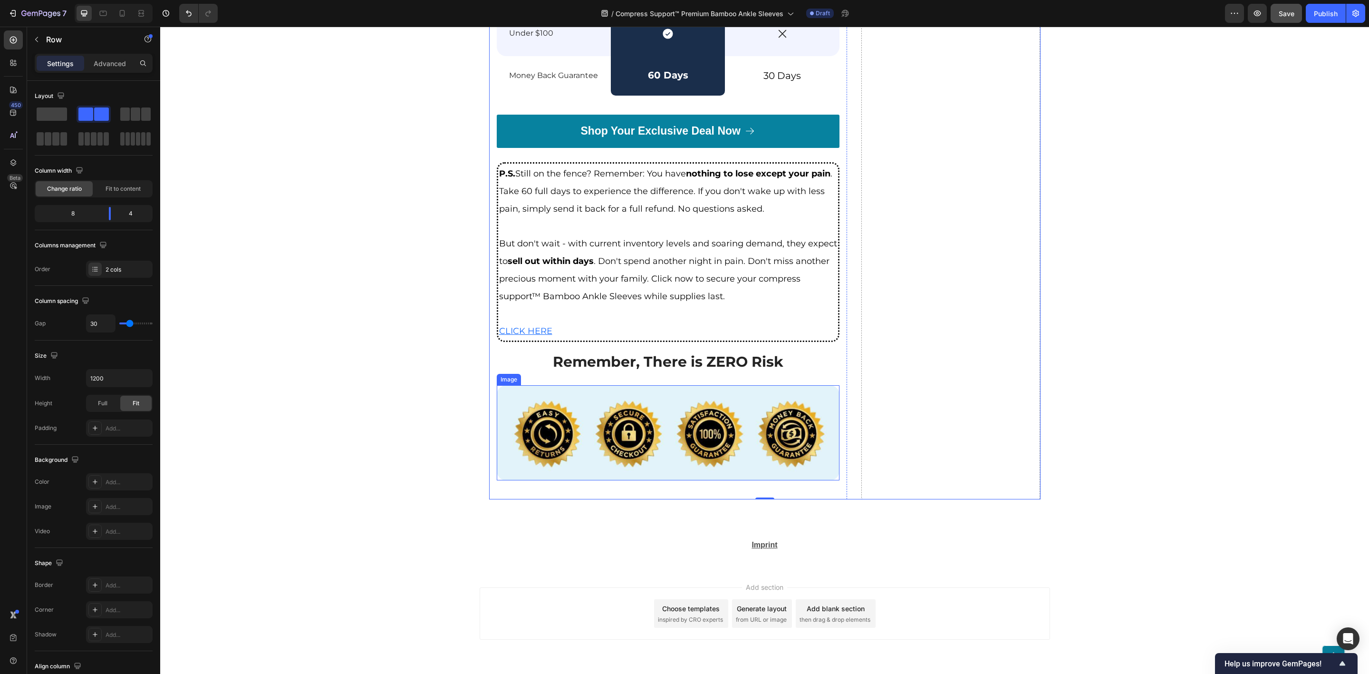
scroll to position [4489, 0]
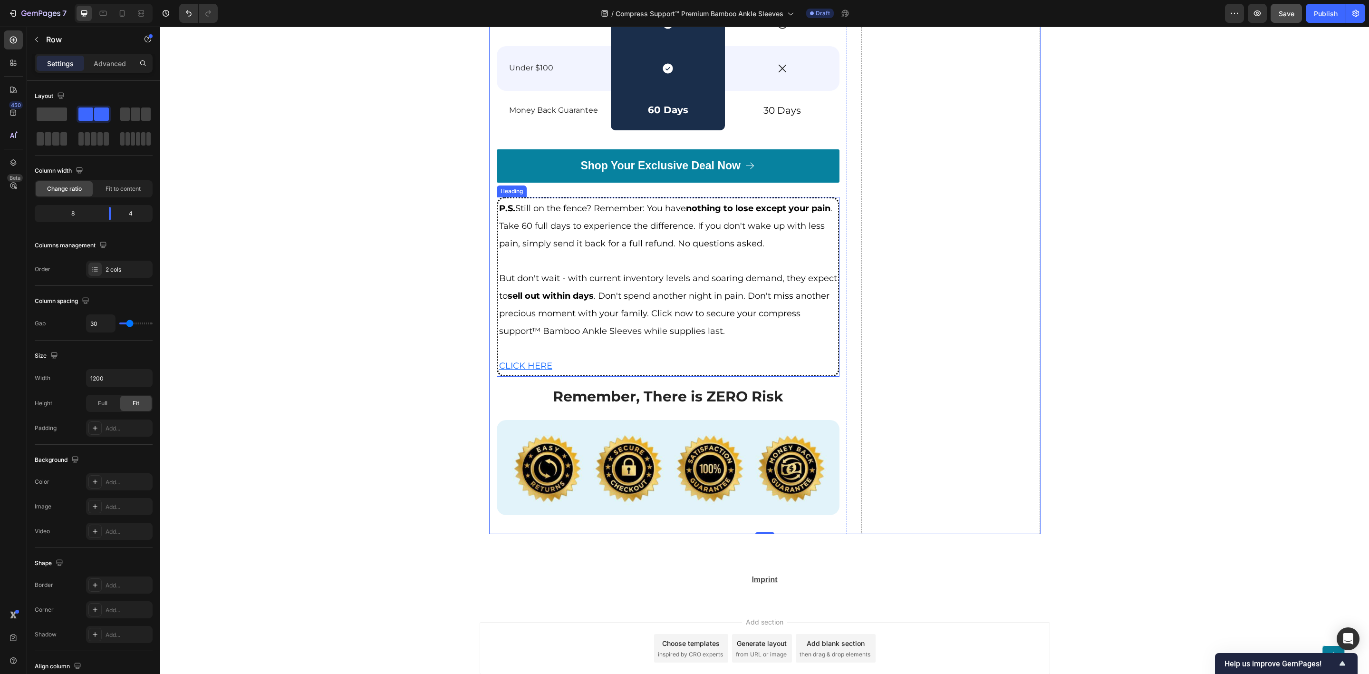
click at [552, 371] on h2 "P.S. Still on the fence? Remember: You have nothing to lose except your pain . …" at bounding box center [668, 287] width 343 height 180
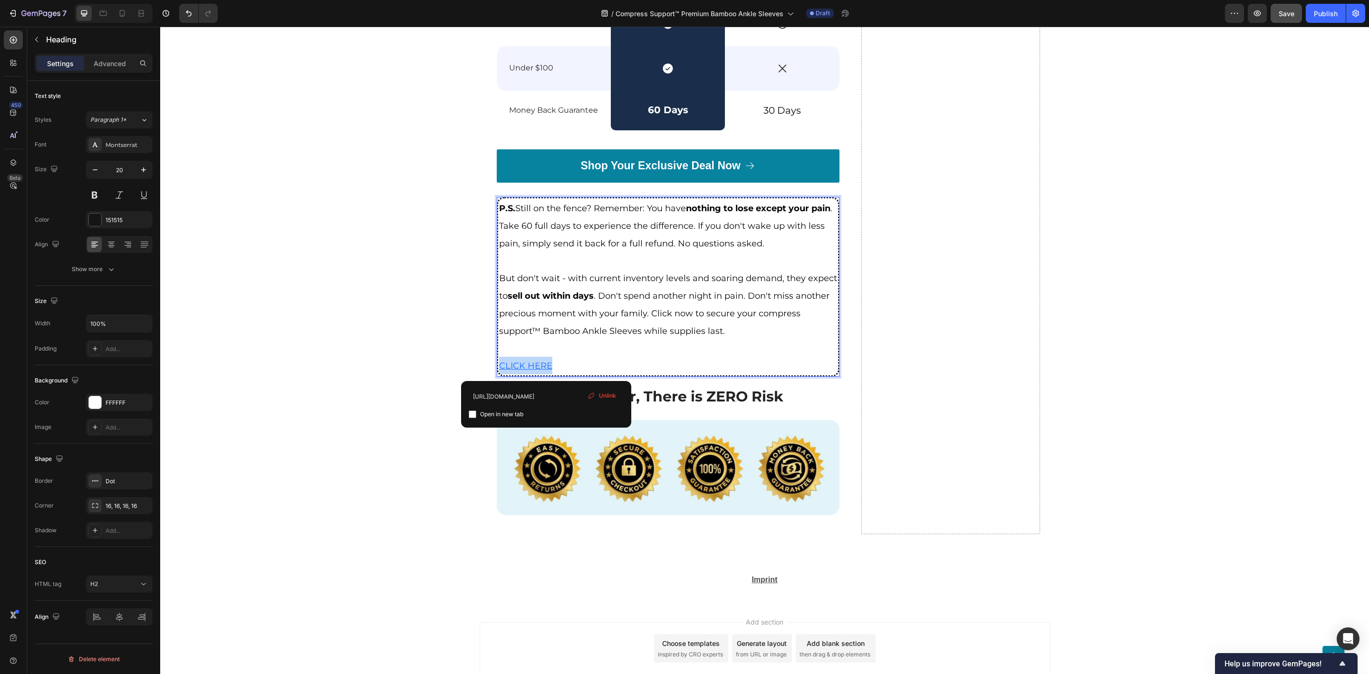
drag, startPoint x: 545, startPoint y: 371, endPoint x: 495, endPoint y: 371, distance: 49.9
click at [499, 371] on u "CLICK HERE" at bounding box center [525, 365] width 53 height 10
click at [540, 395] on input "[URL][DOMAIN_NAME]" at bounding box center [546, 395] width 155 height 15
click at [568, 394] on input "[URL][DOMAIN_NAME]" at bounding box center [546, 395] width 155 height 15
type input "[URL][DOMAIN_NAME]"
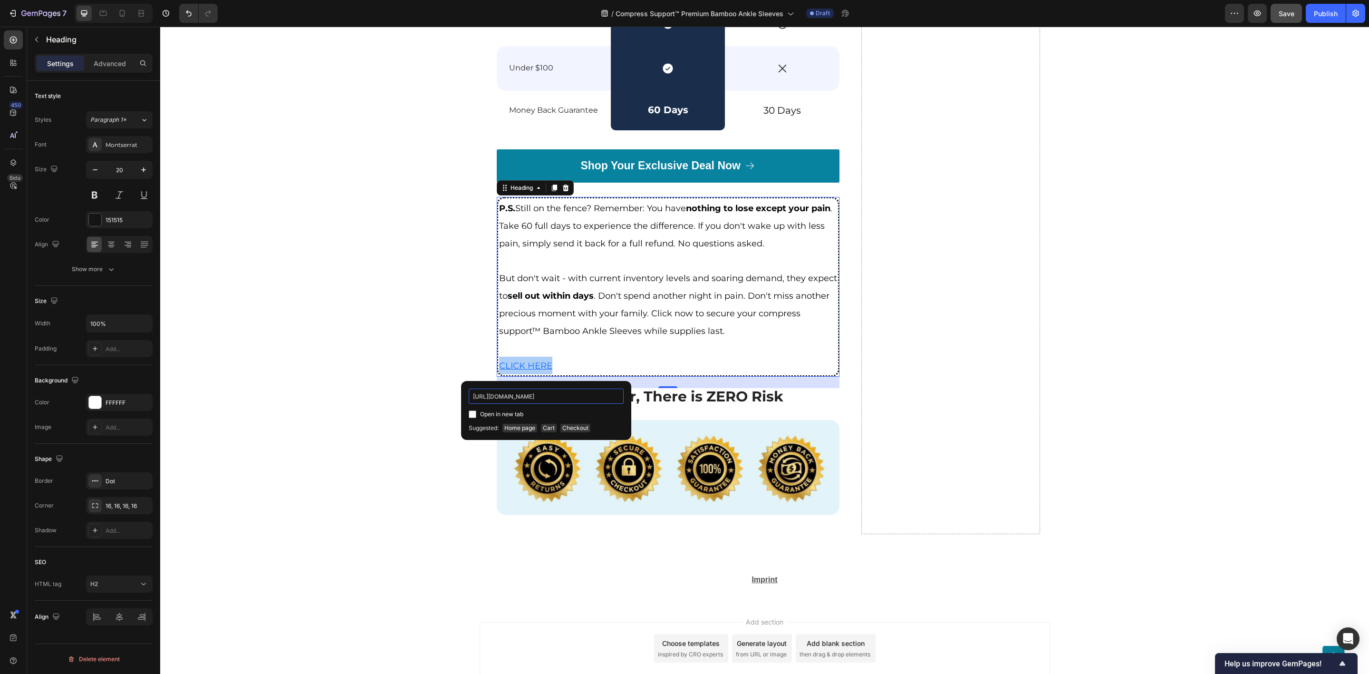
scroll to position [0, 70]
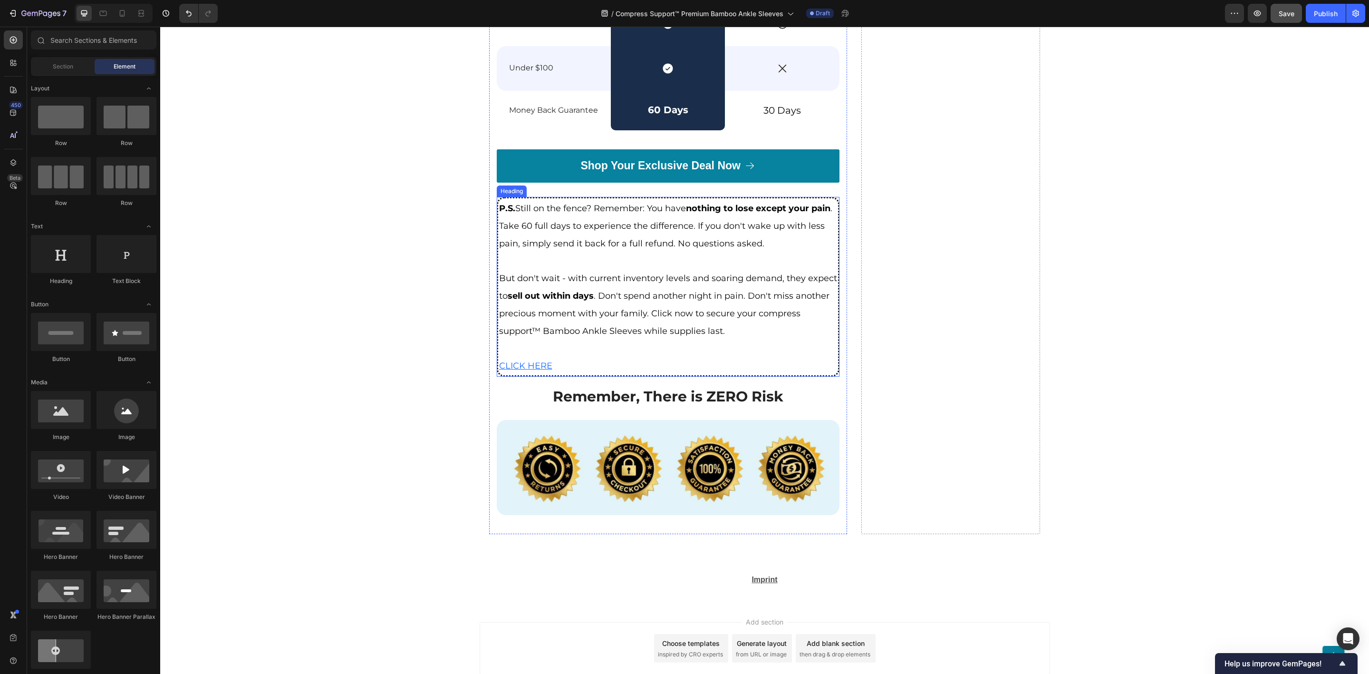
click at [506, 368] on u "CLICK HERE" at bounding box center [525, 365] width 53 height 10
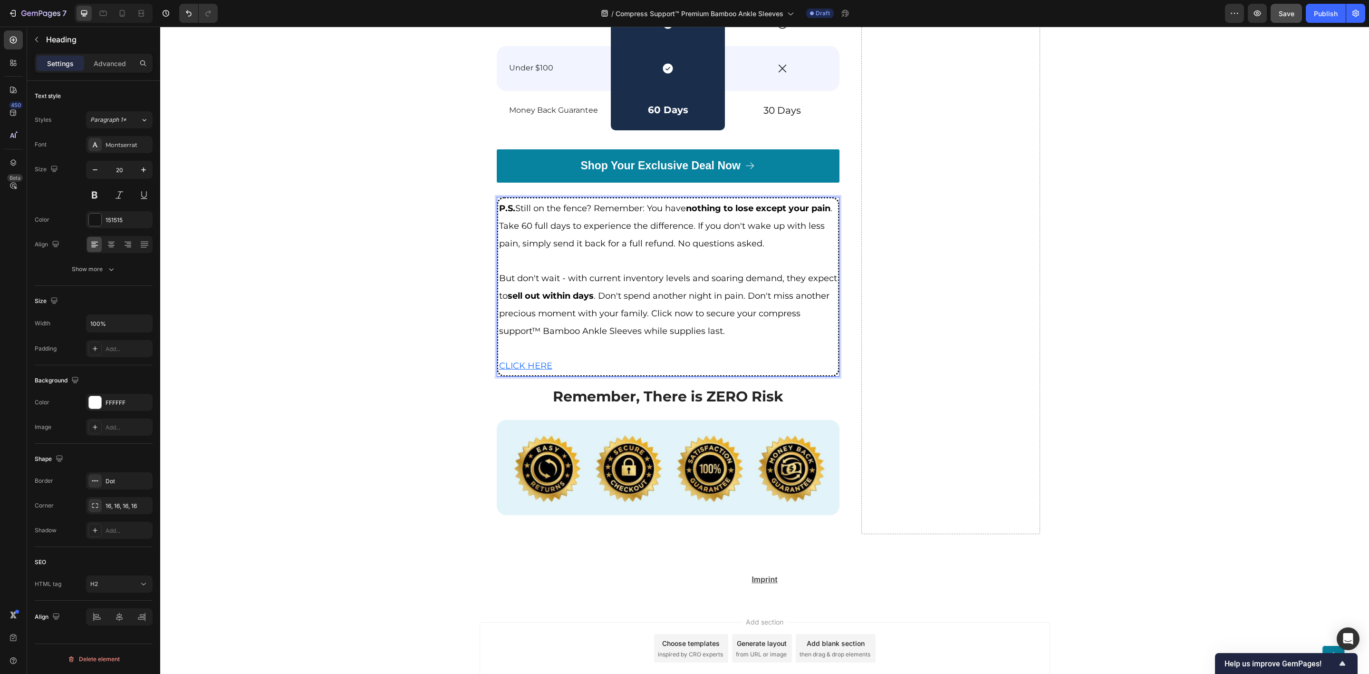
click at [540, 370] on u "CLICK HERE" at bounding box center [525, 365] width 53 height 10
click at [568, 397] on input "[URL][DOMAIN_NAME]" at bounding box center [540, 395] width 155 height 15
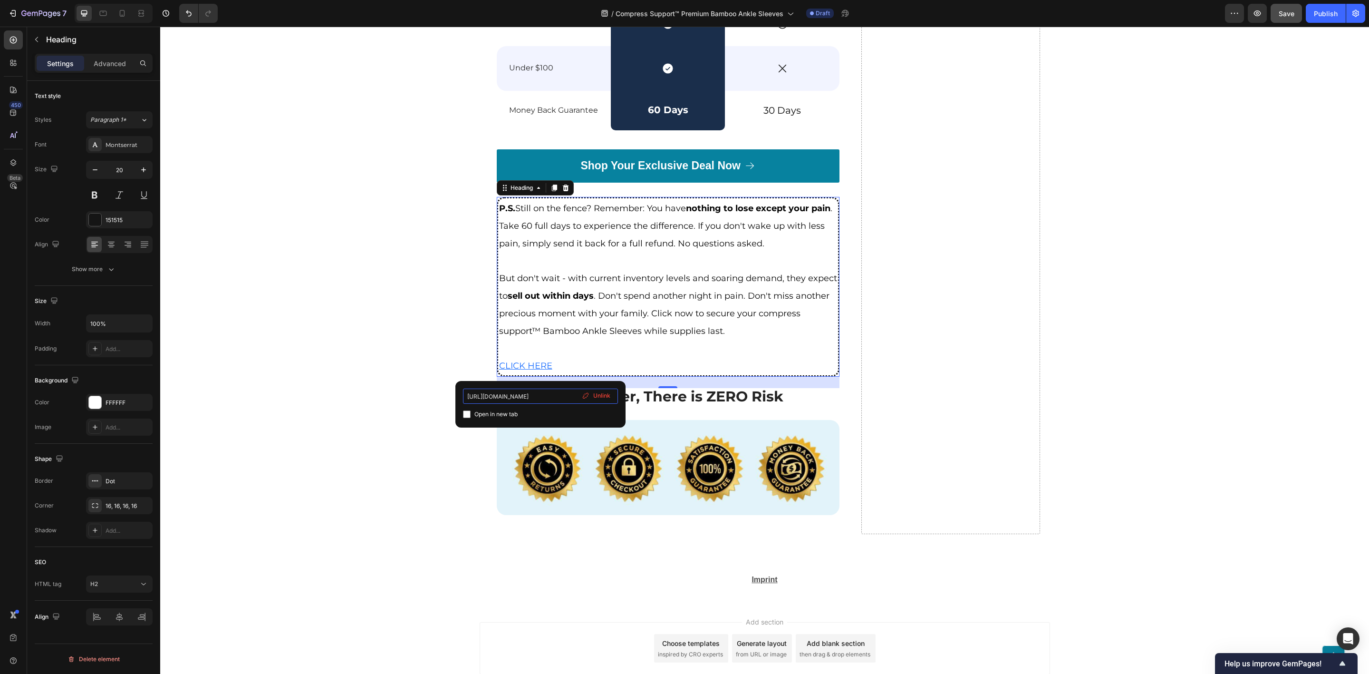
click at [568, 397] on input "[URL][DOMAIN_NAME]" at bounding box center [540, 395] width 155 height 15
click at [535, 368] on u "CLICK HERE" at bounding box center [525, 365] width 53 height 10
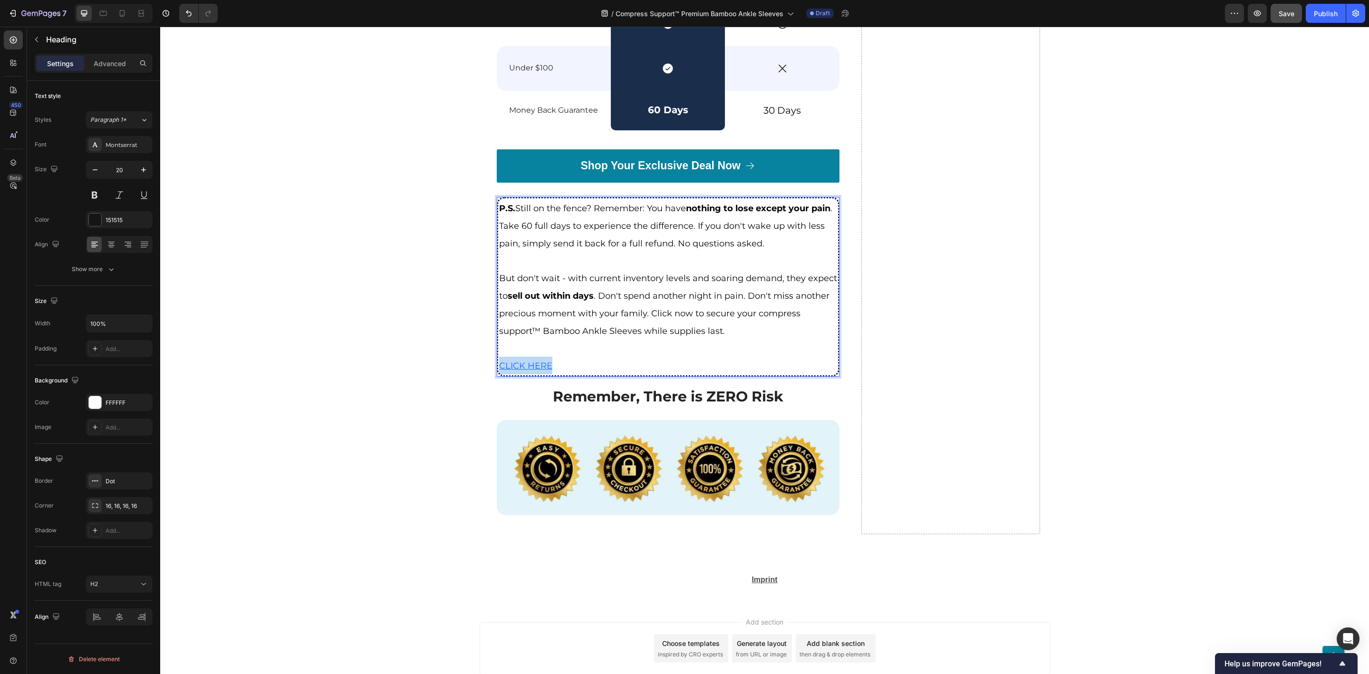
drag, startPoint x: 553, startPoint y: 368, endPoint x: 495, endPoint y: 371, distance: 58.1
click at [499, 371] on p "P.S. Still on the fence? Remember: You have nothing to lose except your pain . …" at bounding box center [668, 286] width 338 height 175
click at [633, 348] on icon "Editor contextual toolbar" at bounding box center [637, 350] width 10 height 10
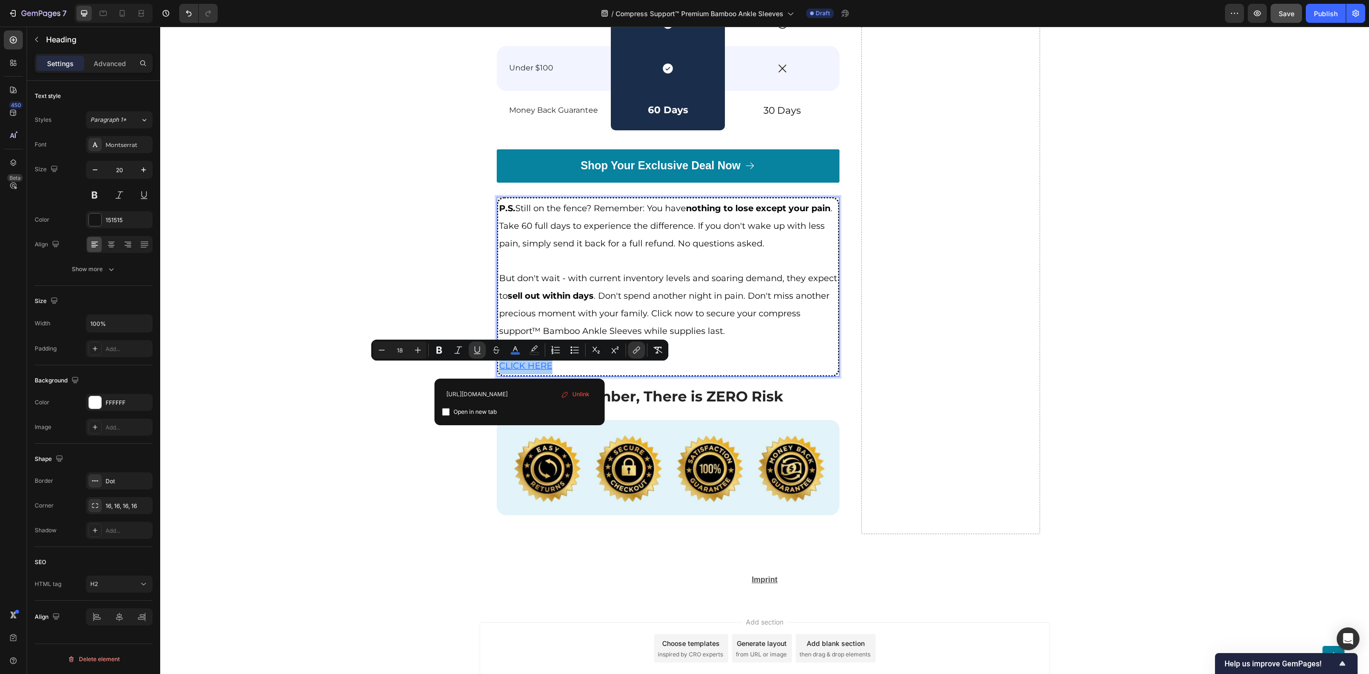
scroll to position [0, 0]
click at [565, 394] on icon "Editor contextual toolbar" at bounding box center [565, 395] width 8 height 8
click at [482, 394] on input "Editor contextual toolbar" at bounding box center [519, 393] width 155 height 15
paste input "[URL][DOMAIN_NAME]"
type input "[URL][DOMAIN_NAME]"
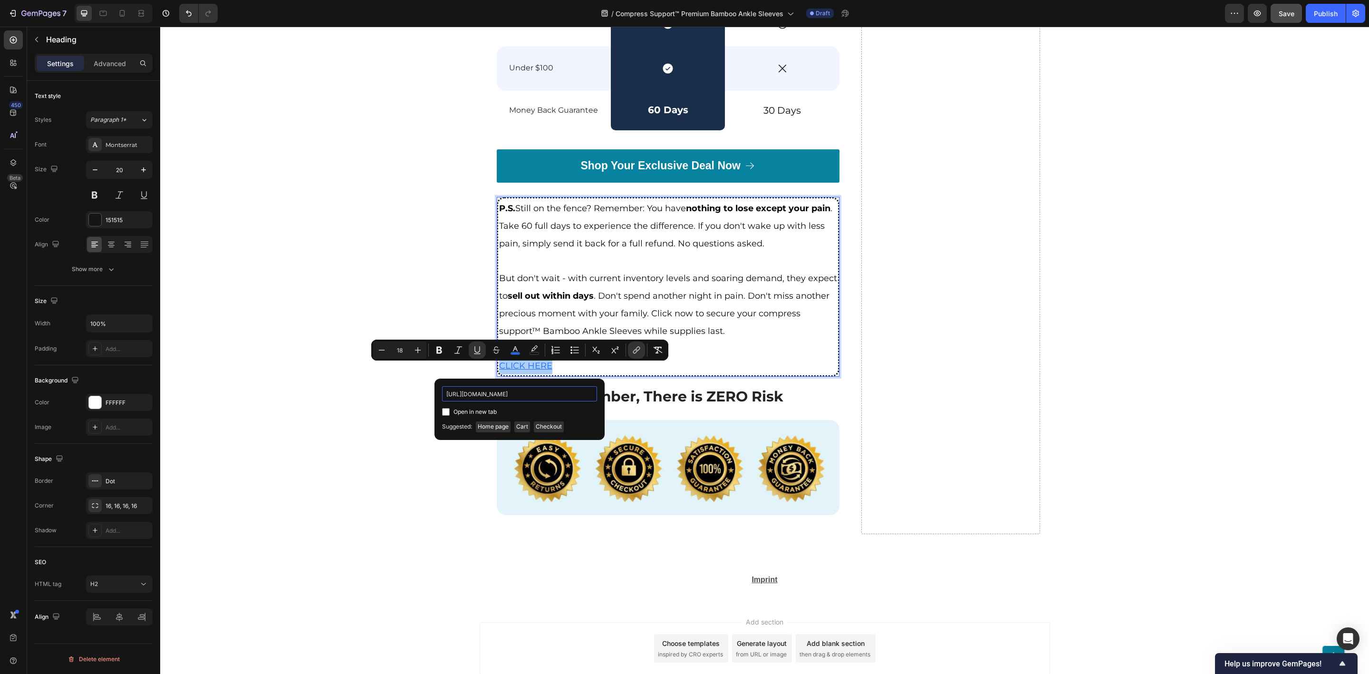
scroll to position [0, 70]
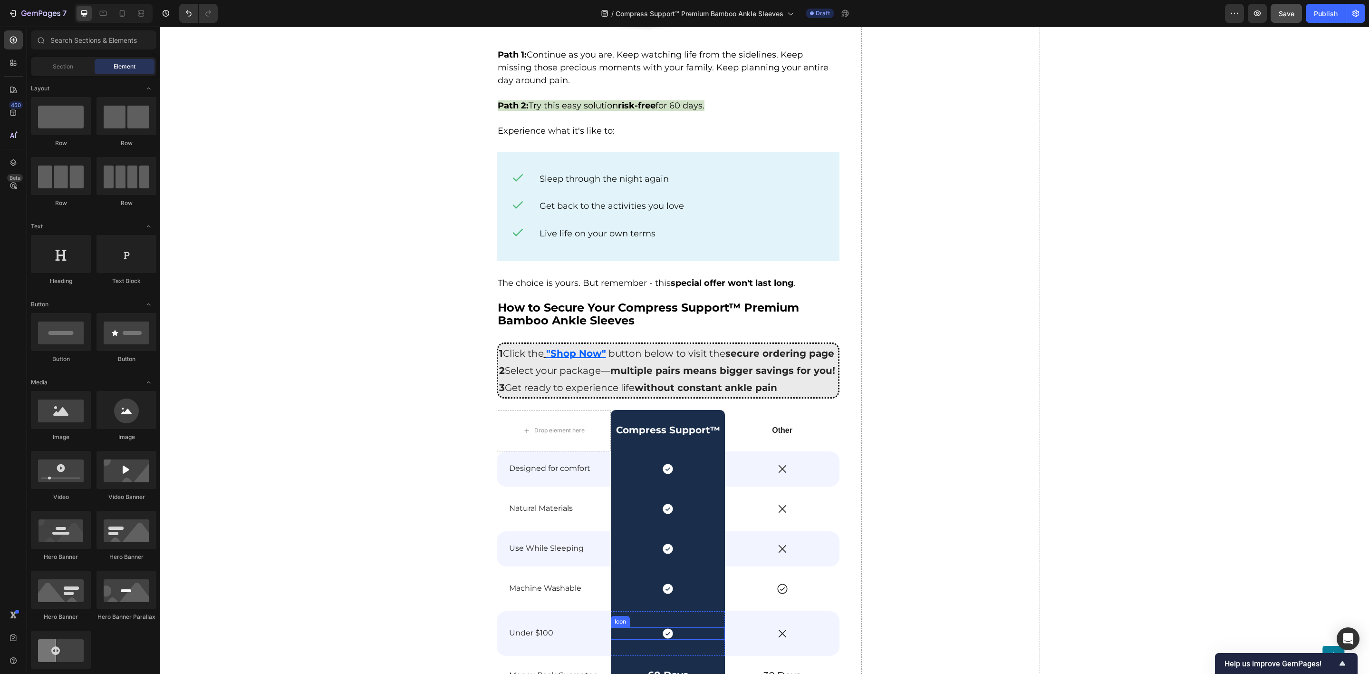
scroll to position [3847, 0]
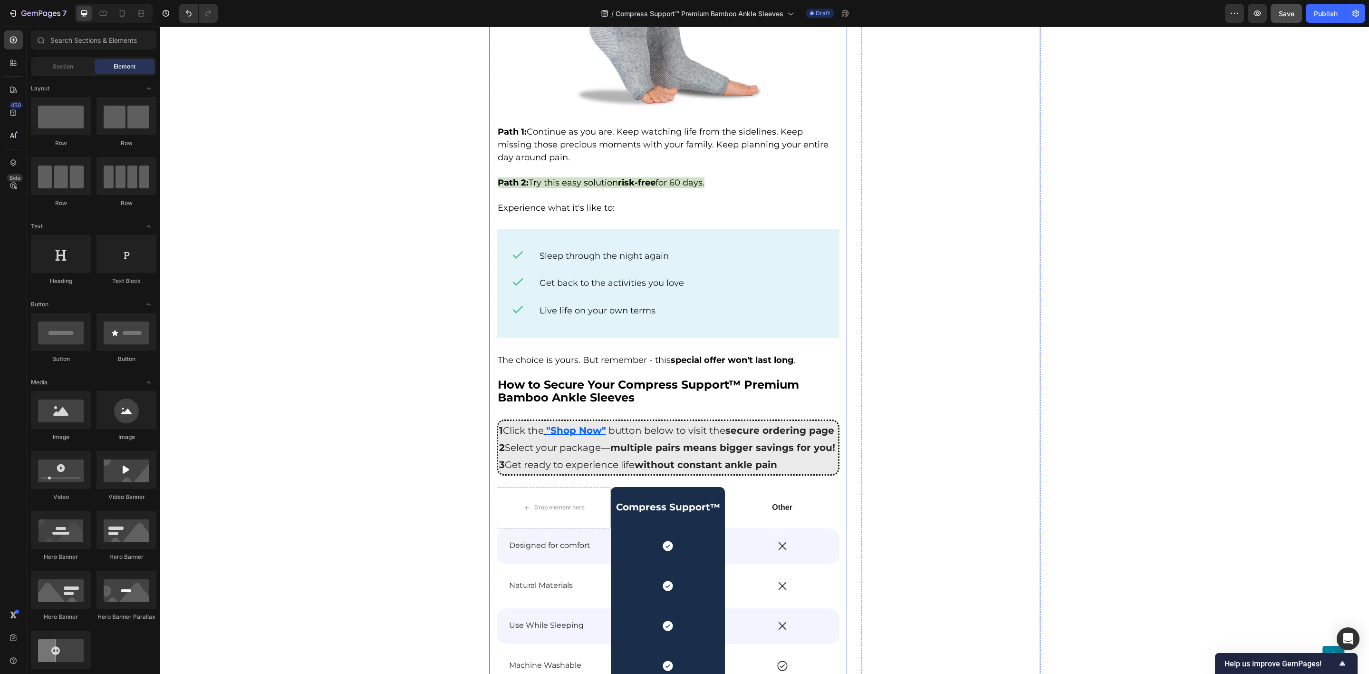
click at [594, 419] on h2 "1 Click the "Shop Now" button below to visit the secure ordering page 2 Select …" at bounding box center [668, 447] width 343 height 56
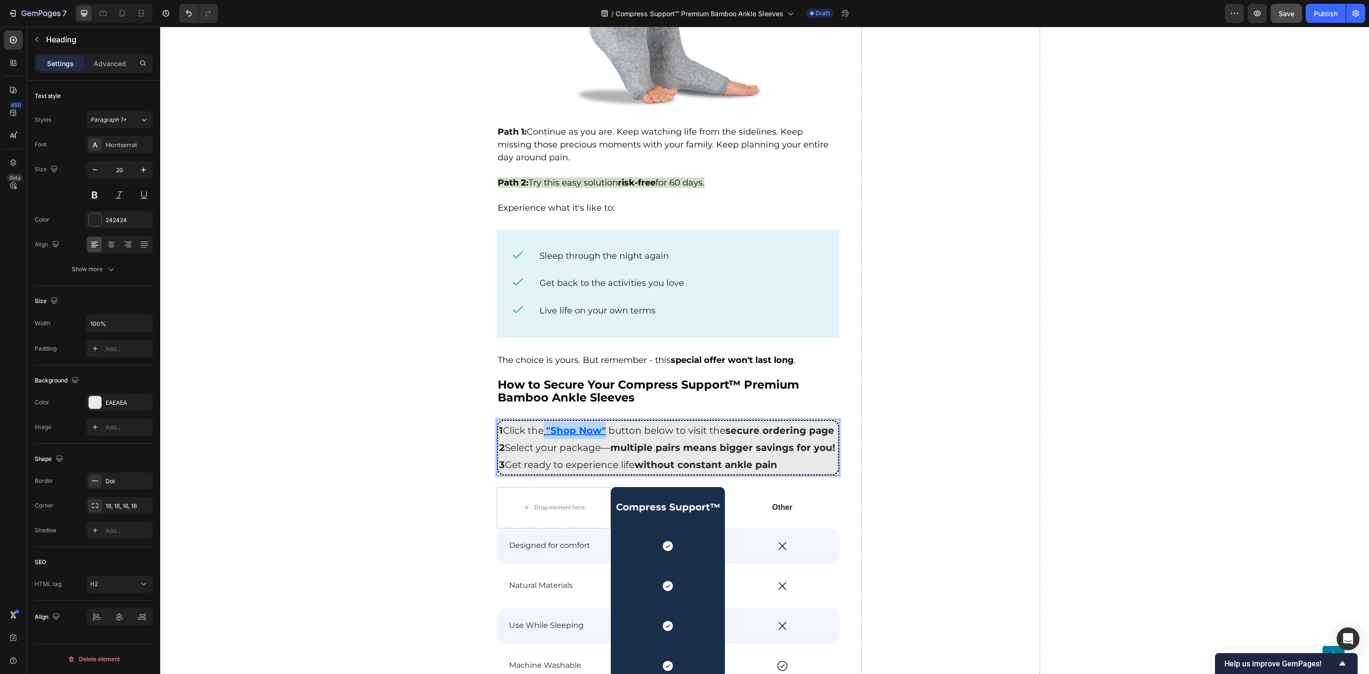
drag, startPoint x: 607, startPoint y: 399, endPoint x: 557, endPoint y: 399, distance: 49.9
click at [545, 425] on link ""Shop Now"" at bounding box center [575, 430] width 62 height 11
click at [690, 380] on icon "Editor contextual toolbar" at bounding box center [694, 380] width 10 height 10
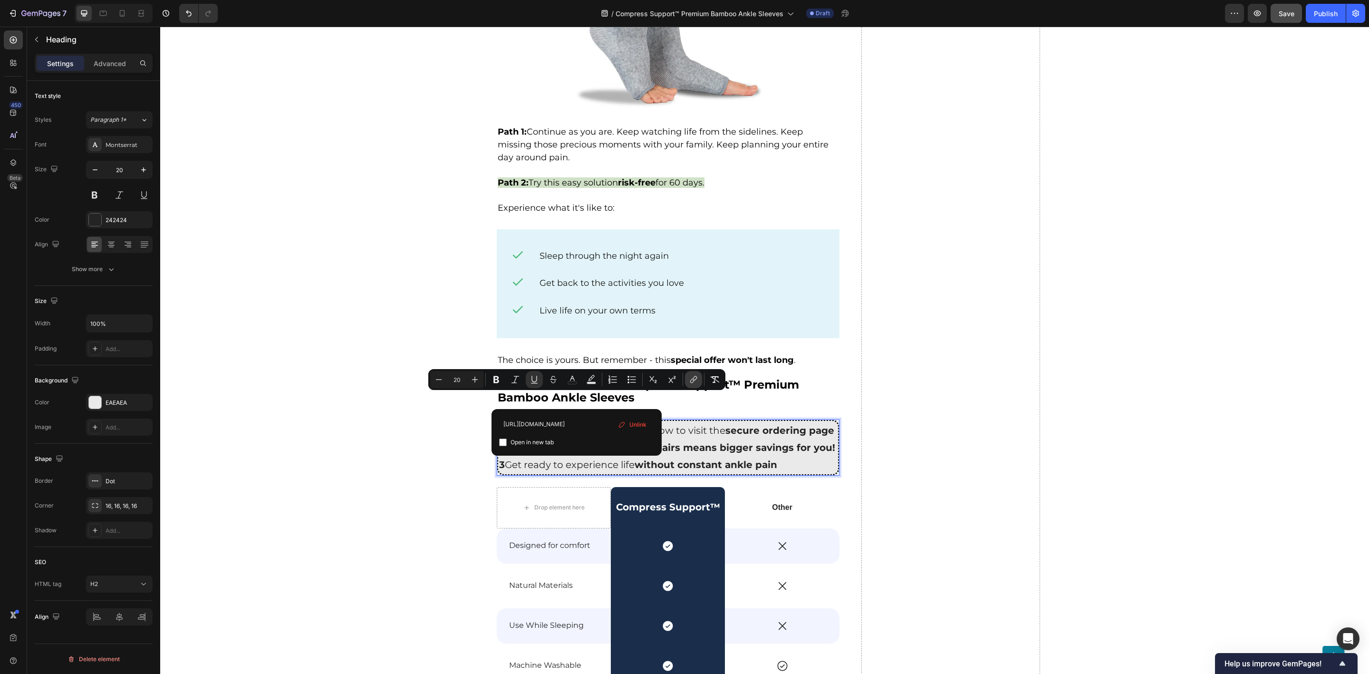
scroll to position [0, 316]
click at [594, 423] on input "[URL][DOMAIN_NAME]" at bounding box center [576, 423] width 155 height 15
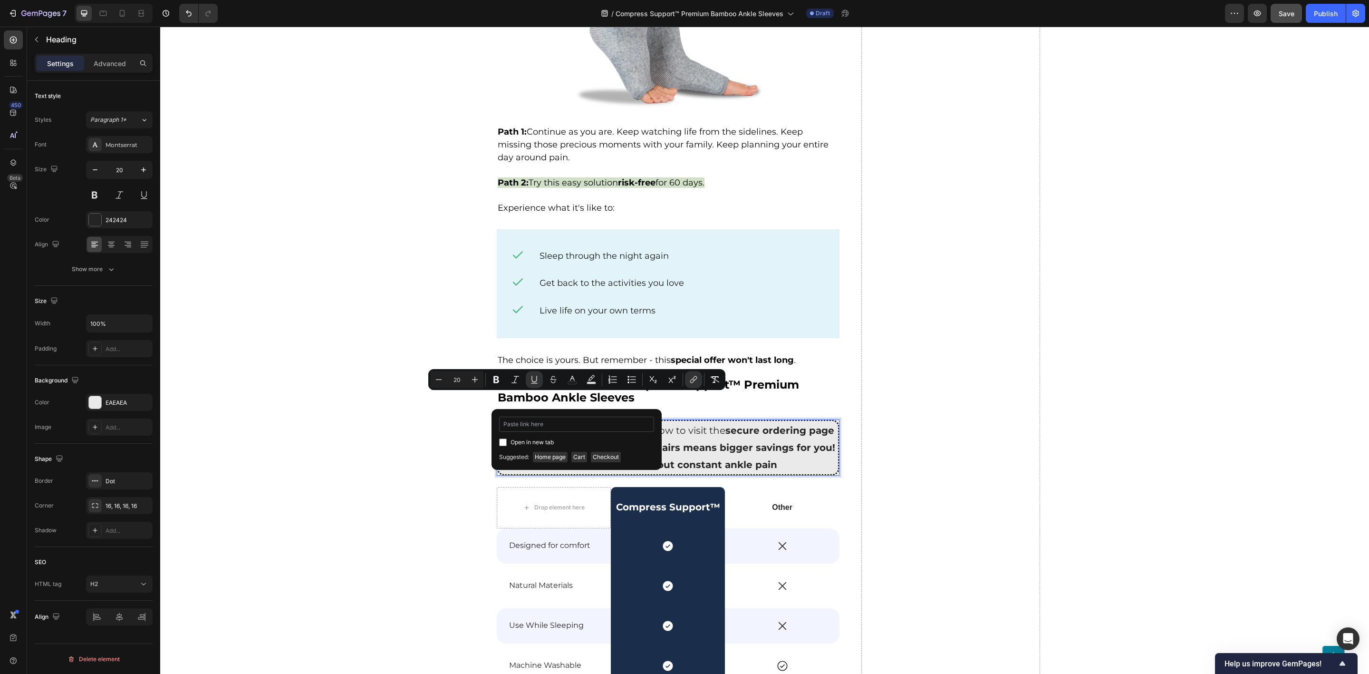
type input "[URL][DOMAIN_NAME]"
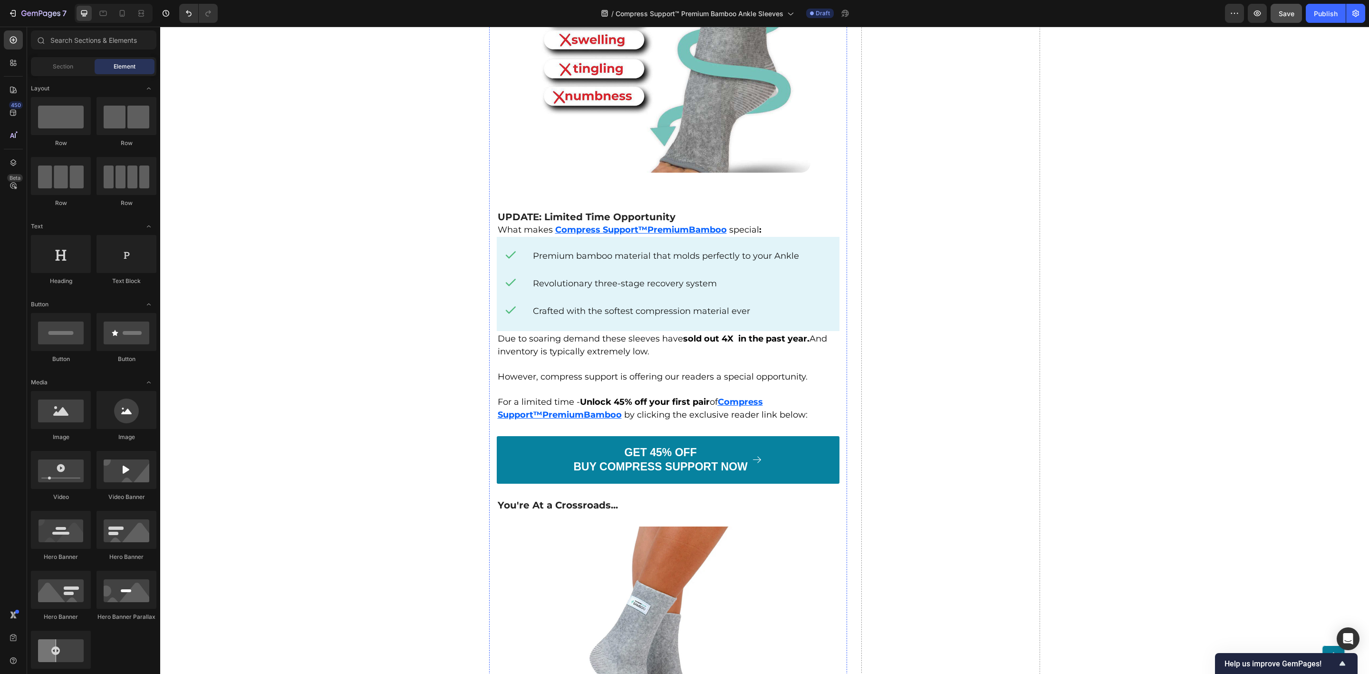
scroll to position [3134, 0]
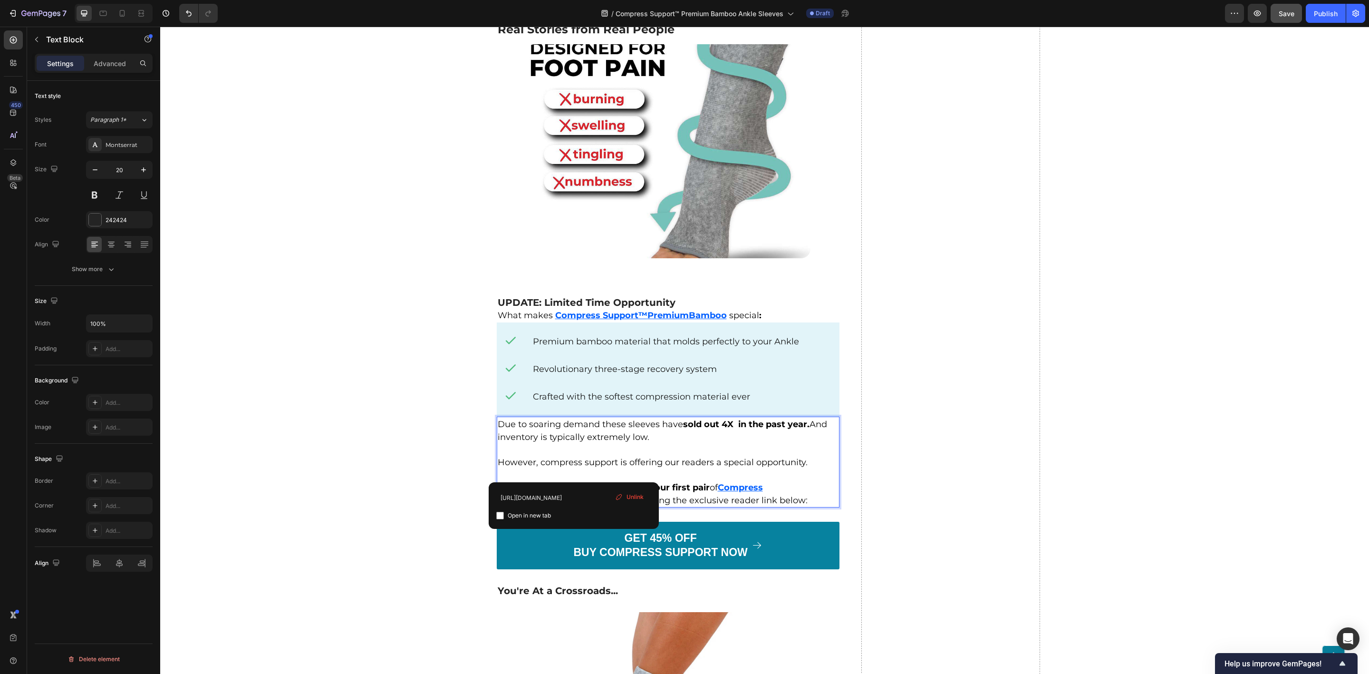
click at [584, 495] on u "Bamboo" at bounding box center [603, 500] width 38 height 10
drag, startPoint x: 573, startPoint y: 474, endPoint x: 719, endPoint y: 463, distance: 146.4
click at [719, 481] on link "Compress Support™ Premium Bamboo" at bounding box center [630, 493] width 265 height 24
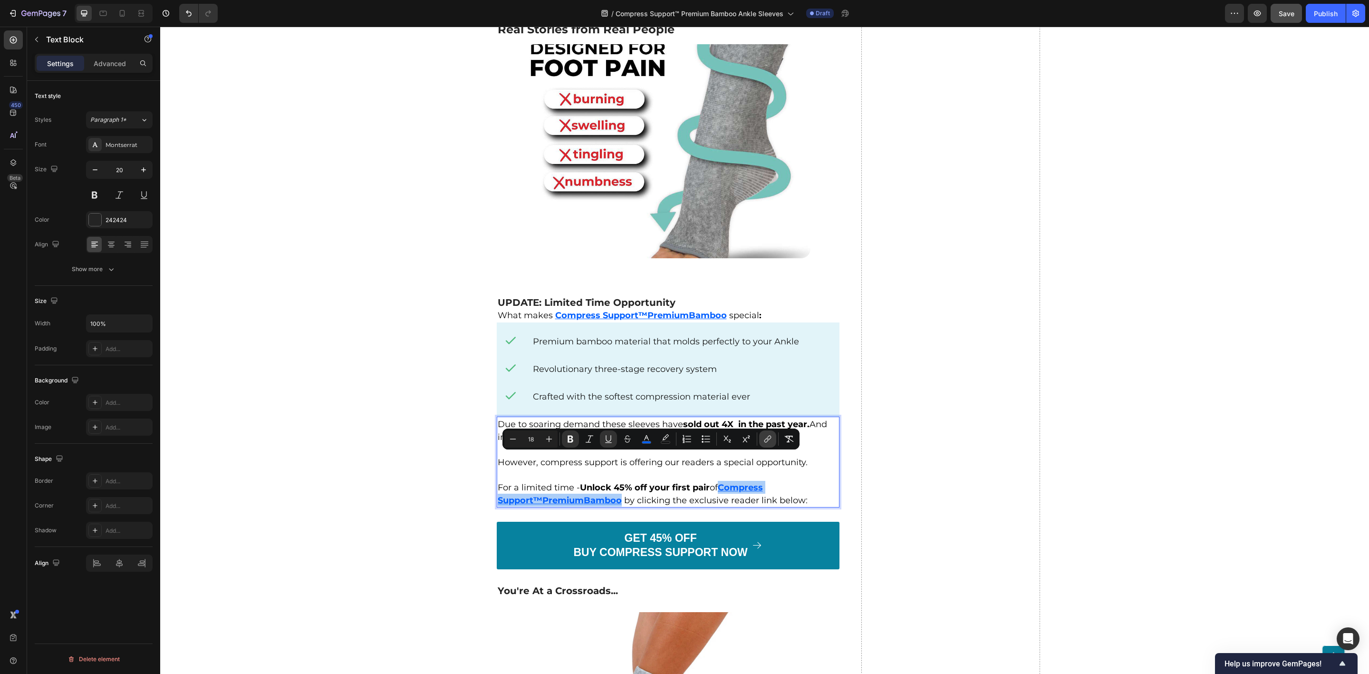
click at [766, 438] on icon "Editor contextual toolbar" at bounding box center [768, 439] width 10 height 10
click at [643, 493] on input "Editor contextual toolbar" at bounding box center [650, 494] width 155 height 15
type input "[URL][DOMAIN_NAME]"
click at [645, 518] on div "Open in new tab" at bounding box center [650, 512] width 155 height 11
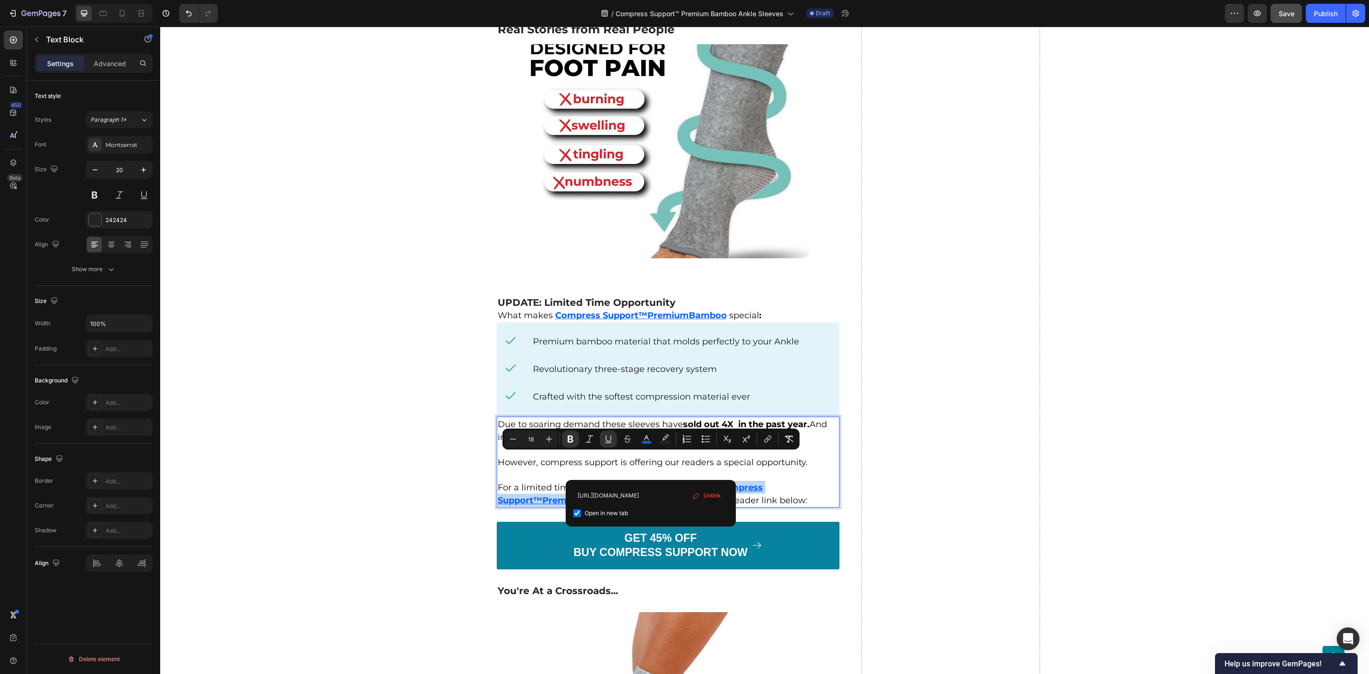
scroll to position [0, 0]
click at [625, 511] on span "Open in new tab" at bounding box center [606, 512] width 43 height 11
checkbox input "false"
click at [627, 495] on span "by clicking the exclusive reader link below:" at bounding box center [719, 500] width 184 height 10
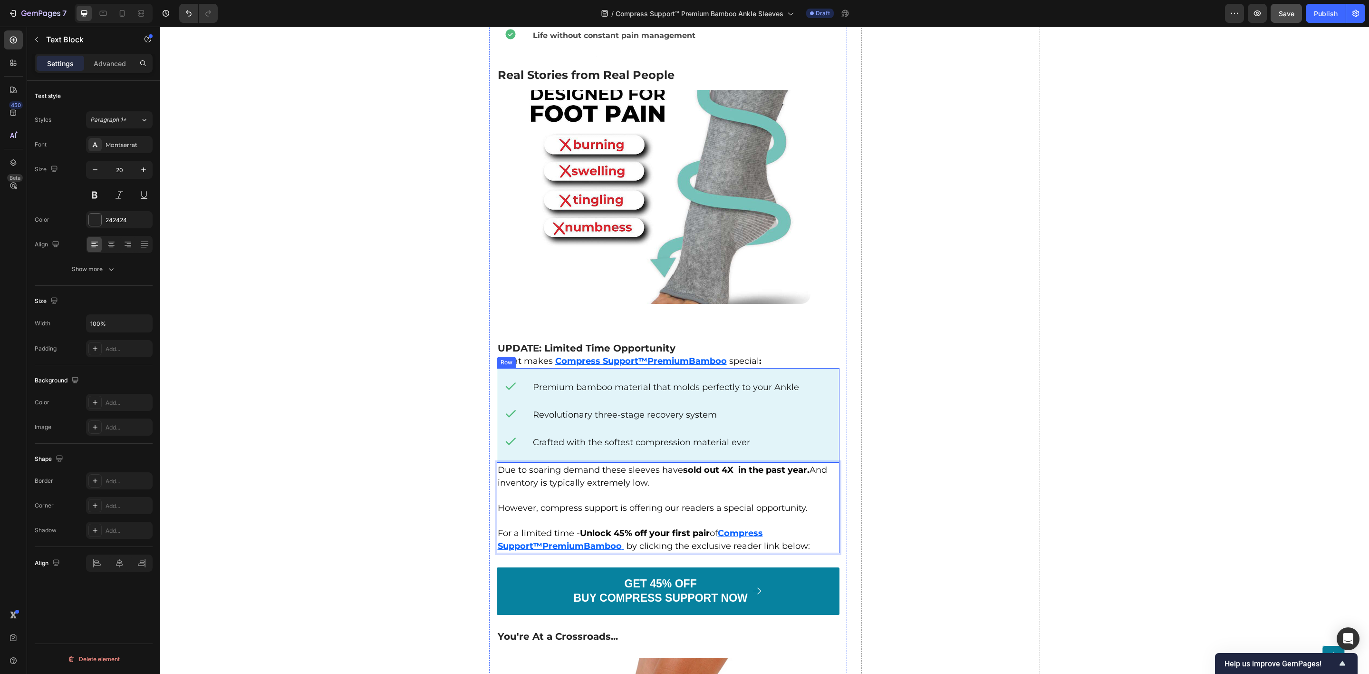
scroll to position [3062, 0]
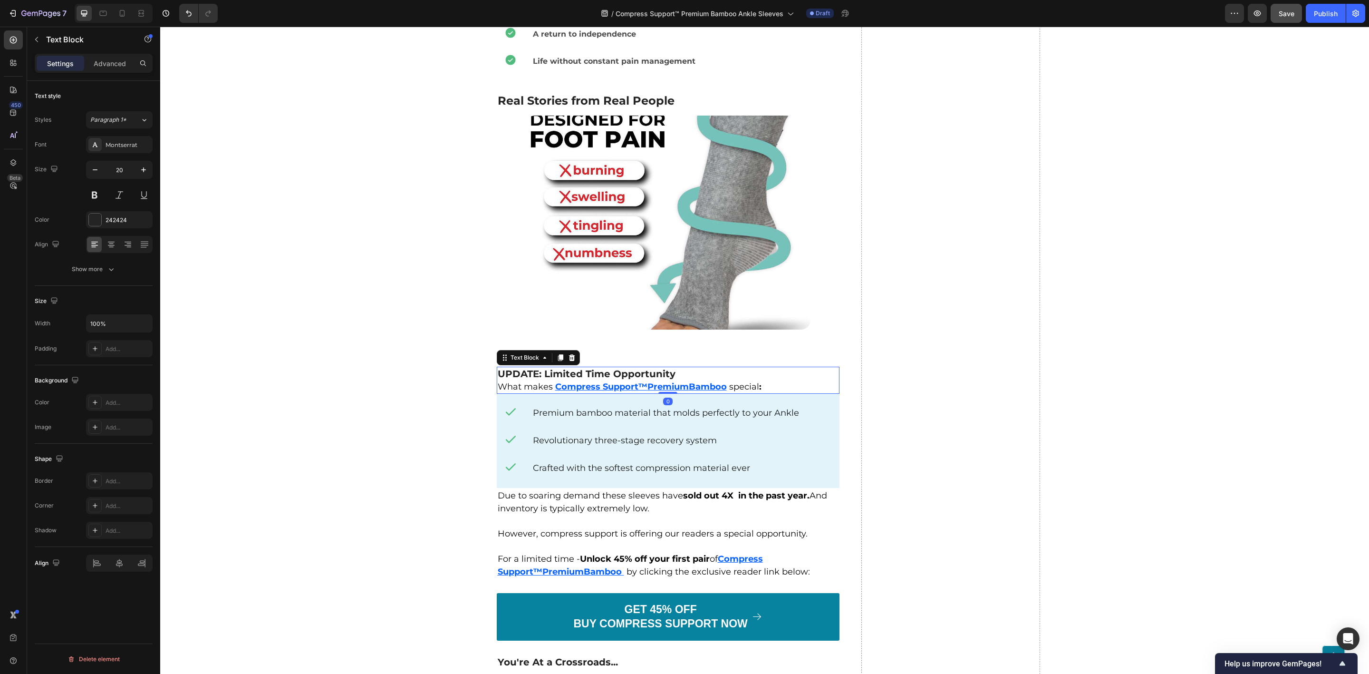
click at [732, 368] on p "UPDATE: Limited Time Opportunity" at bounding box center [668, 374] width 341 height 12
click at [729, 381] on span "special :" at bounding box center [745, 386] width 32 height 10
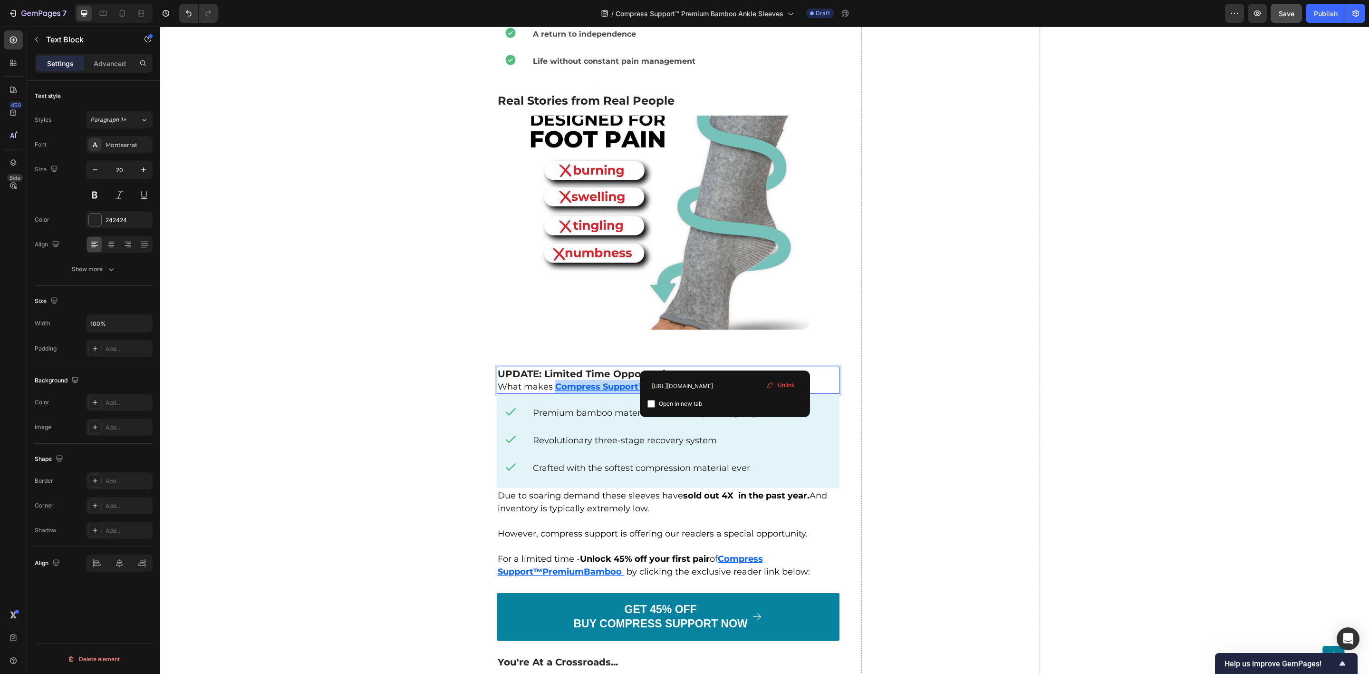
drag, startPoint x: 724, startPoint y: 361, endPoint x: 551, endPoint y: 359, distance: 173.1
click at [555, 380] on link "Compress Support™ Premium Bamboo" at bounding box center [642, 385] width 174 height 11
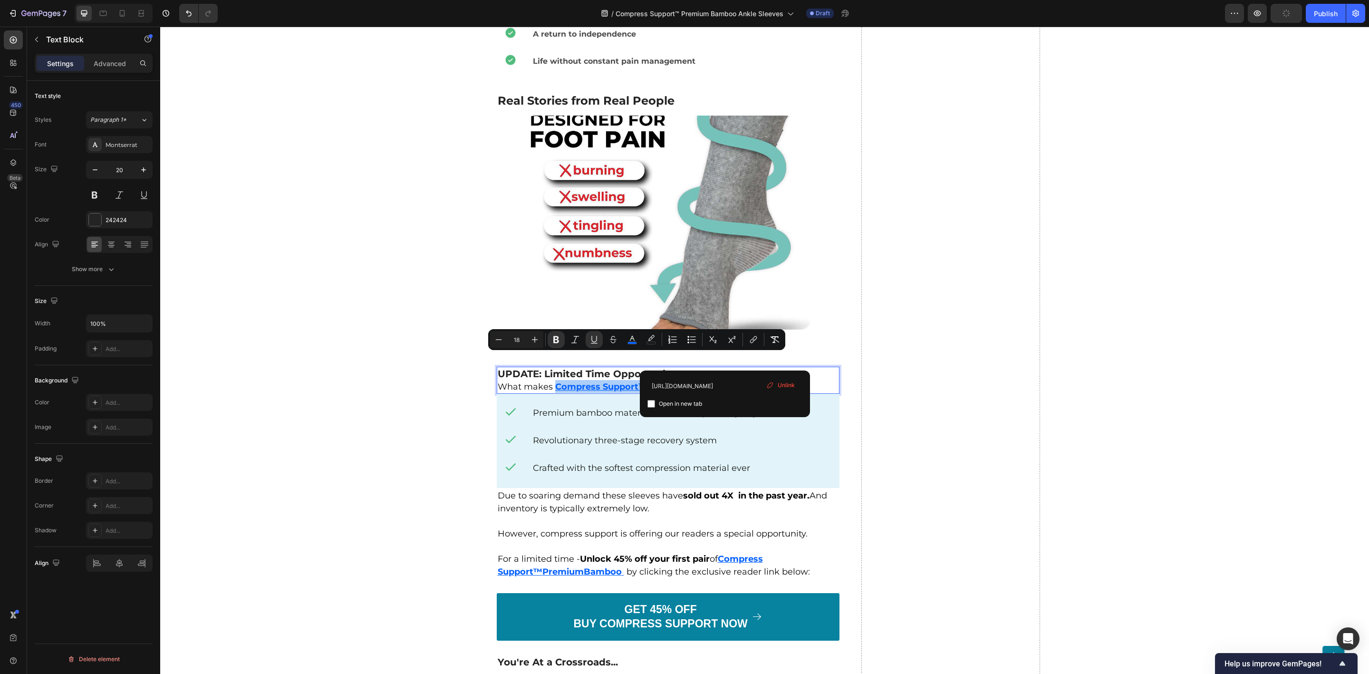
click at [770, 384] on icon at bounding box center [770, 385] width 8 height 8
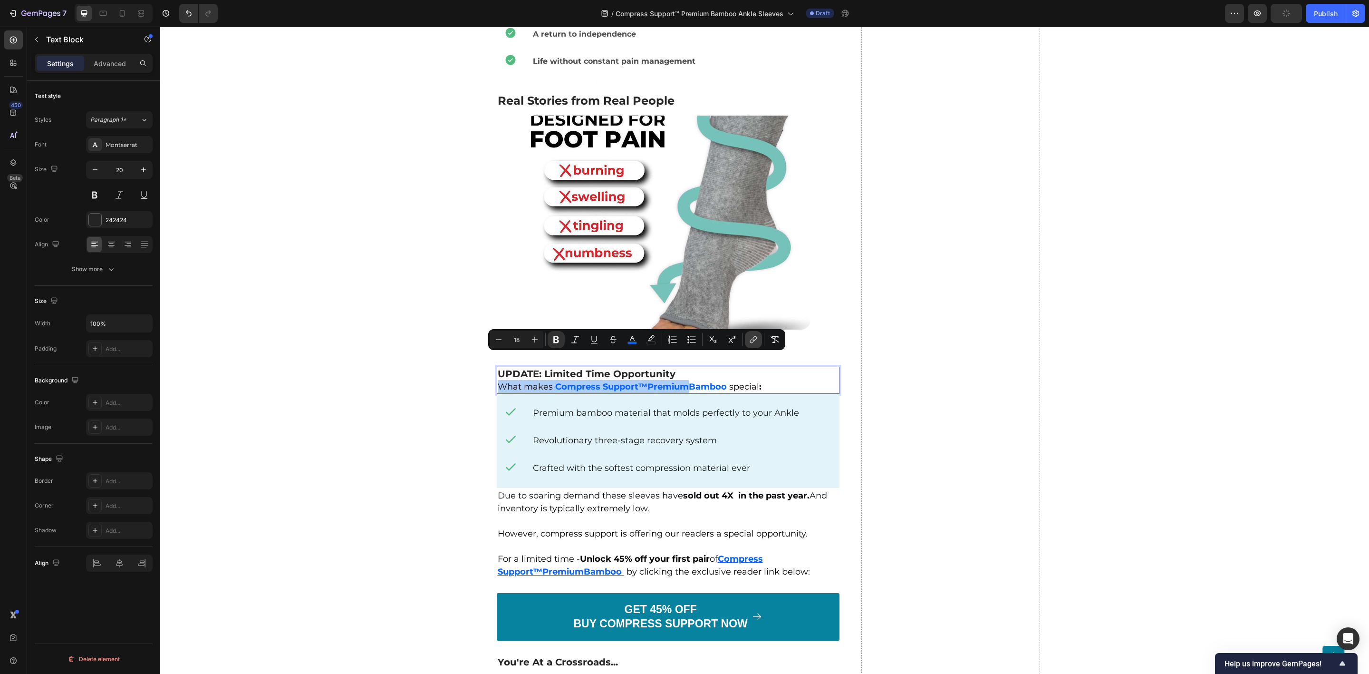
click at [751, 337] on icon "Editor contextual toolbar" at bounding box center [754, 340] width 10 height 10
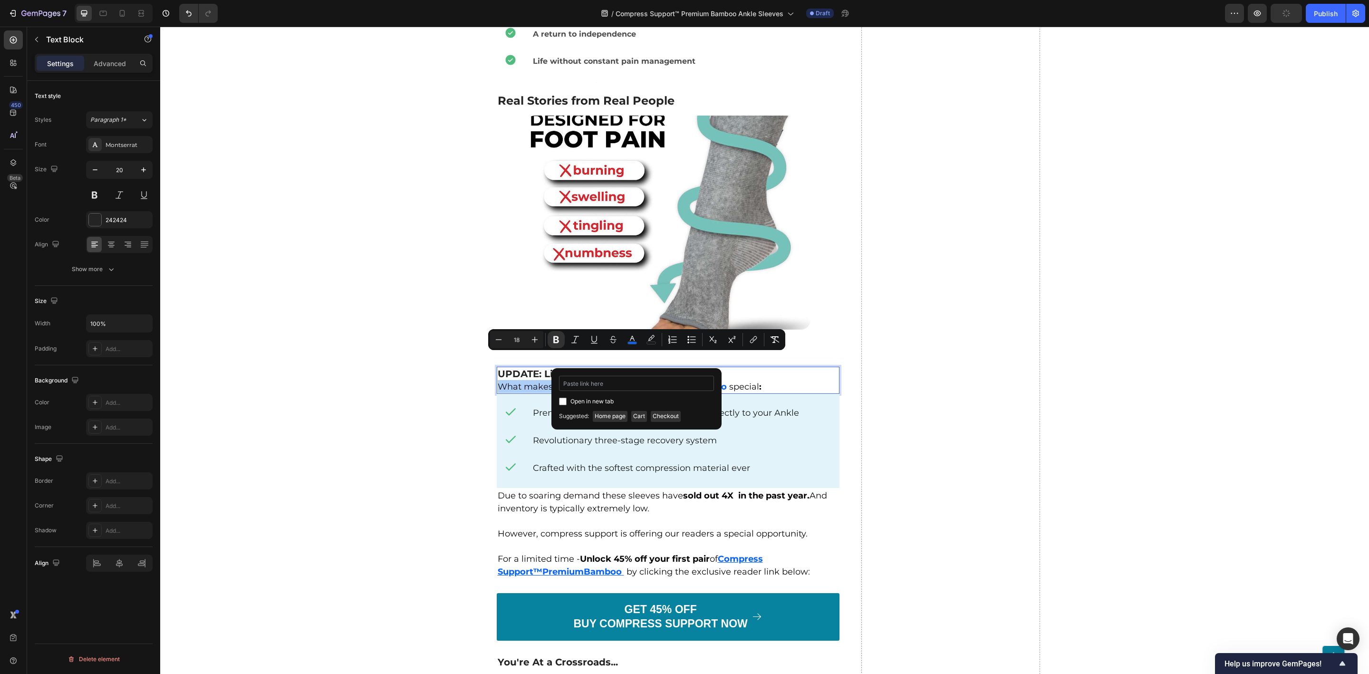
click at [642, 383] on input "Editor contextual toolbar" at bounding box center [636, 383] width 155 height 15
type input "[URL][DOMAIN_NAME]"
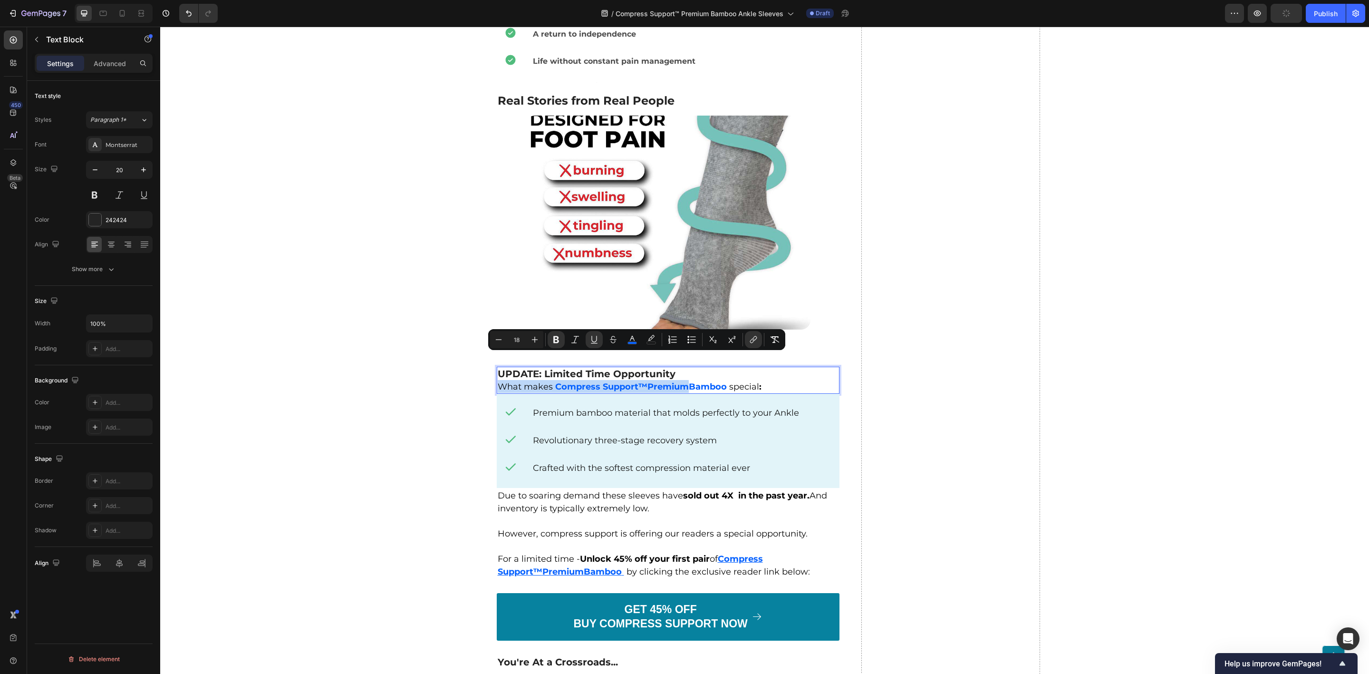
click at [530, 381] on span "What makes" at bounding box center [527, 386] width 58 height 10
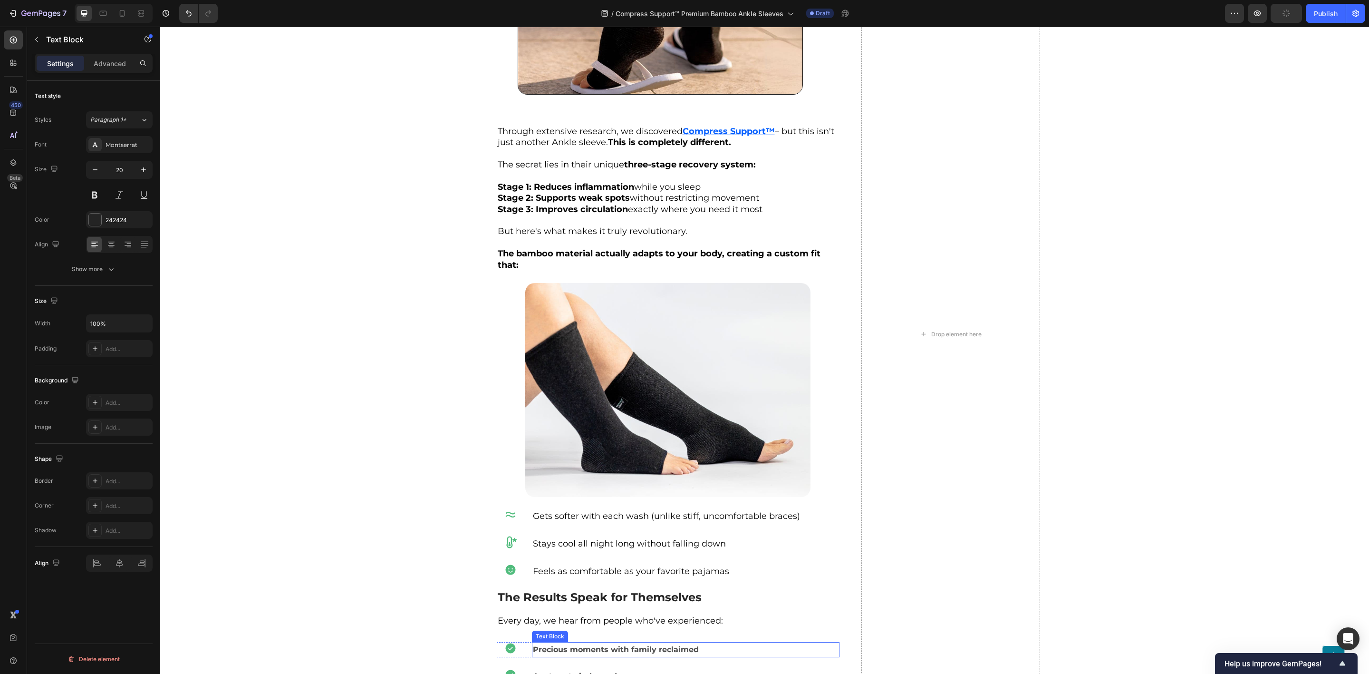
scroll to position [2278, 0]
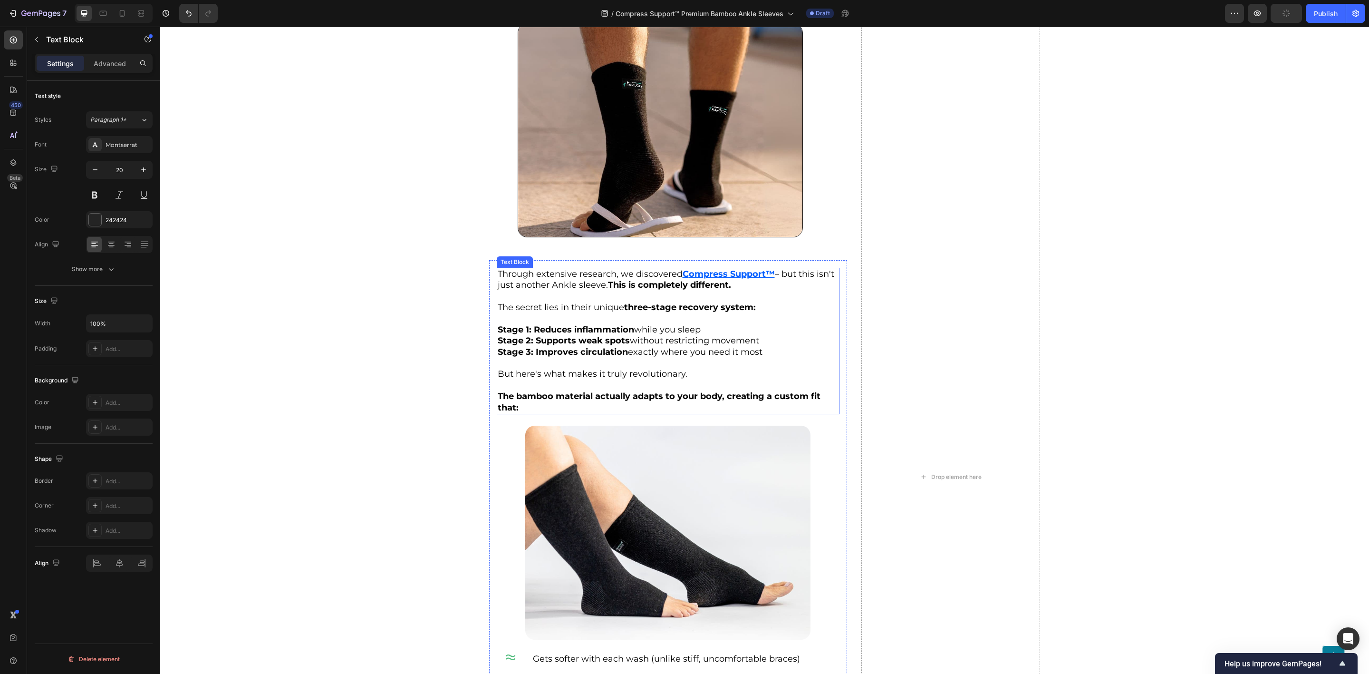
click at [733, 269] on u "ompress Support™" at bounding box center [732, 274] width 86 height 10
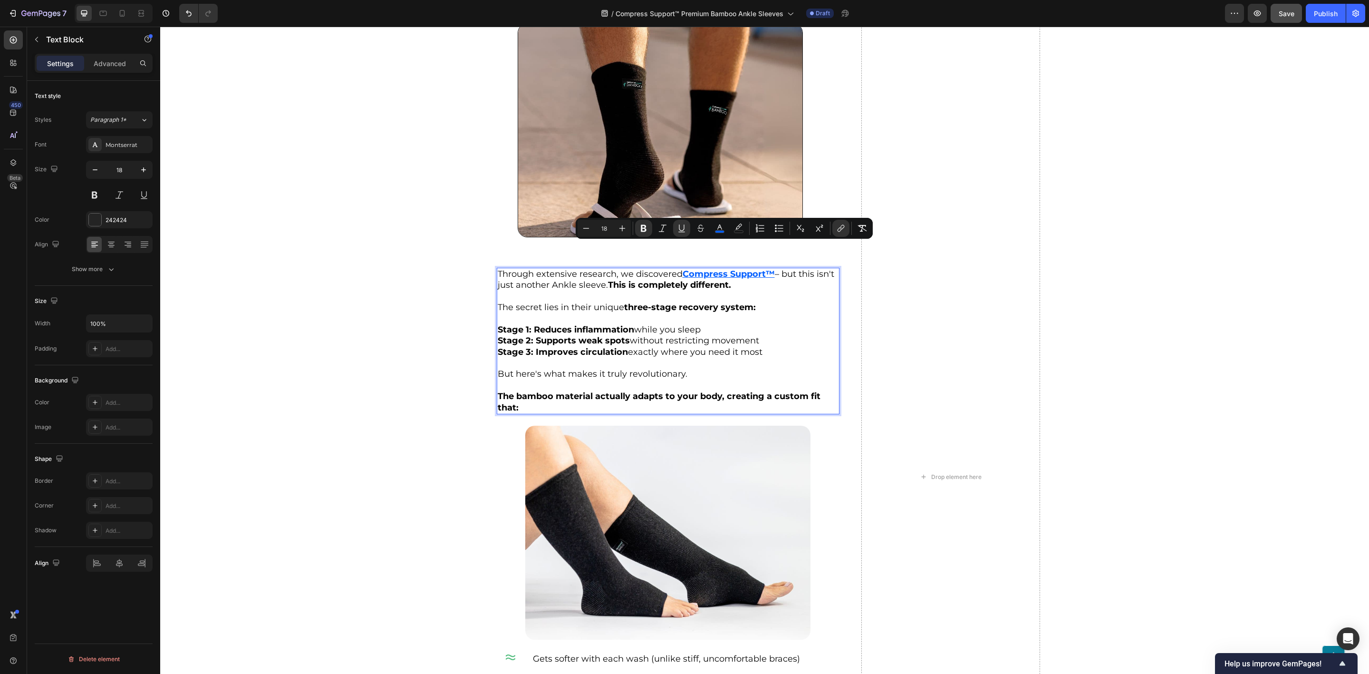
drag, startPoint x: 769, startPoint y: 247, endPoint x: 682, endPoint y: 249, distance: 86.5
click at [683, 269] on link "C ompress Support™" at bounding box center [729, 274] width 92 height 10
click at [736, 231] on rect "Editor contextual toolbar" at bounding box center [739, 232] width 9 height 2
type input "000000"
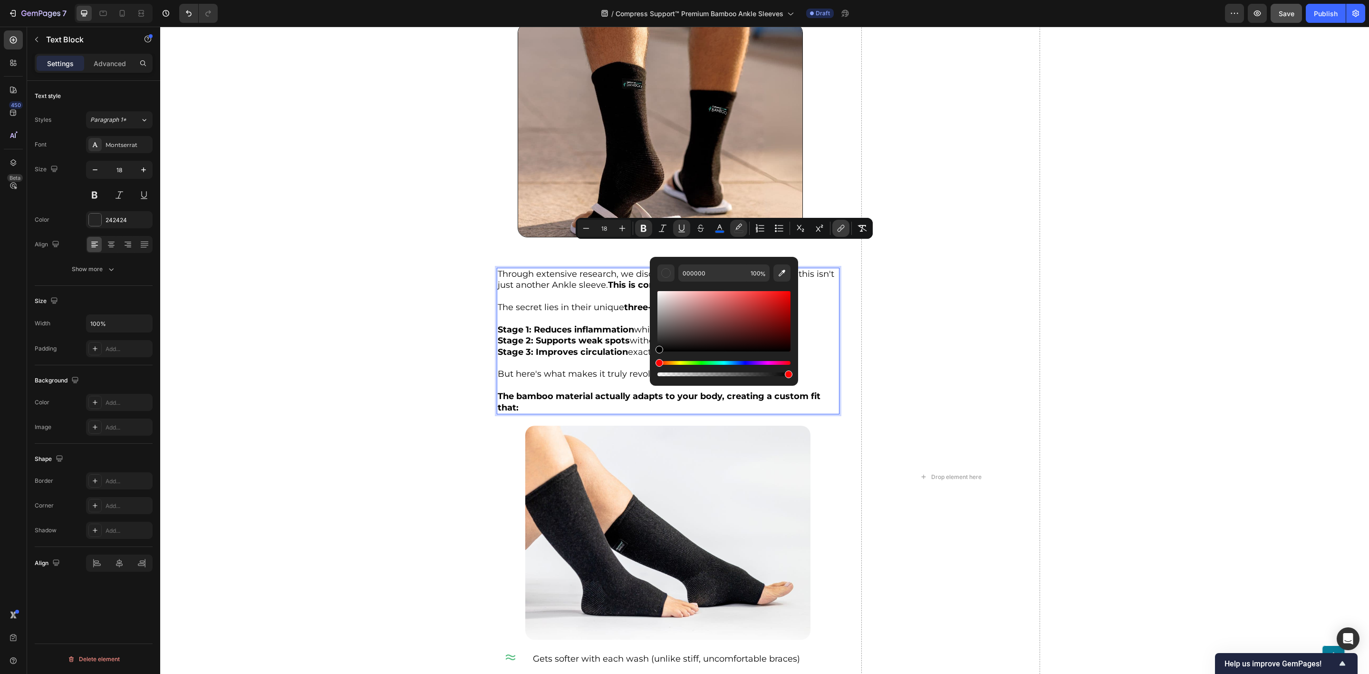
click at [840, 226] on icon "Editor contextual toolbar" at bounding box center [841, 228] width 10 height 10
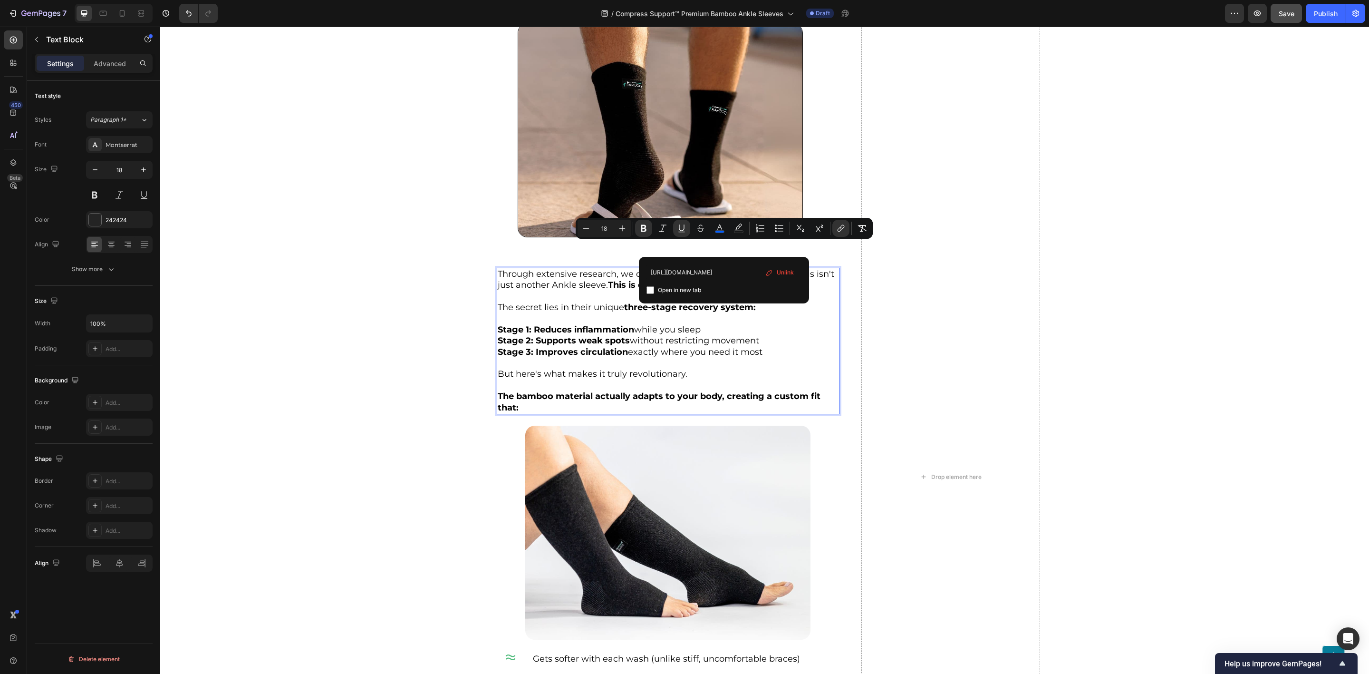
scroll to position [0, 0]
click at [771, 267] on div "Unlink" at bounding box center [780, 272] width 36 height 14
click at [707, 275] on input "Editor contextual toolbar" at bounding box center [724, 271] width 155 height 15
paste input "[URL][DOMAIN_NAME]"
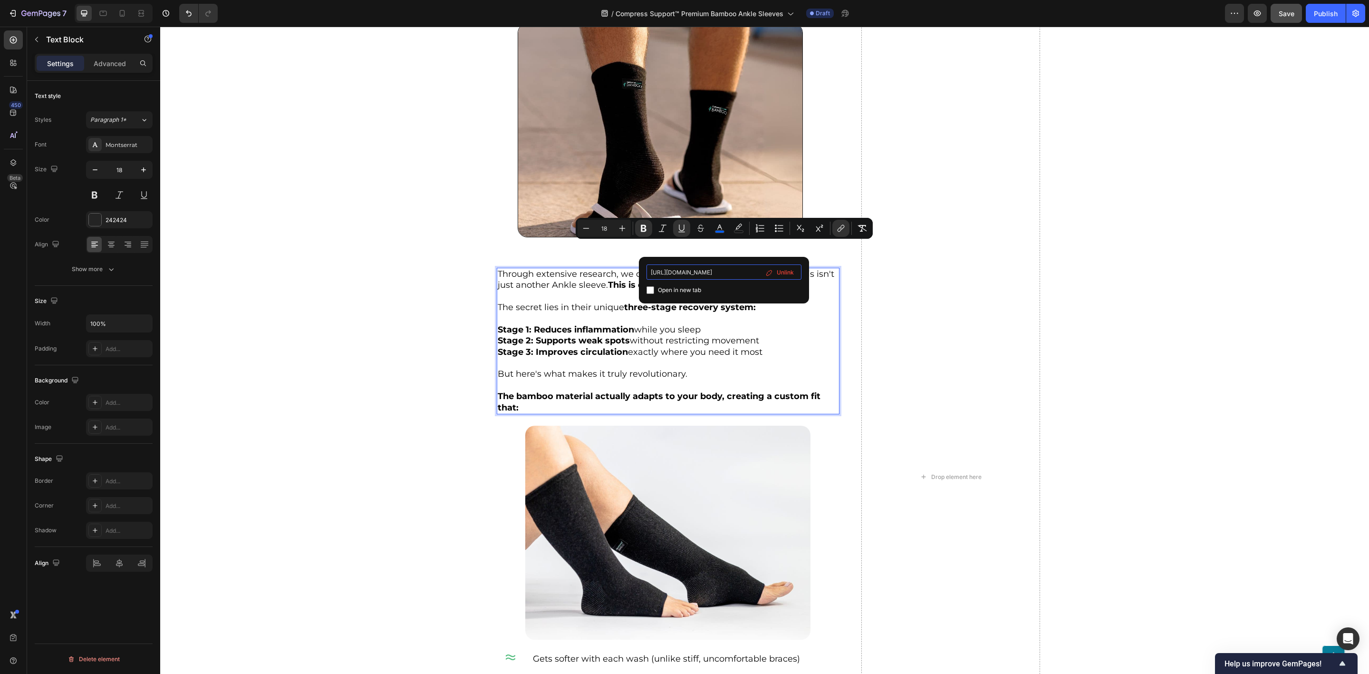
type input "[URL][DOMAIN_NAME]"
click at [734, 293] on div "Open in new tab" at bounding box center [724, 289] width 155 height 11
checkbox input "true"
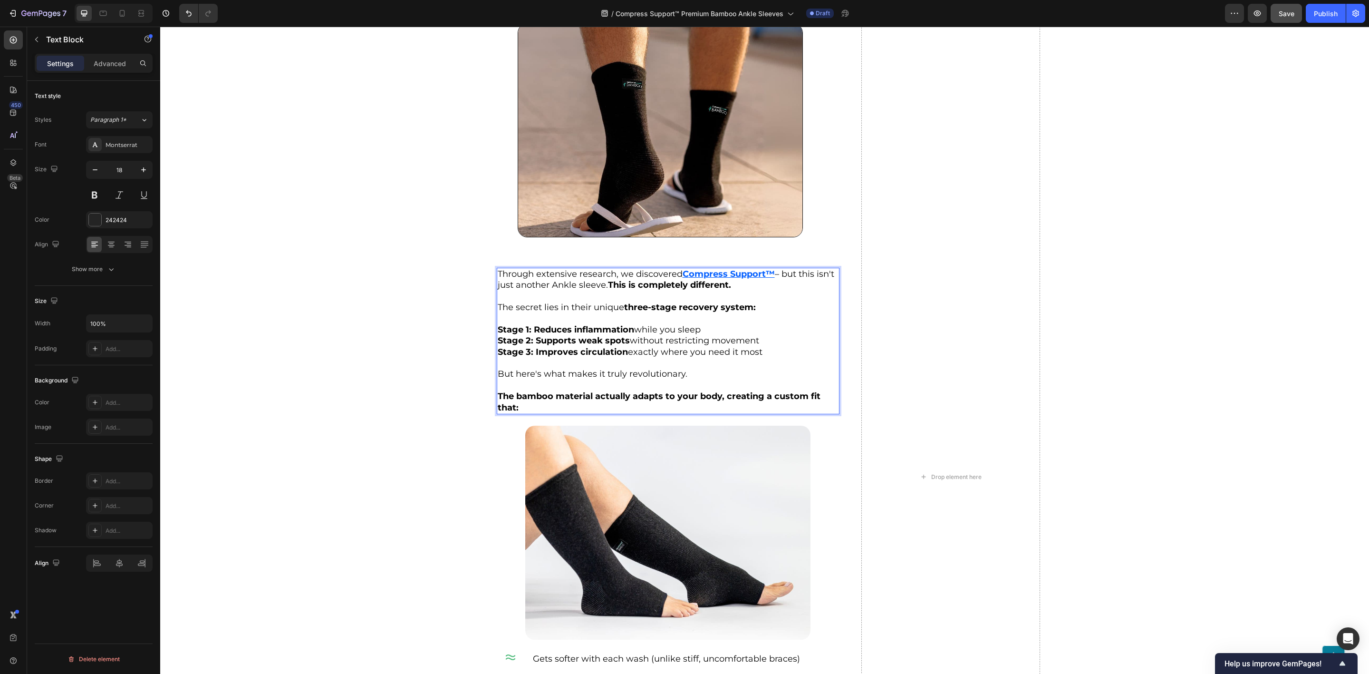
click at [581, 291] on p "Rich Text Editor. Editing area: main" at bounding box center [668, 296] width 341 height 11
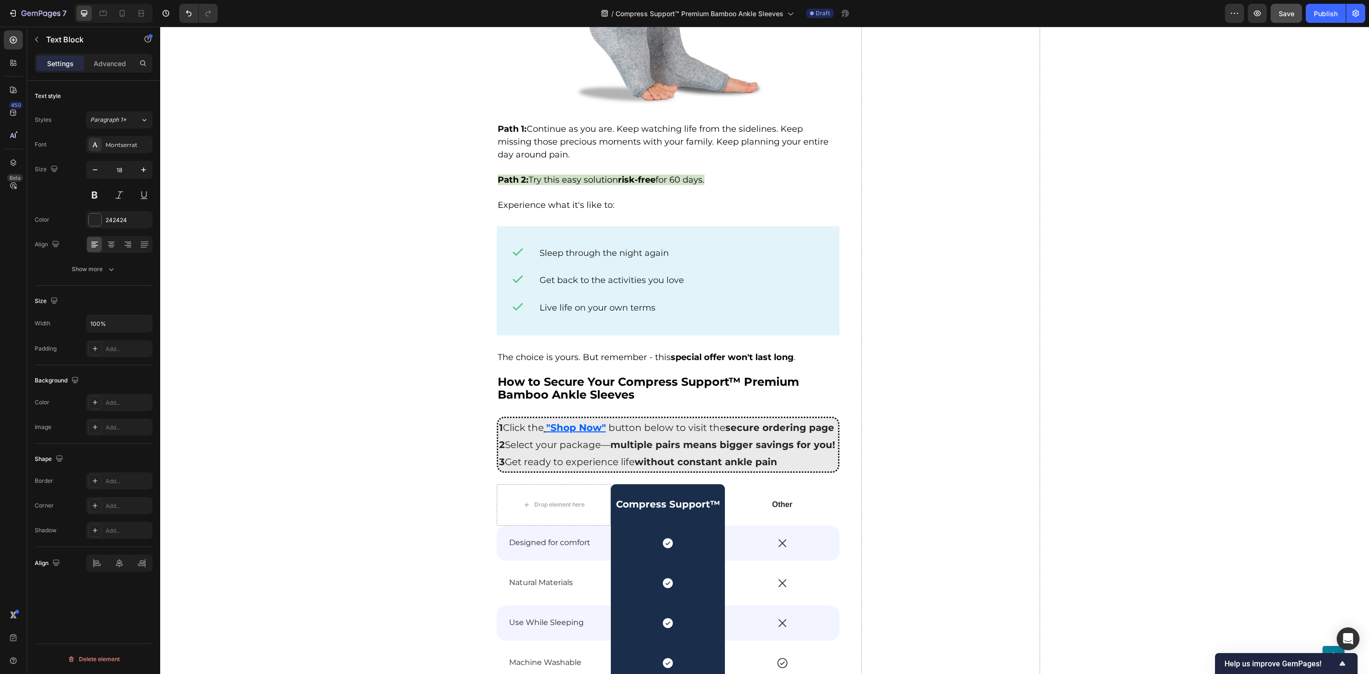
scroll to position [4455, 0]
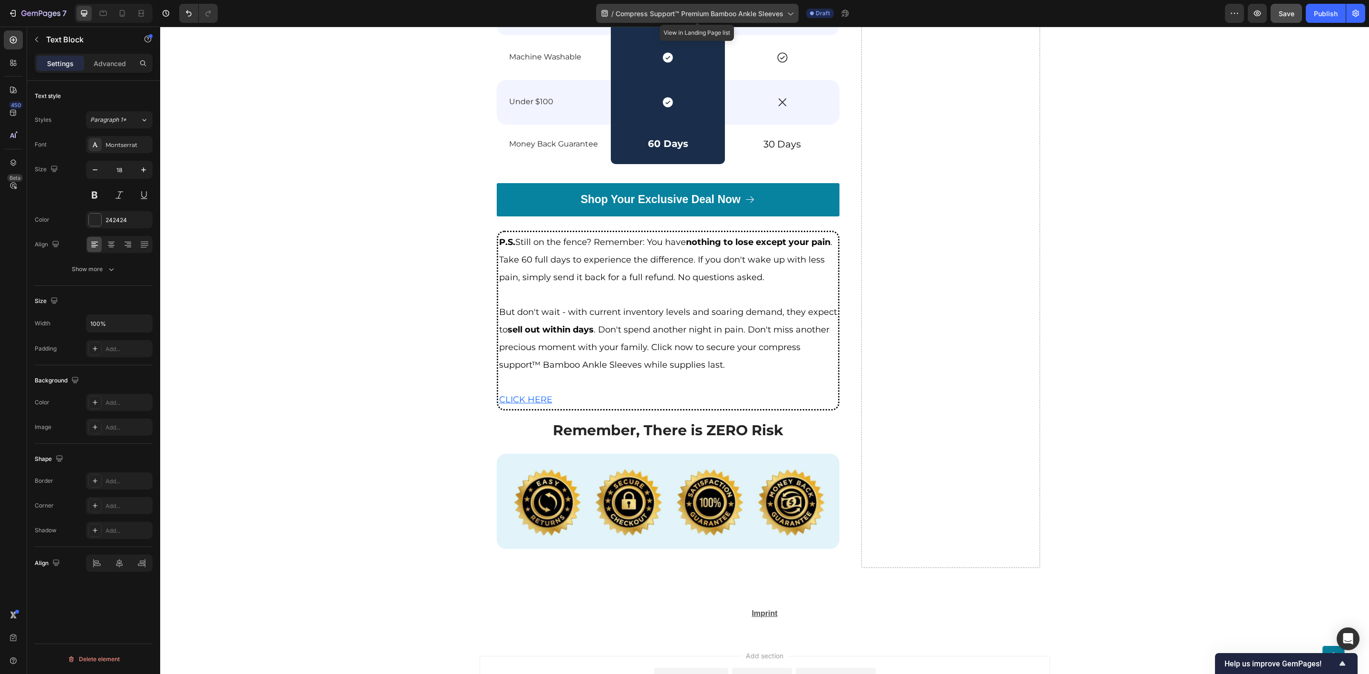
click at [685, 11] on span "Compress Support™ Premium Bamboo Ankle Sleeves" at bounding box center [700, 14] width 168 height 10
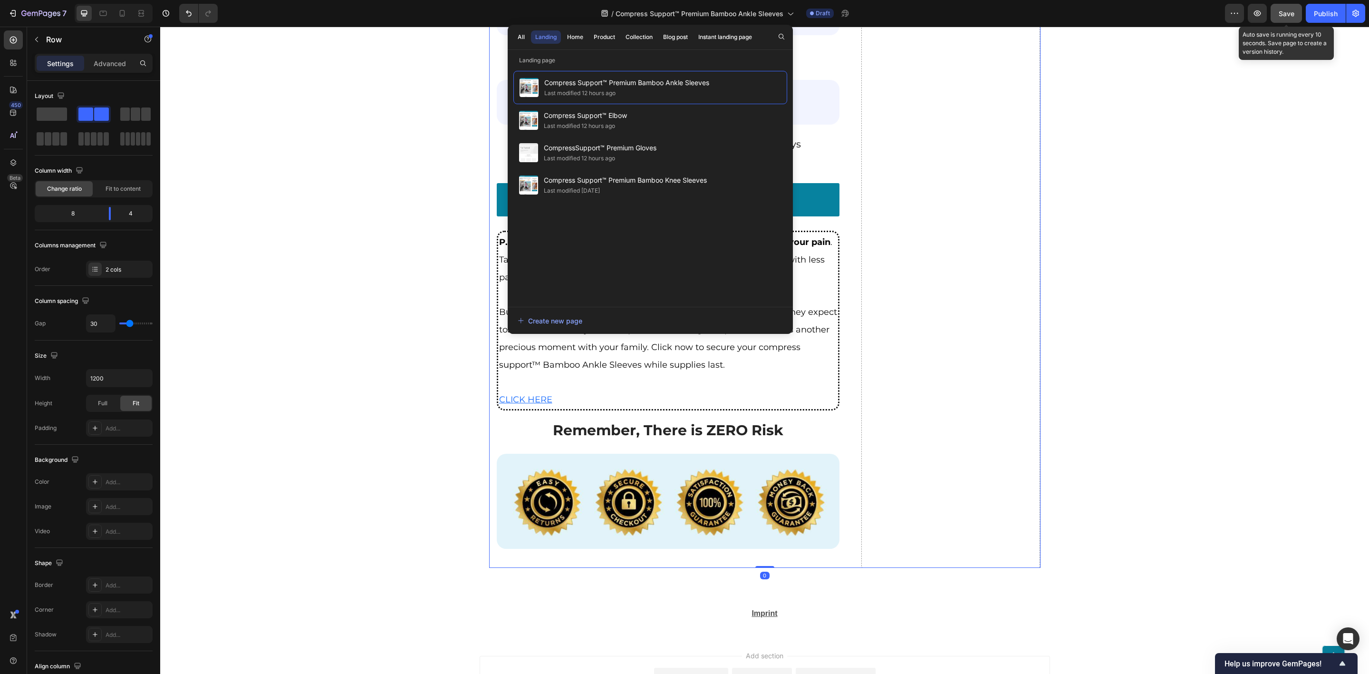
click at [1288, 13] on span "Save" at bounding box center [1287, 14] width 16 height 8
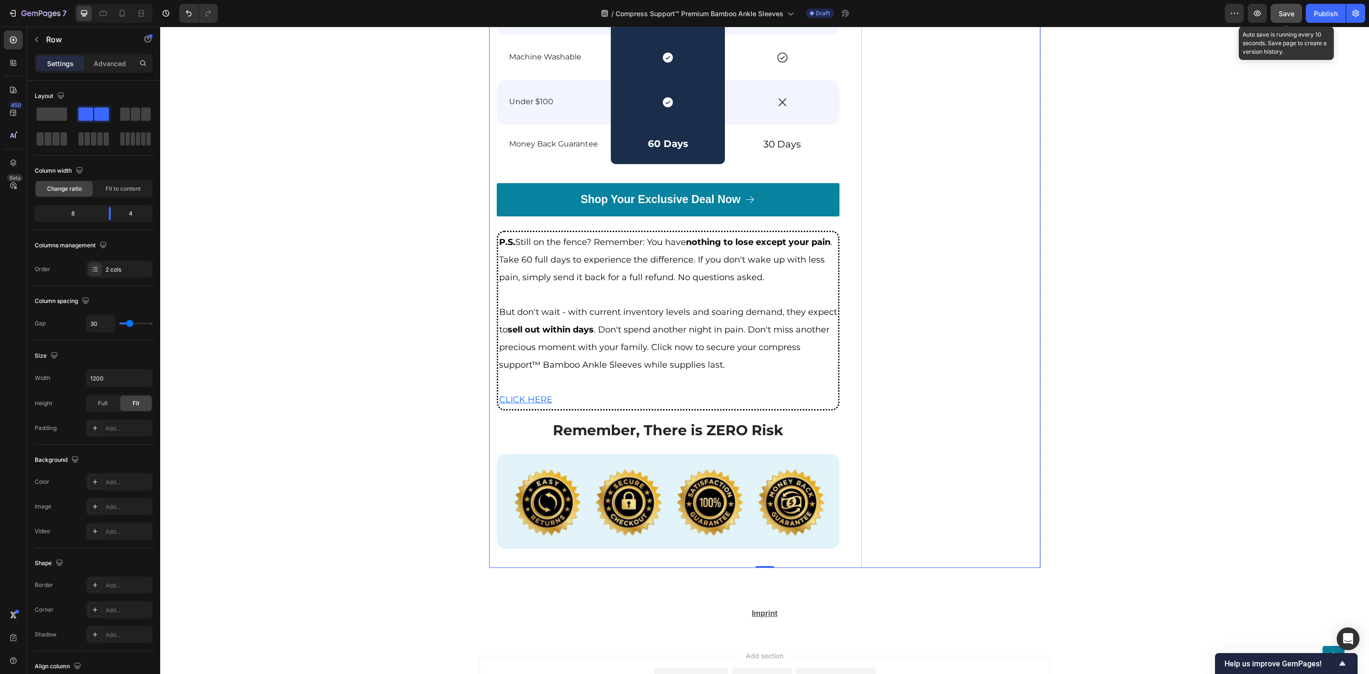
click at [1281, 14] on span "Save" at bounding box center [1287, 14] width 16 height 8
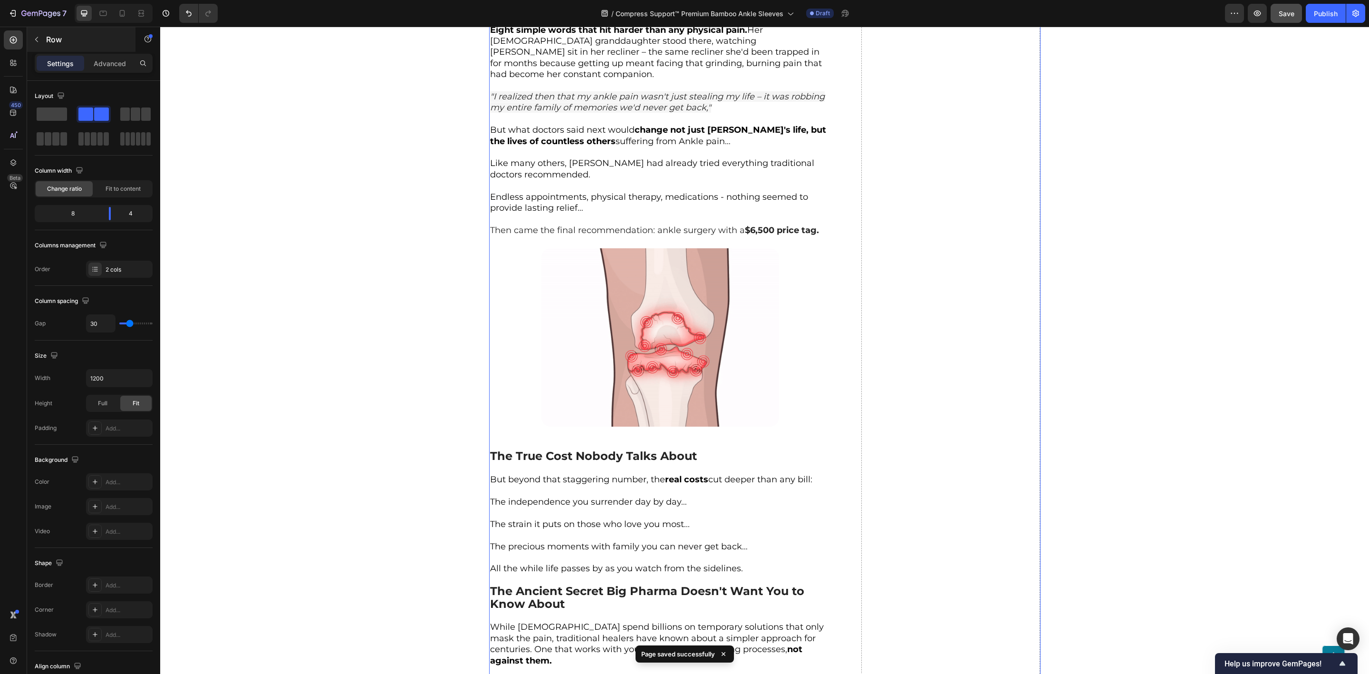
scroll to position [1103, 0]
click at [22, 16] on icon "button" at bounding box center [40, 14] width 39 height 8
